Goal: Task Accomplishment & Management: Complete application form

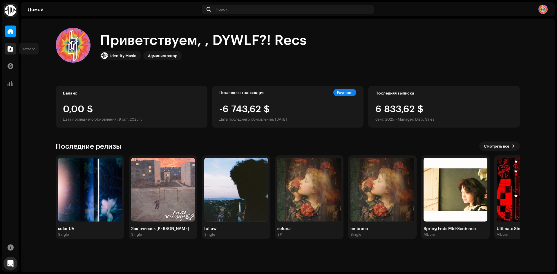
click at [5, 49] on div at bounding box center [11, 49] width 12 height 12
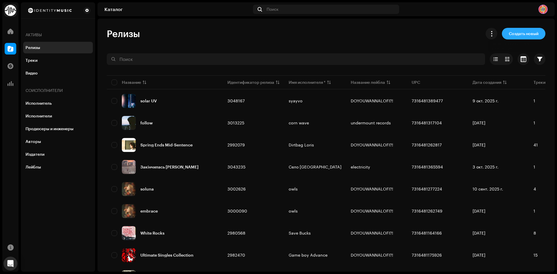
click at [533, 33] on span "Создать новый" at bounding box center [524, 34] width 30 height 12
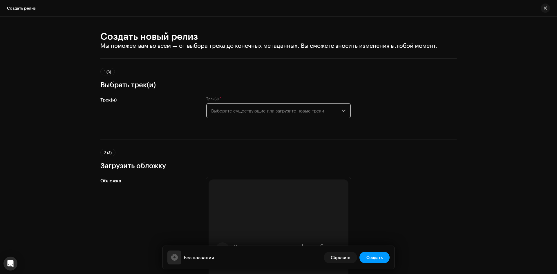
click at [305, 113] on span "Выберите существующие или загрузите новые треки" at bounding box center [276, 111] width 131 height 15
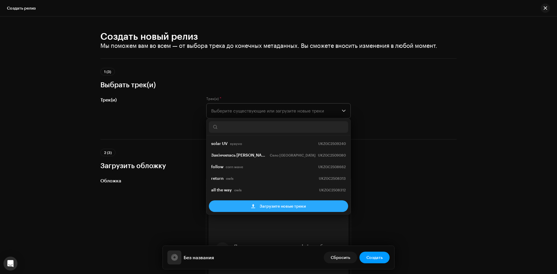
scroll to position [9, 0]
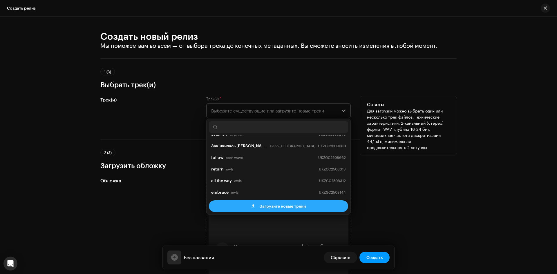
click at [278, 207] on span "Загрузите новые треки" at bounding box center [283, 207] width 46 height 12
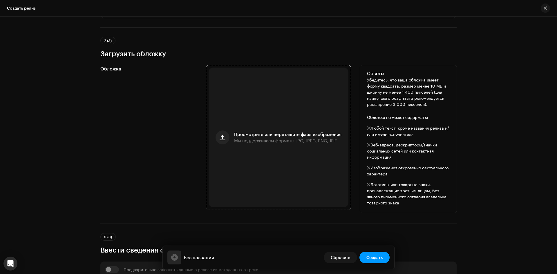
scroll to position [261, 0]
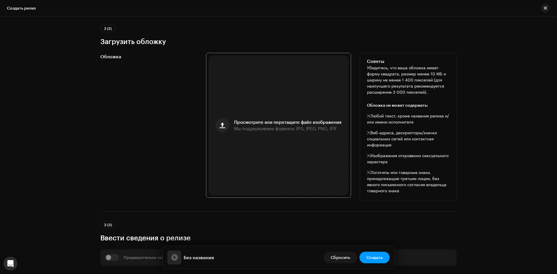
click at [305, 130] on span "Мы поддерживаем форматы JPG, JPEG, PNG, JFIF" at bounding box center [285, 129] width 103 height 4
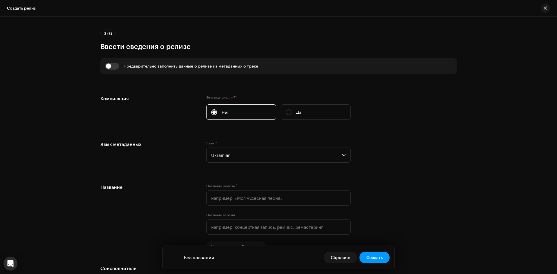
scroll to position [488, 0]
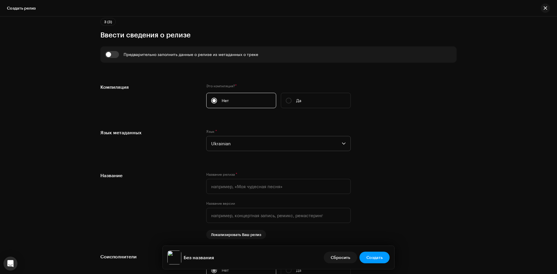
click at [299, 145] on span "Ukrainian" at bounding box center [276, 143] width 131 height 15
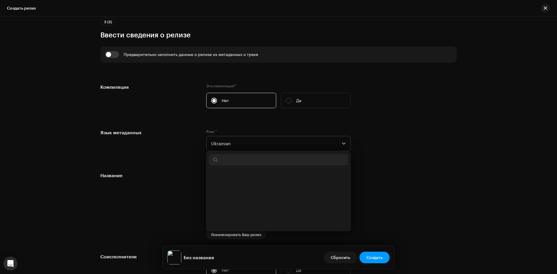
scroll to position [2104, 0]
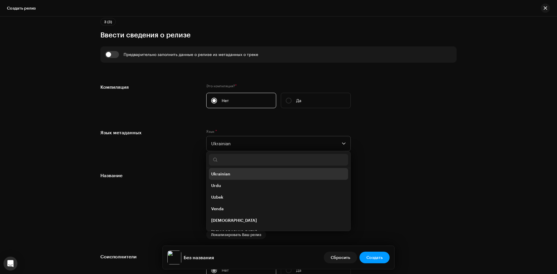
click at [278, 164] on input "text" at bounding box center [278, 160] width 139 height 12
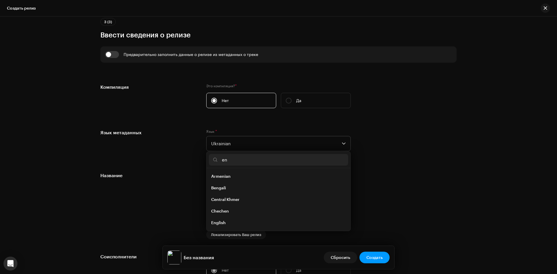
type input "eng"
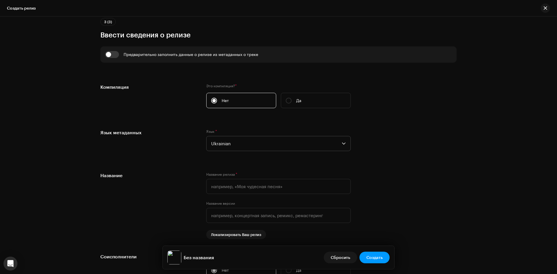
scroll to position [488, 0]
click at [273, 147] on span "Ukrainian" at bounding box center [276, 143] width 131 height 15
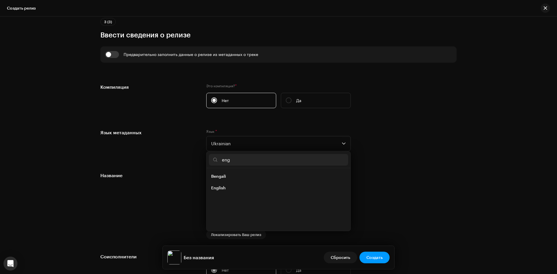
scroll to position [0, 0]
type input "eng"
click at [248, 185] on li "English" at bounding box center [278, 188] width 139 height 12
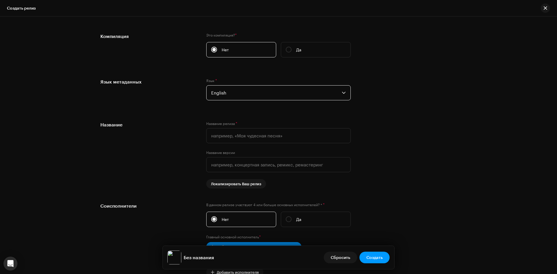
scroll to position [546, 0]
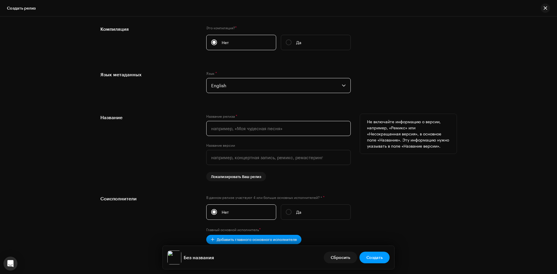
click at [280, 128] on input "text" at bounding box center [278, 128] width 145 height 15
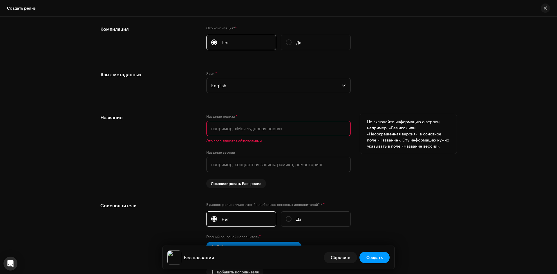
paste input "mondblumen"
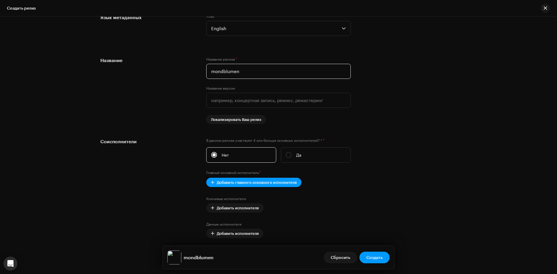
scroll to position [633, 0]
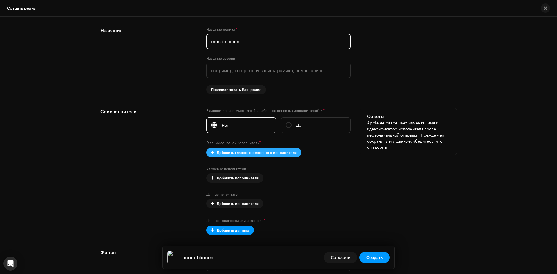
type input "mondblumen"
click at [278, 154] on span "Добавить главного основного исполнителя" at bounding box center [257, 153] width 80 height 12
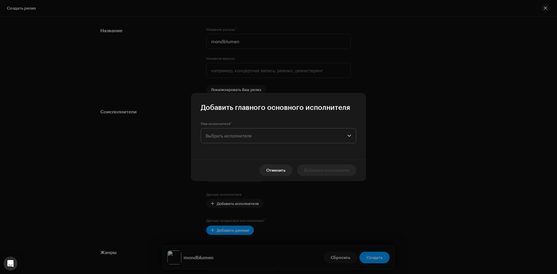
click at [262, 134] on span "Выбрать исполнителя" at bounding box center [277, 136] width 142 height 15
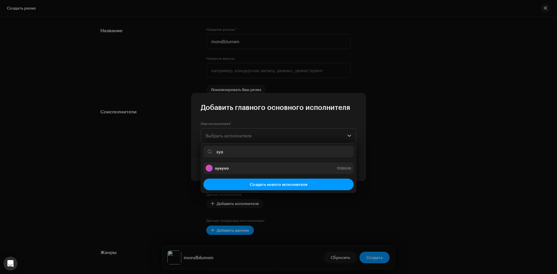
type input "sya"
click at [254, 169] on div "syayvo 1106646" at bounding box center [279, 168] width 146 height 7
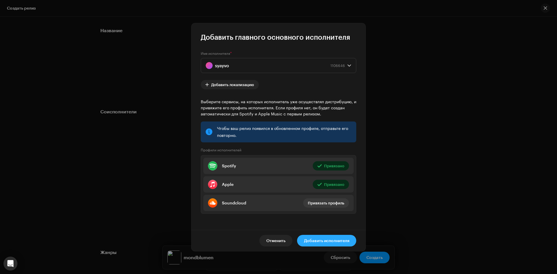
click at [334, 239] on span "Добавить исполнителя" at bounding box center [326, 241] width 45 height 12
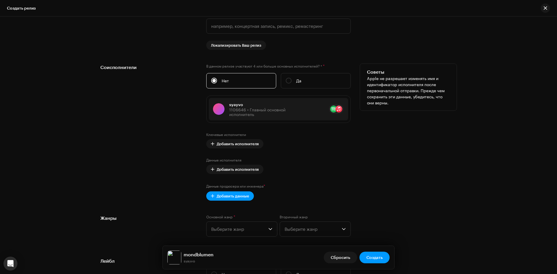
scroll to position [691, 0]
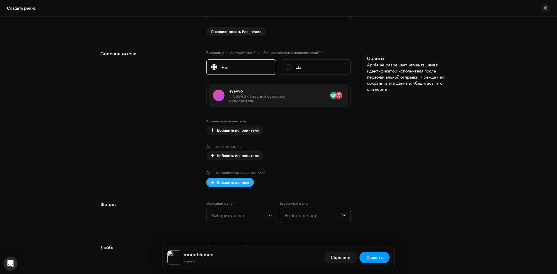
click at [220, 182] on span "Добавить данные" at bounding box center [233, 183] width 33 height 12
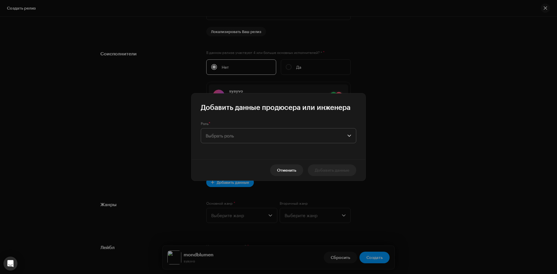
click at [248, 131] on span "Выбрать роль" at bounding box center [277, 136] width 142 height 15
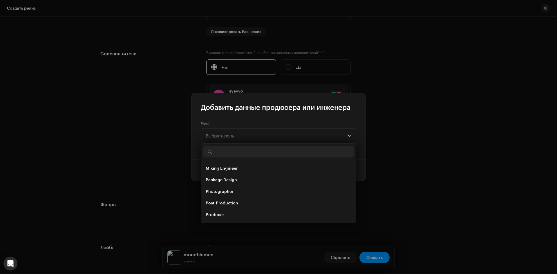
scroll to position [188, 0]
click at [237, 210] on li "Producer" at bounding box center [279, 213] width 150 height 12
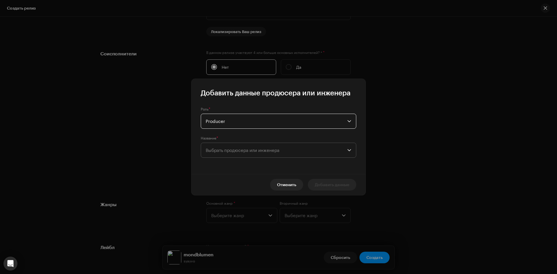
click at [253, 147] on span "Выбрать продюсера или инженера" at bounding box center [277, 150] width 142 height 15
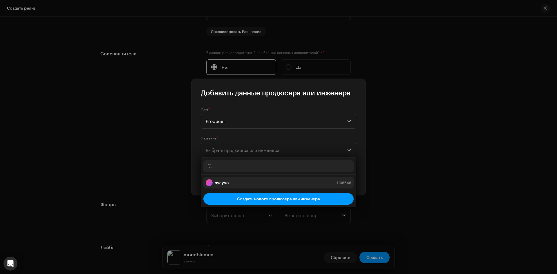
click at [242, 179] on li "syayvo 1106646" at bounding box center [279, 183] width 150 height 12
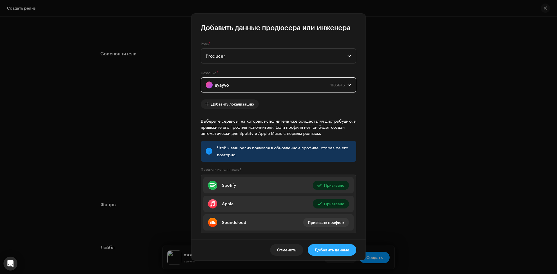
click at [344, 249] on span "Добавить данные" at bounding box center [332, 250] width 35 height 12
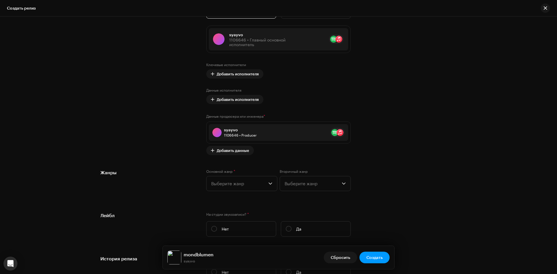
scroll to position [749, 0]
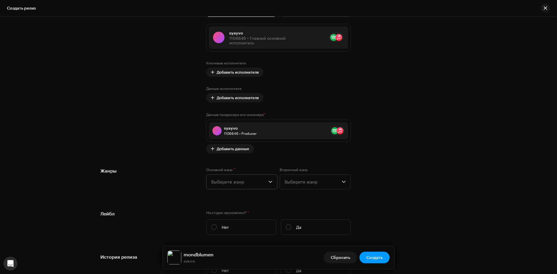
click at [220, 185] on span "Выберите жанр" at bounding box center [239, 182] width 57 height 15
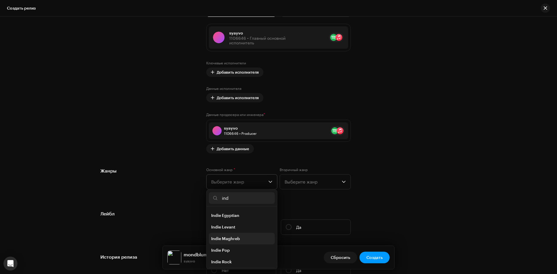
scroll to position [29, 0]
type input "ind"
click at [230, 246] on span "Indie Rock" at bounding box center [221, 244] width 21 height 6
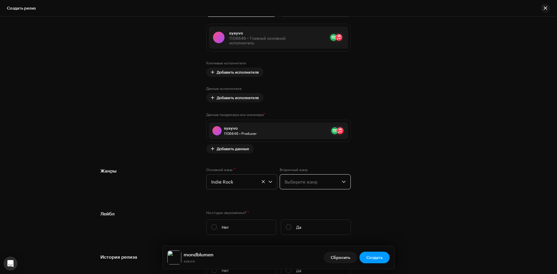
click at [309, 175] on span "Выберите жанр" at bounding box center [313, 182] width 57 height 15
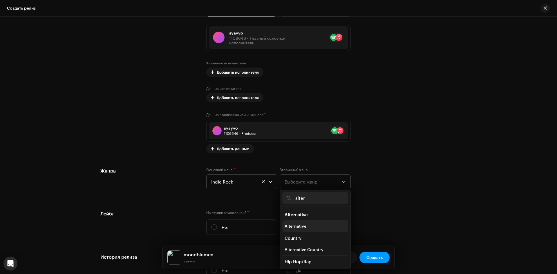
type input "alter"
click at [310, 227] on li "Alternative" at bounding box center [315, 227] width 66 height 12
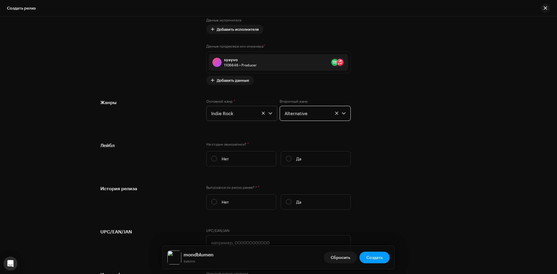
scroll to position [836, 0]
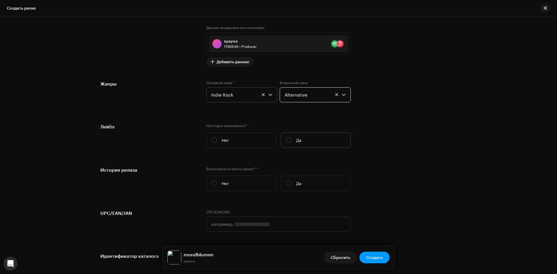
click at [310, 143] on label "Да" at bounding box center [316, 140] width 70 height 15
click at [292, 143] on input "Да" at bounding box center [289, 140] width 6 height 6
radio input "true"
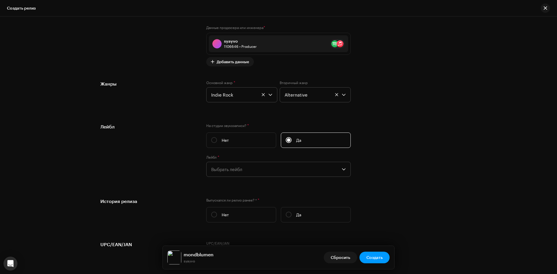
click at [278, 169] on span "Выбрать лейбл" at bounding box center [276, 169] width 131 height 15
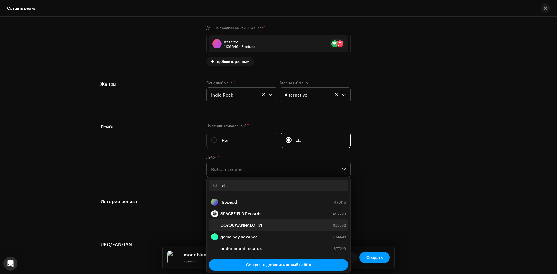
type input "d"
click at [259, 223] on strong "DOYOUWANNALOFI?!" at bounding box center [242, 226] width 42 height 6
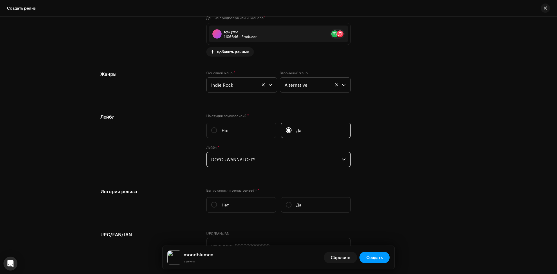
scroll to position [894, 0]
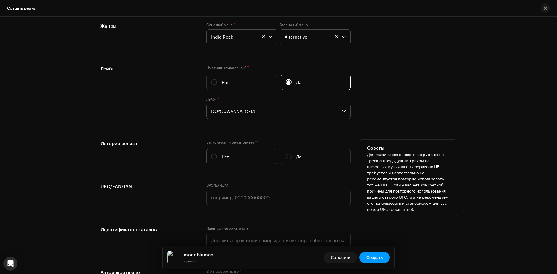
click at [237, 163] on label "Нет" at bounding box center [241, 156] width 70 height 15
click at [217, 160] on input "Нет" at bounding box center [214, 157] width 6 height 6
radio input "true"
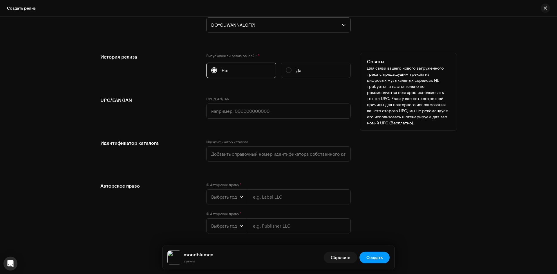
scroll to position [982, 0]
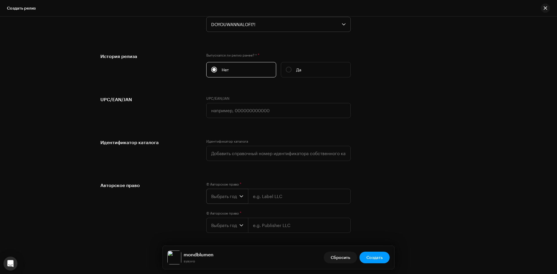
click at [233, 195] on span "Выбрать год" at bounding box center [225, 196] width 28 height 15
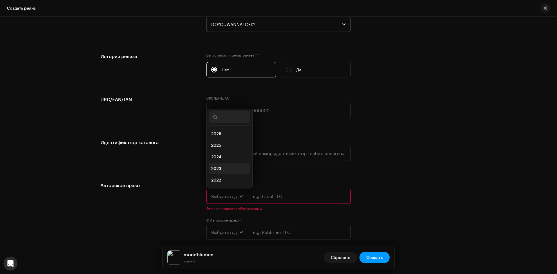
scroll to position [9, 0]
click at [223, 136] on li "2025" at bounding box center [229, 136] width 41 height 12
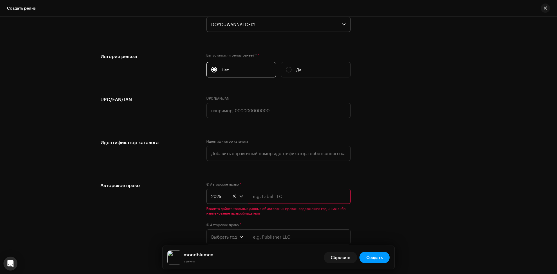
click at [278, 197] on input "text" at bounding box center [299, 196] width 103 height 15
type input "DOYOUWANNALOFI?!"
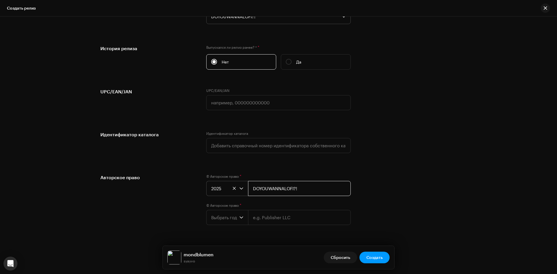
scroll to position [1003, 0]
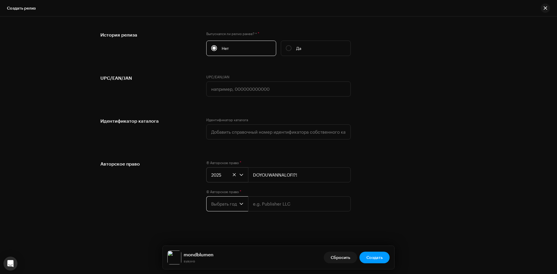
click at [215, 205] on span "Выбрать год" at bounding box center [225, 204] width 28 height 15
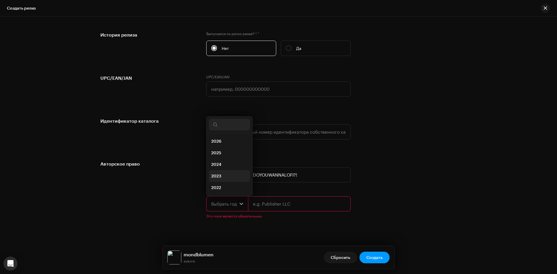
scroll to position [9, 0]
click at [220, 147] on li "2025" at bounding box center [229, 144] width 41 height 12
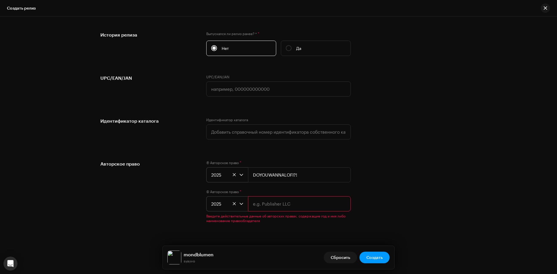
click at [276, 207] on input "text" at bounding box center [299, 204] width 103 height 15
type input "syayvo"
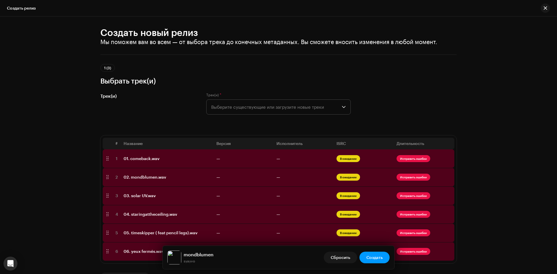
scroll to position [0, 0]
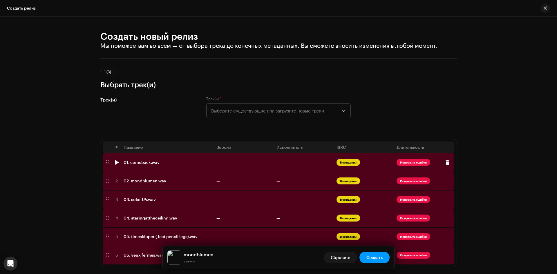
click at [351, 163] on span "В ожидании" at bounding box center [349, 162] width 24 height 7
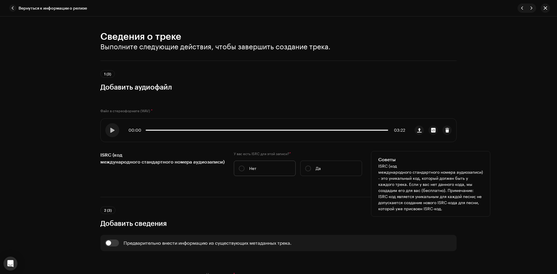
click at [244, 163] on label "Нет" at bounding box center [265, 168] width 62 height 15
click at [244, 166] on input "Нет" at bounding box center [242, 169] width 6 height 6
radio input "true"
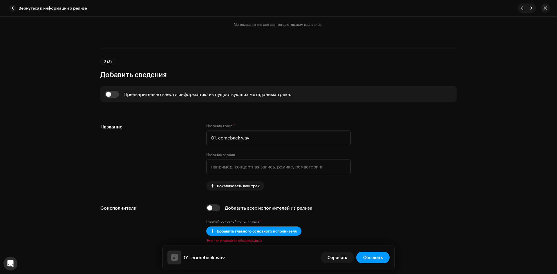
scroll to position [174, 0]
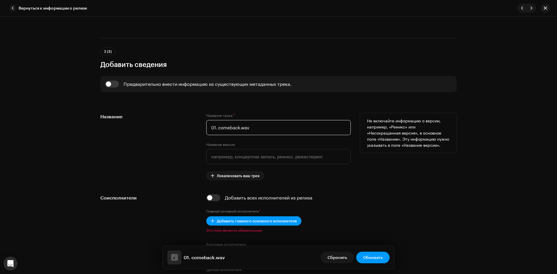
drag, startPoint x: 217, startPoint y: 129, endPoint x: 145, endPoint y: 128, distance: 72.6
click at [145, 128] on div "Название Название трека * 01. comeback.wav Название версии Локализовать ваш тре…" at bounding box center [278, 146] width 357 height 67
click at [252, 130] on input "comeback.wav" at bounding box center [278, 127] width 145 height 15
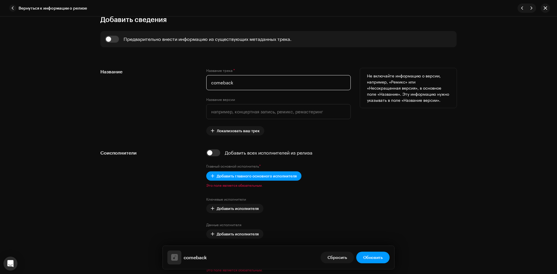
scroll to position [232, 0]
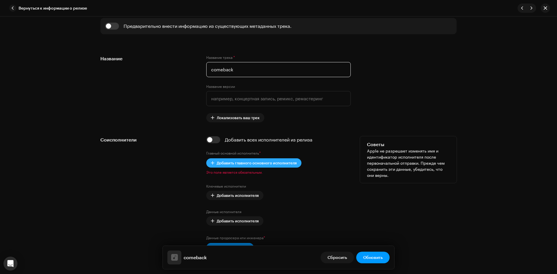
type input "comeback"
click at [258, 166] on span "Добавить главного основного исполнителя" at bounding box center [257, 163] width 80 height 12
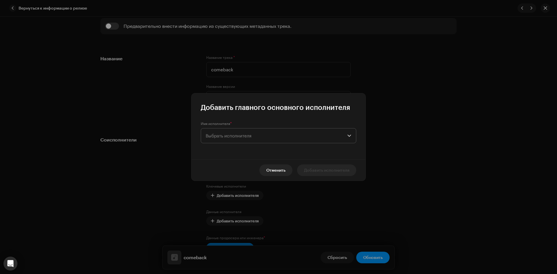
click at [251, 138] on span "Выбрать исполнителя" at bounding box center [229, 135] width 46 height 5
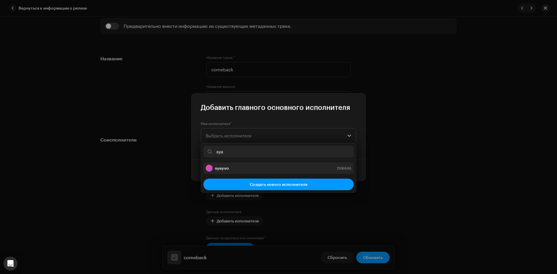
type input "sya"
click at [262, 170] on div "syayvo 1106646" at bounding box center [279, 168] width 146 height 7
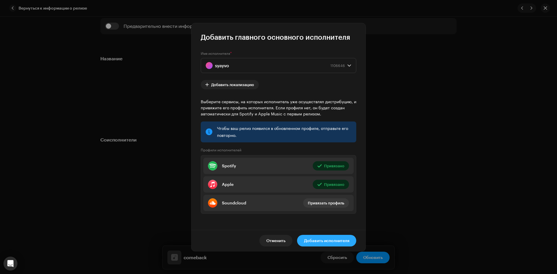
click at [338, 238] on span "Добавить исполнителя" at bounding box center [326, 241] width 45 height 12
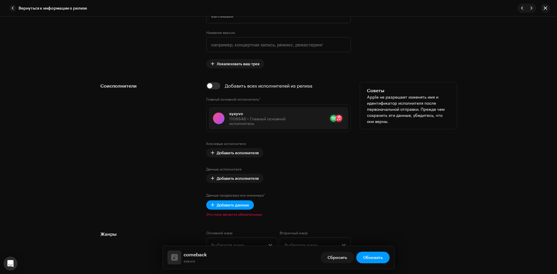
scroll to position [319, 0]
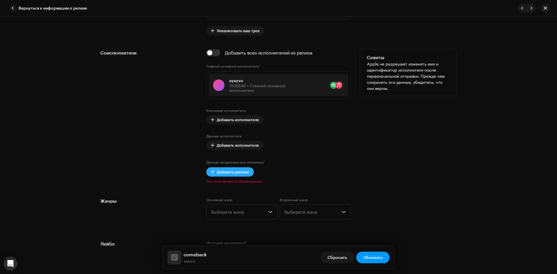
click at [211, 174] on span at bounding box center [212, 172] width 3 height 5
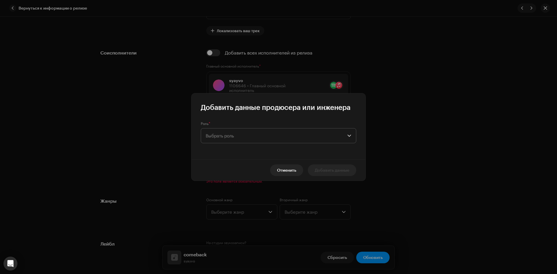
click at [253, 138] on span "Выбрать роль" at bounding box center [277, 136] width 142 height 15
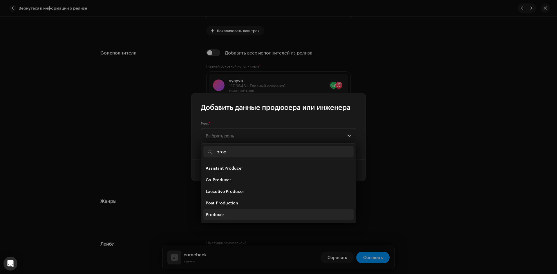
type input "prod"
click at [224, 215] on li "Producer" at bounding box center [279, 215] width 150 height 12
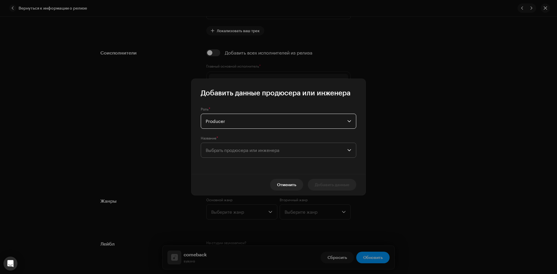
click at [286, 154] on span "Выбрать продюсера или инженера" at bounding box center [277, 150] width 142 height 15
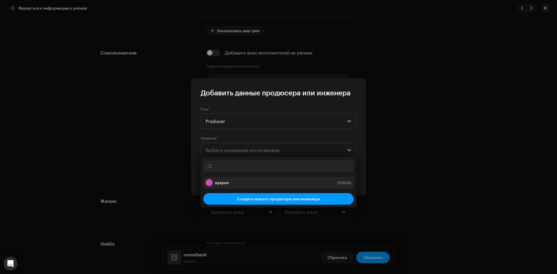
click at [254, 182] on div "syayvo 1106646" at bounding box center [279, 182] width 146 height 7
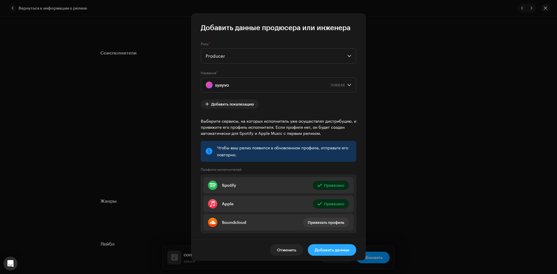
click at [342, 248] on span "Добавить данные" at bounding box center [332, 250] width 35 height 12
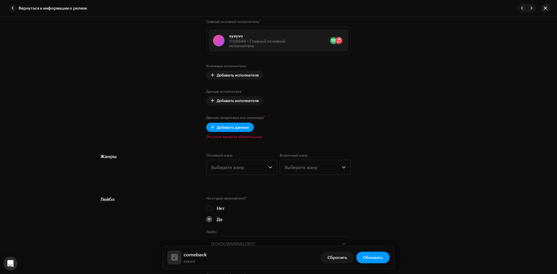
scroll to position [377, 0]
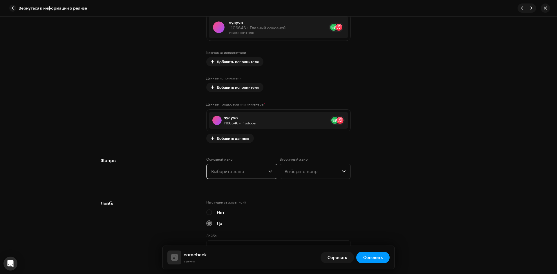
click at [253, 172] on span "Выберите жанр" at bounding box center [239, 171] width 57 height 15
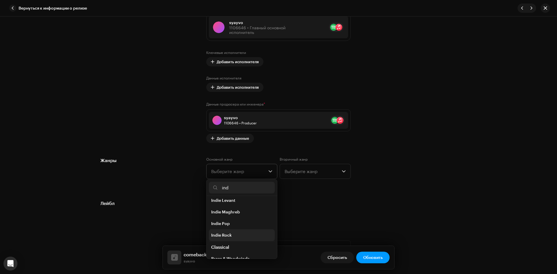
scroll to position [29, 0]
type input "ind"
click at [248, 235] on li "Indie Rock" at bounding box center [242, 234] width 66 height 12
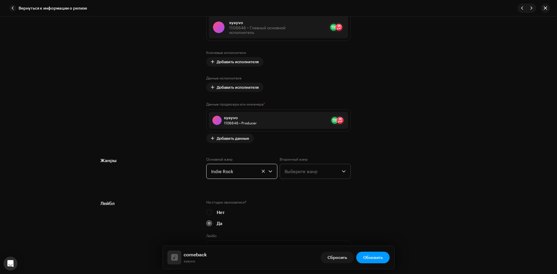
click at [321, 170] on span "Выберите жанр" at bounding box center [313, 171] width 57 height 15
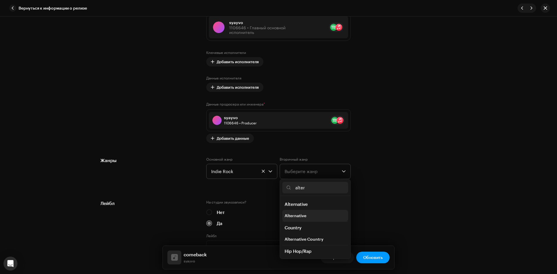
type input "alter"
click at [304, 215] on span "Alternative" at bounding box center [296, 216] width 22 height 6
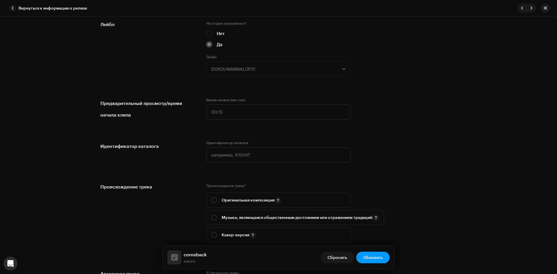
scroll to position [581, 0]
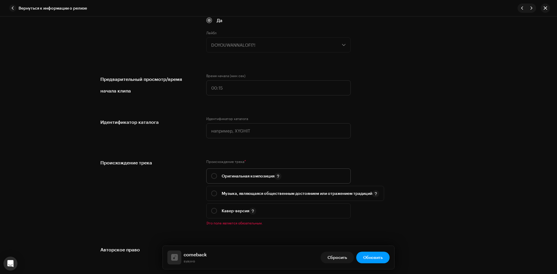
click at [234, 178] on p "Оригинальная композиция" at bounding box center [252, 176] width 60 height 7
radio input "true"
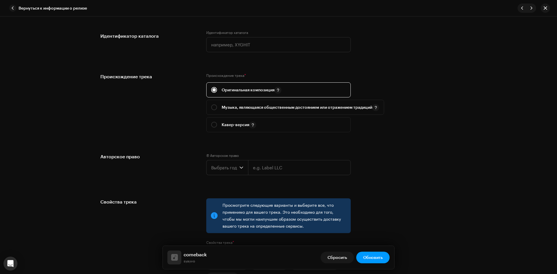
scroll to position [668, 0]
click at [234, 167] on span "Выбрать год" at bounding box center [225, 167] width 28 height 15
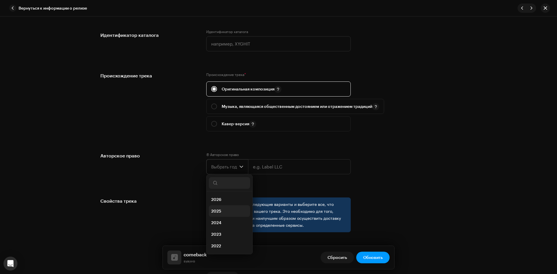
click at [224, 211] on li "2025" at bounding box center [229, 212] width 41 height 12
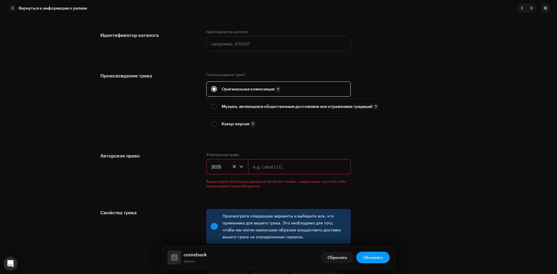
click at [272, 171] on input "text" at bounding box center [299, 166] width 103 height 15
type input "DOYOUWANNALOFI?!"
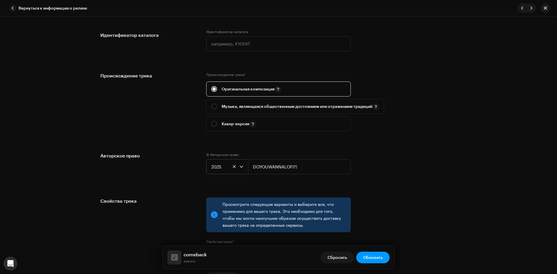
click at [452, 155] on div "Авторское право Ⓟ Авторское право 2025 DOYOUWANNALOFI?!" at bounding box center [278, 167] width 357 height 31
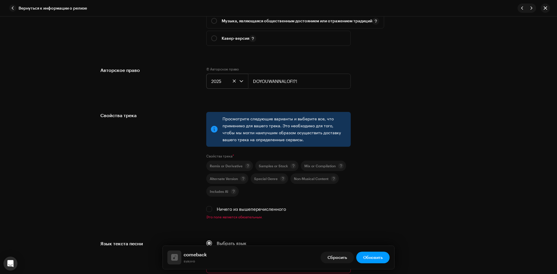
scroll to position [755, 0]
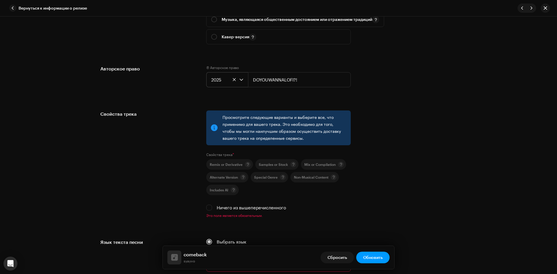
click at [220, 210] on label "Ничего из вышеперечисленного" at bounding box center [251, 208] width 69 height 6
click at [212, 210] on input "Ничего из вышеперечисленного" at bounding box center [209, 208] width 6 height 6
checkbox input "true"
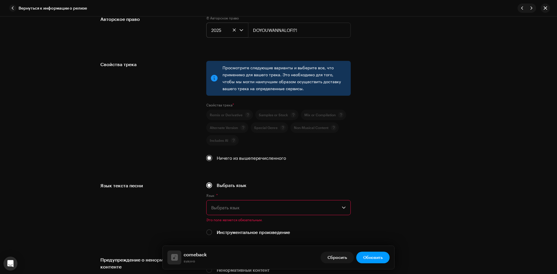
scroll to position [813, 0]
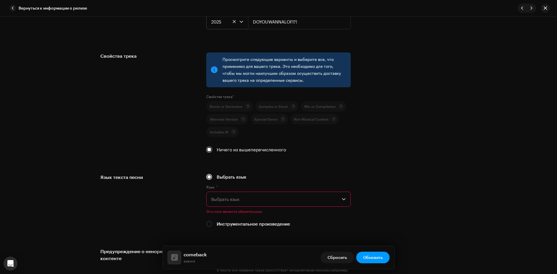
click at [329, 202] on span "Выбрать язык" at bounding box center [276, 199] width 131 height 15
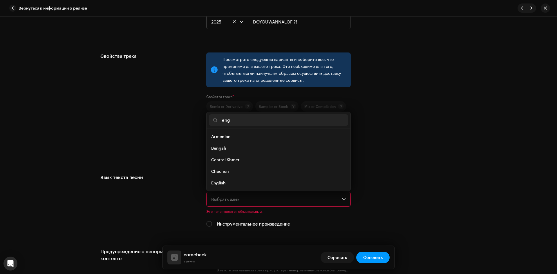
scroll to position [0, 0]
type input "eng"
click at [249, 148] on li "English" at bounding box center [278, 149] width 139 height 12
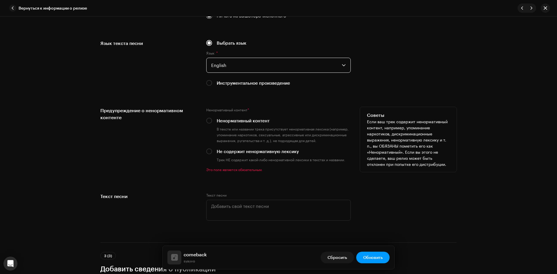
scroll to position [958, 0]
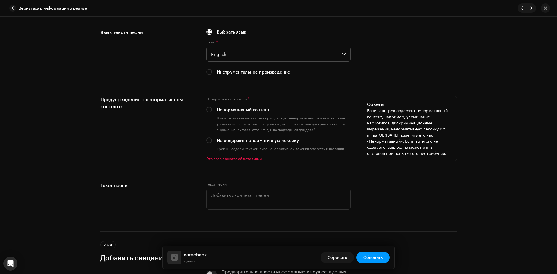
click at [273, 141] on label "Не содержит ненормативную лексику" at bounding box center [258, 140] width 82 height 6
click at [212, 141] on input "Не содержит ненормативную лексику" at bounding box center [209, 141] width 6 height 6
radio input "true"
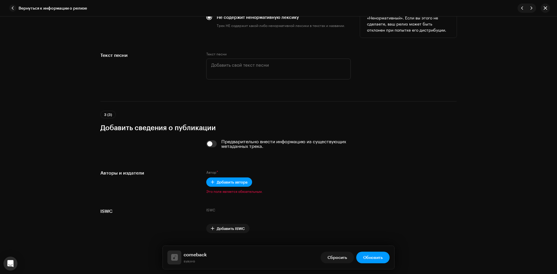
scroll to position [1096, 0]
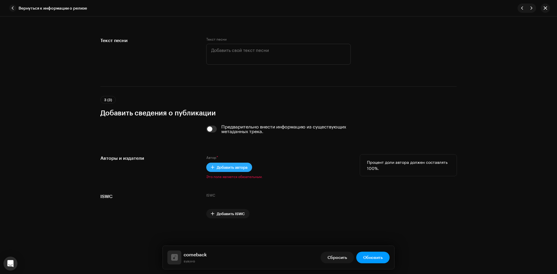
click at [231, 169] on span "Добавить автора" at bounding box center [232, 168] width 31 height 12
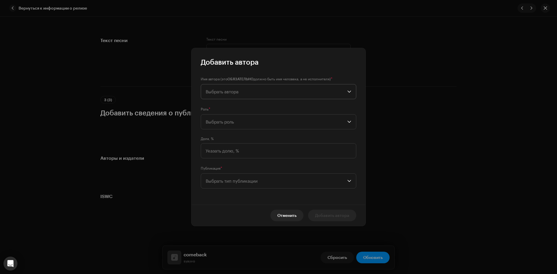
click at [256, 92] on span "Выбрать автора" at bounding box center [277, 91] width 142 height 15
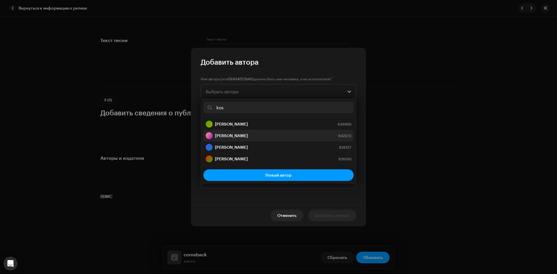
type input "kos"
click at [243, 138] on strong "[PERSON_NAME]" at bounding box center [231, 136] width 33 height 6
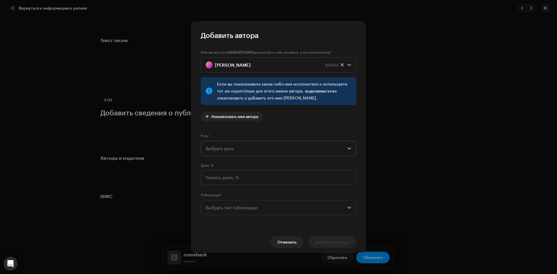
click at [243, 155] on span "Выбрать роль" at bounding box center [277, 148] width 142 height 15
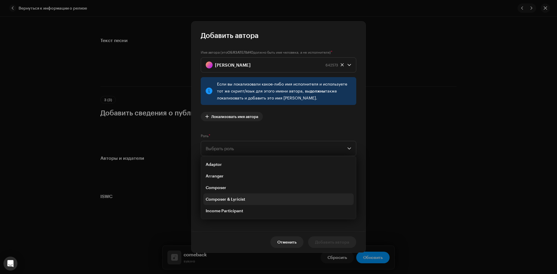
click at [247, 199] on li "Composer & Lyricist" at bounding box center [279, 200] width 150 height 12
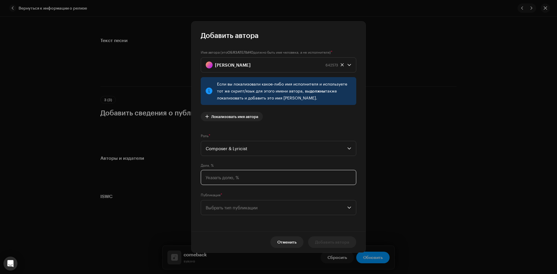
click at [240, 179] on input at bounding box center [279, 177] width 156 height 15
type input "100,00"
click at [240, 203] on span "Выбрать тип публикации" at bounding box center [277, 208] width 142 height 15
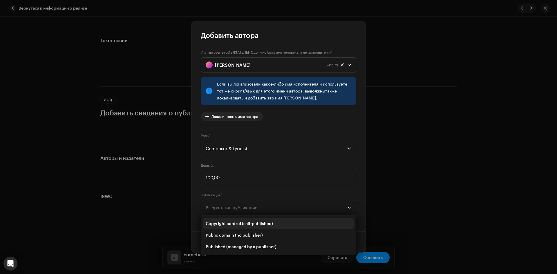
click at [250, 222] on span "Copyright control (self-published)" at bounding box center [239, 224] width 67 height 6
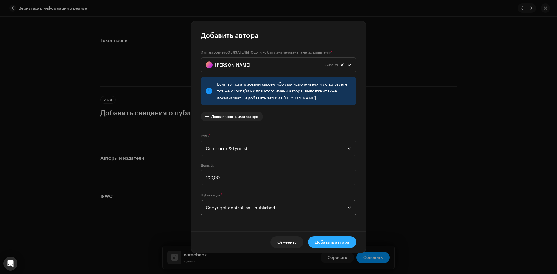
click at [342, 237] on span "Добавить автора" at bounding box center [332, 243] width 34 height 12
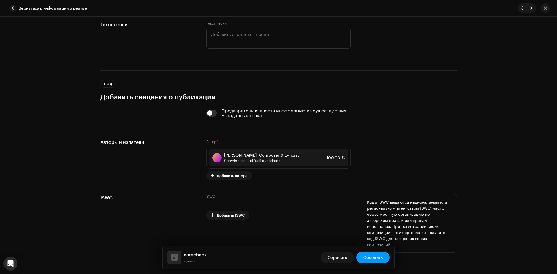
scroll to position [1114, 0]
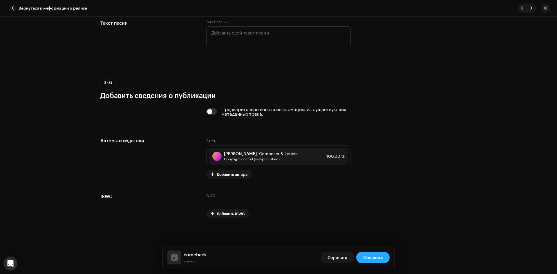
click at [371, 258] on span "Обновить" at bounding box center [372, 258] width 19 height 12
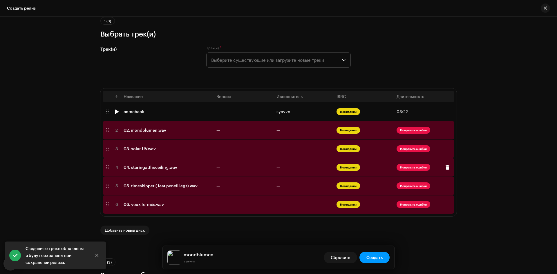
scroll to position [58, 0]
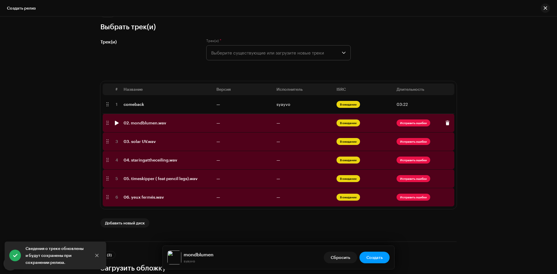
click at [348, 123] on span "В ожидании" at bounding box center [349, 123] width 24 height 7
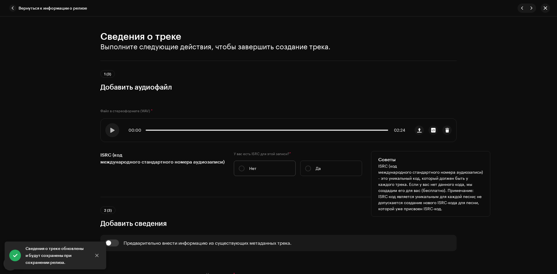
click at [244, 169] on label "Нет" at bounding box center [265, 168] width 62 height 15
click at [244, 169] on input "Нет" at bounding box center [242, 169] width 6 height 6
radio input "true"
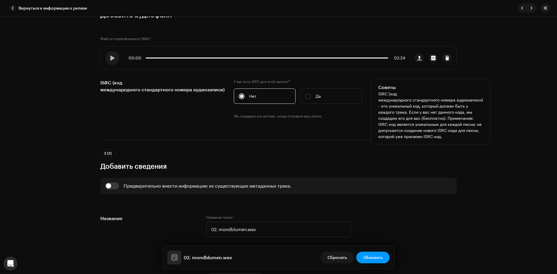
scroll to position [116, 0]
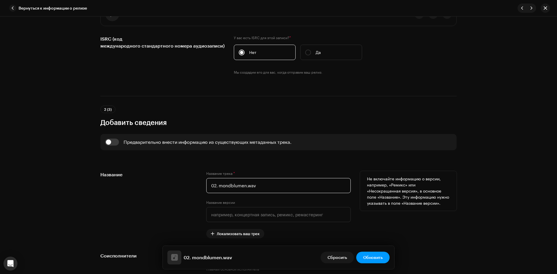
drag, startPoint x: 218, startPoint y: 188, endPoint x: 161, endPoint y: 184, distance: 56.7
click at [158, 183] on div "Название Название трека * 02. mondblumen.wav Название версии Локализовать ваш т…" at bounding box center [278, 204] width 357 height 67
click at [258, 185] on input "mondblumen.wav" at bounding box center [278, 185] width 145 height 15
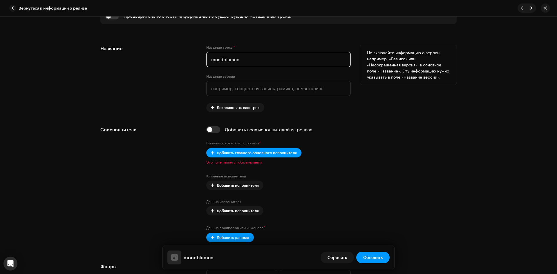
scroll to position [261, 0]
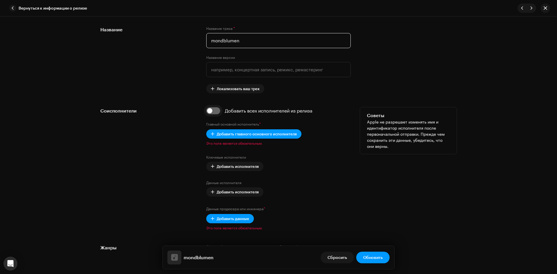
type input "mondblumen"
click at [215, 110] on input "checkbox" at bounding box center [213, 110] width 14 height 7
checkbox input "true"
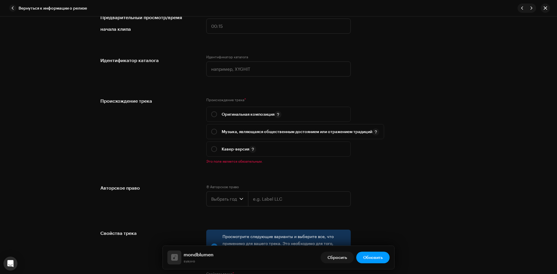
scroll to position [668, 0]
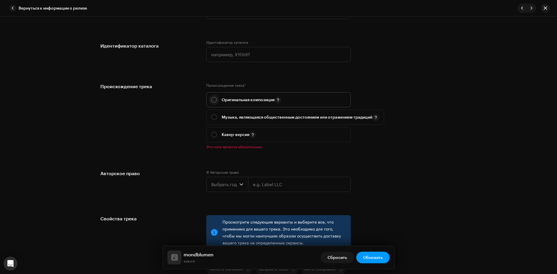
click at [213, 99] on input "radio" at bounding box center [214, 100] width 6 height 6
radio input "true"
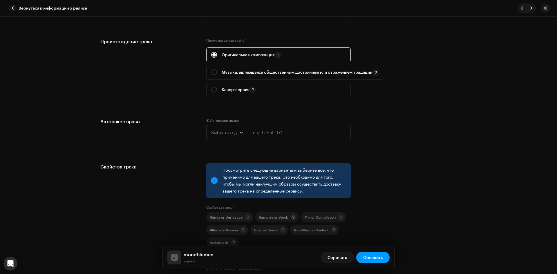
scroll to position [726, 0]
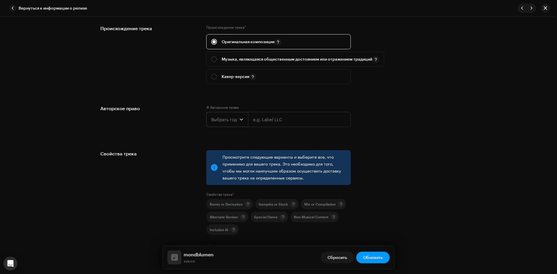
click at [233, 117] on span "Выбрать год" at bounding box center [225, 119] width 28 height 15
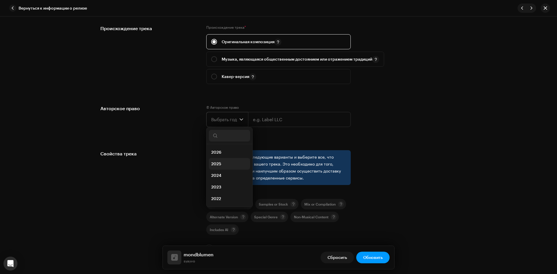
click at [224, 161] on li "2025" at bounding box center [229, 164] width 41 height 12
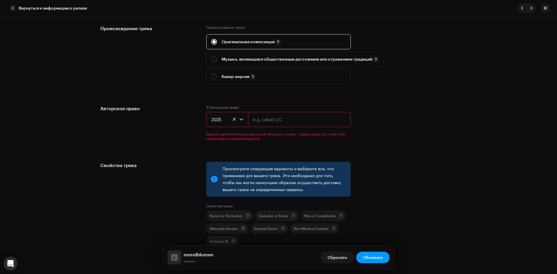
click at [281, 122] on input "text" at bounding box center [299, 119] width 103 height 15
type input "DOYOUWANNALOFI?!"
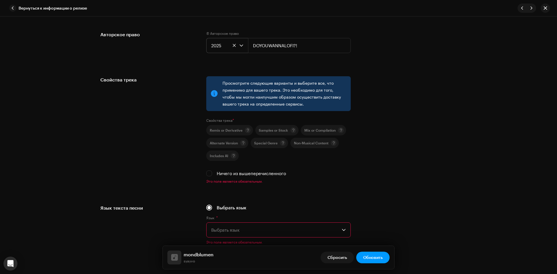
scroll to position [813, 0]
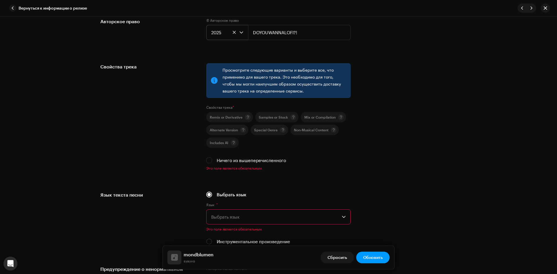
click at [224, 162] on label "Ничего из вышеперечисленного" at bounding box center [251, 160] width 69 height 6
click at [212, 162] on input "Ничего из вышеперечисленного" at bounding box center [209, 161] width 6 height 6
checkbox input "true"
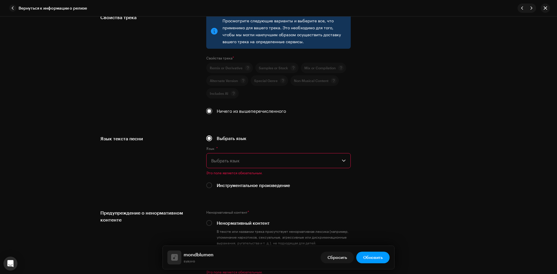
scroll to position [871, 0]
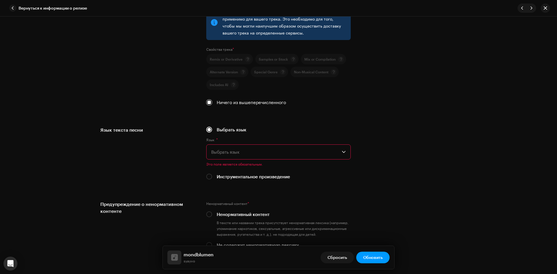
click at [251, 156] on span "Выбрать язык" at bounding box center [276, 152] width 131 height 15
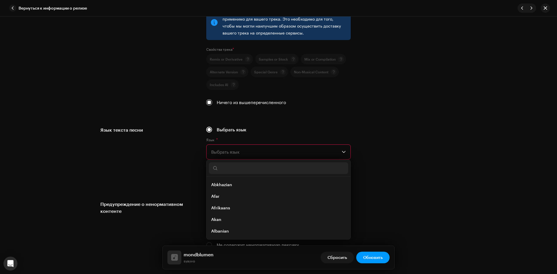
click at [255, 169] on input "text" at bounding box center [278, 169] width 139 height 12
type input "engl"
click at [249, 183] on li "English" at bounding box center [278, 185] width 139 height 12
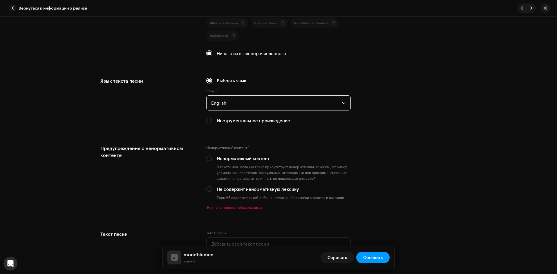
scroll to position [929, 0]
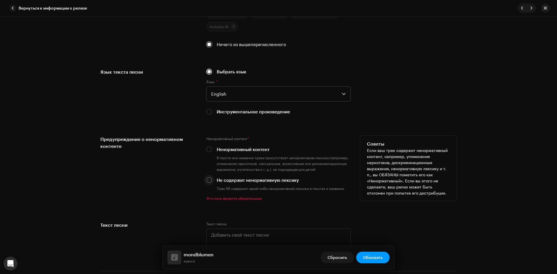
click at [208, 181] on input "Не содержит ненормативную лексику" at bounding box center [209, 180] width 6 height 6
radio input "true"
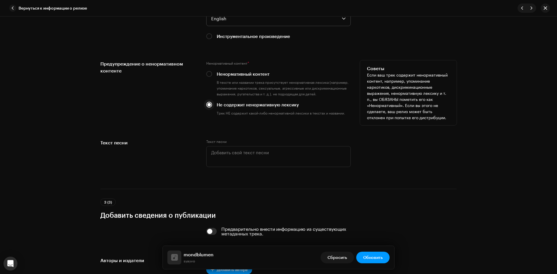
scroll to position [1045, 0]
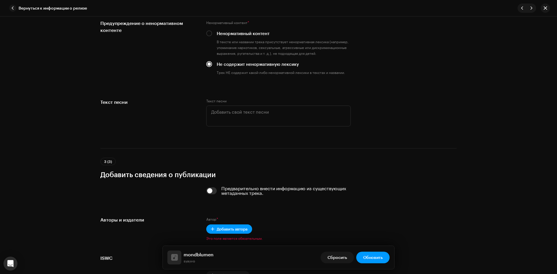
click at [208, 189] on input "checkbox" at bounding box center [211, 191] width 11 height 7
checkbox input "true"
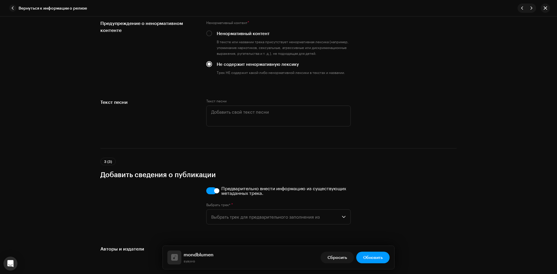
click at [255, 225] on div "Предварительно внести информацию из существующих метаданных трека. Выбрать трек…" at bounding box center [278, 208] width 145 height 45
click at [256, 223] on span "Выбрать трек для предварительного заполнения из" at bounding box center [276, 217] width 131 height 15
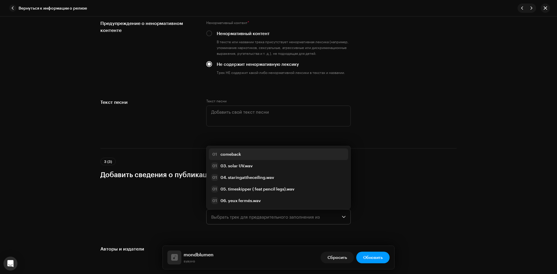
click at [239, 156] on strong "comeback" at bounding box center [231, 155] width 21 height 6
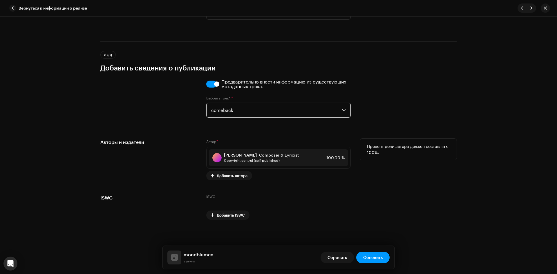
scroll to position [1153, 0]
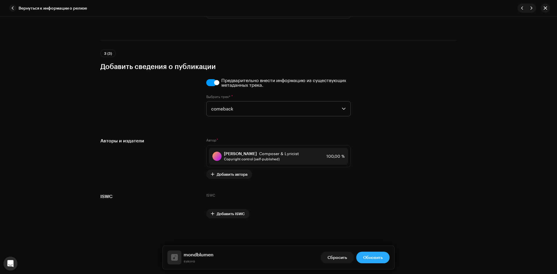
click at [375, 257] on span "Обновить" at bounding box center [372, 258] width 19 height 12
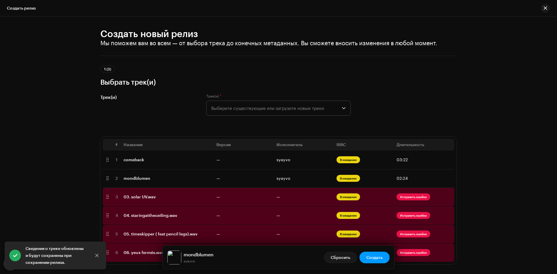
scroll to position [0, 0]
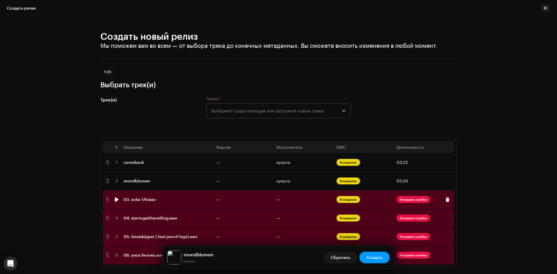
click at [348, 202] on span "В ожидании" at bounding box center [349, 199] width 24 height 7
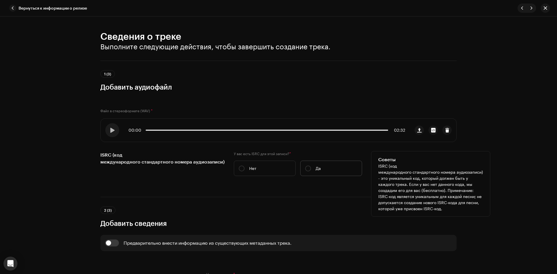
click at [316, 167] on p "Да" at bounding box center [318, 168] width 5 height 6
click at [311, 167] on input "Да" at bounding box center [308, 169] width 6 height 6
radio input "true"
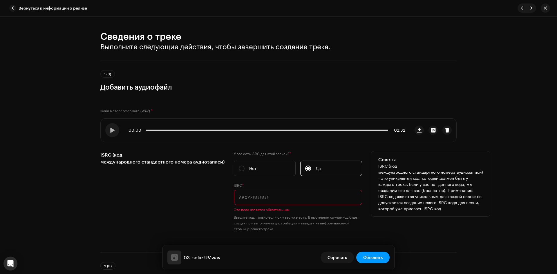
click at [312, 196] on input "text" at bounding box center [298, 197] width 128 height 15
paste input "UKZGC2509240"
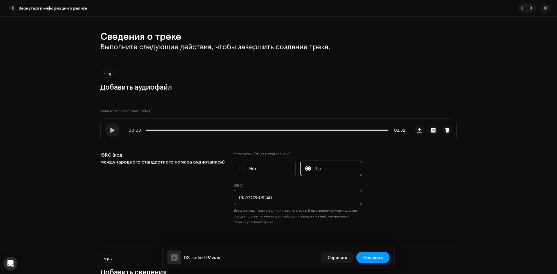
type input "UKZGC2509240"
click at [526, 140] on div "Сведения о треке Выполните следующие действия, чтобы завершить создание трека. …" at bounding box center [278, 146] width 557 height 258
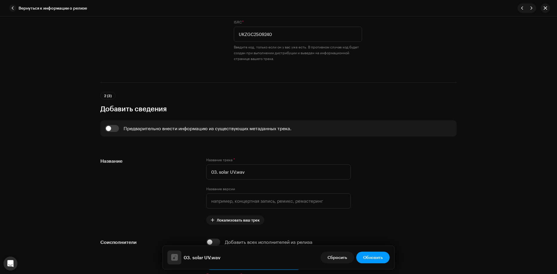
scroll to position [174, 0]
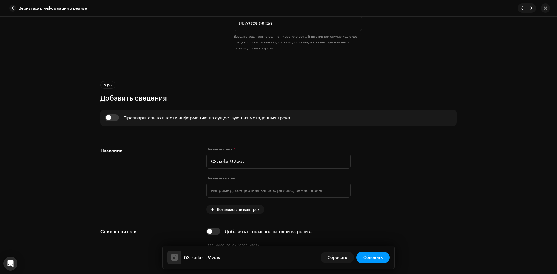
click at [179, 117] on div "Предварительно внести информацию из существующих метаданных трека." at bounding box center [208, 118] width 168 height 5
click at [110, 120] on input "checkbox" at bounding box center [112, 117] width 14 height 7
checkbox input "true"
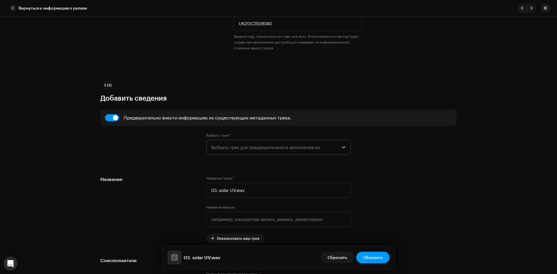
click at [259, 152] on span "Выбрать трек для предварительного заполнения из" at bounding box center [276, 147] width 131 height 15
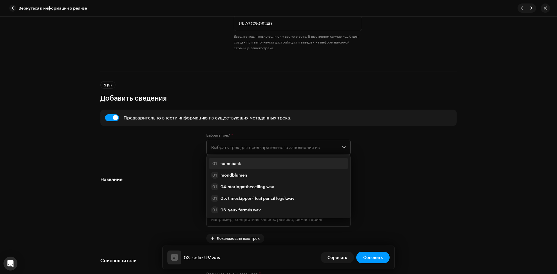
click at [256, 162] on div "01 comeback" at bounding box center [278, 163] width 135 height 7
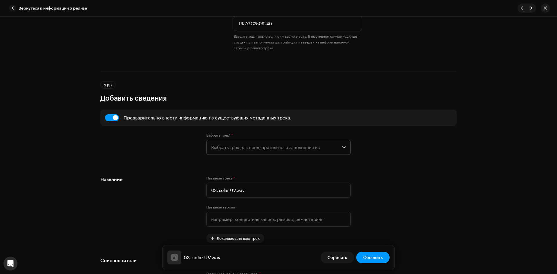
type input "comeback"
radio input "true"
type input "DOYOUWANNALOFI?!"
checkbox input "true"
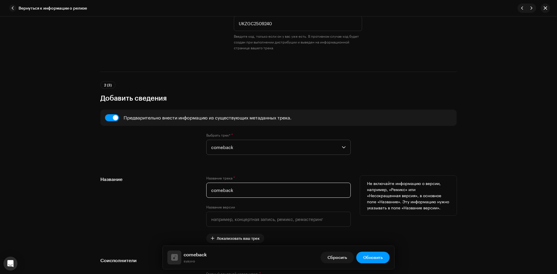
drag, startPoint x: 256, startPoint y: 187, endPoint x: 193, endPoint y: 187, distance: 63.0
click at [193, 187] on div "Название Название трека * comeback Название версии Локализовать ваш трек Не вкл…" at bounding box center [278, 209] width 357 height 67
type input "solar UV"
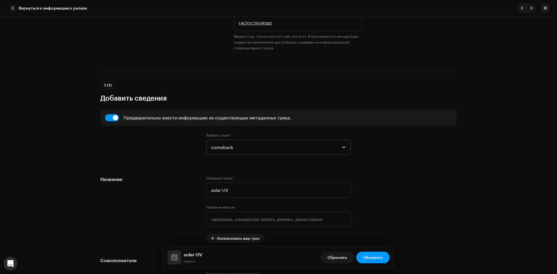
click at [504, 160] on div "Сведения о треке Выполните следующие действия, чтобы завершить создание трека. …" at bounding box center [278, 146] width 557 height 258
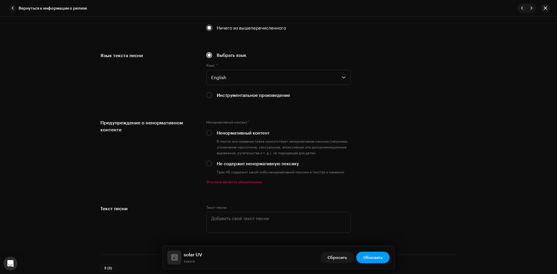
scroll to position [1016, 0]
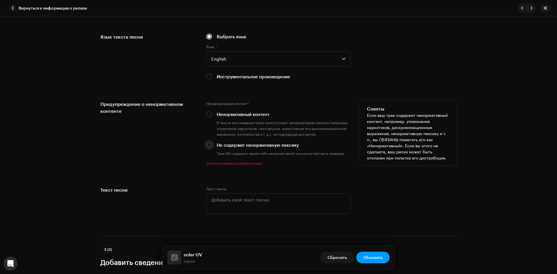
click at [206, 147] on p-radiobutton at bounding box center [209, 145] width 6 height 6
click at [208, 144] on input "Не содержит ненормативную лексику" at bounding box center [209, 145] width 6 height 6
radio input "true"
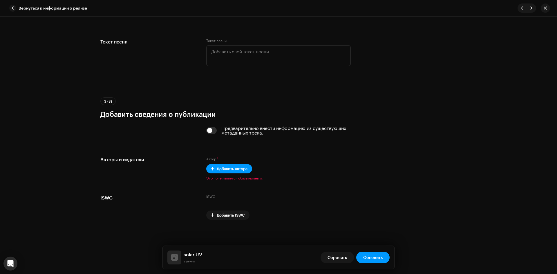
scroll to position [1159, 0]
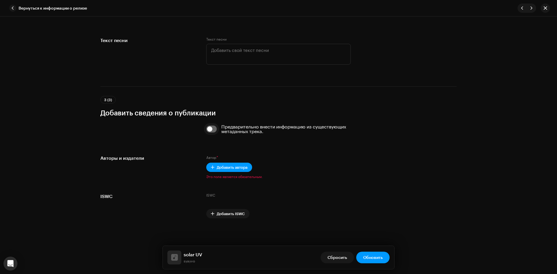
click at [210, 126] on input "checkbox" at bounding box center [211, 129] width 11 height 7
checkbox input "true"
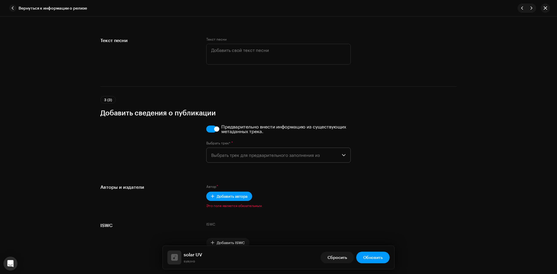
click at [247, 158] on span "Выбрать трек для предварительного заполнения из" at bounding box center [276, 155] width 131 height 15
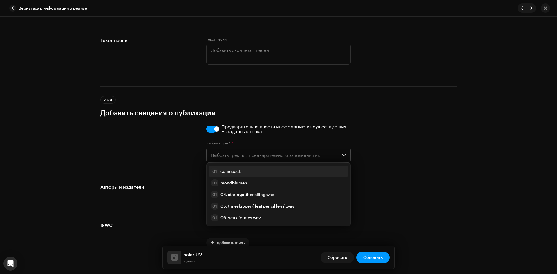
click at [253, 172] on div "01 comeback" at bounding box center [278, 171] width 135 height 7
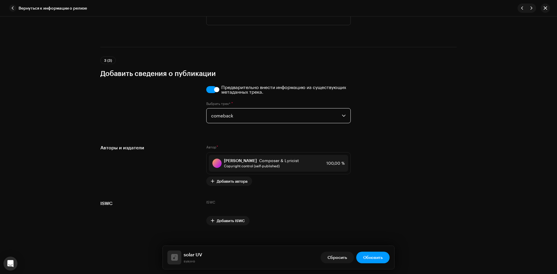
scroll to position [1205, 0]
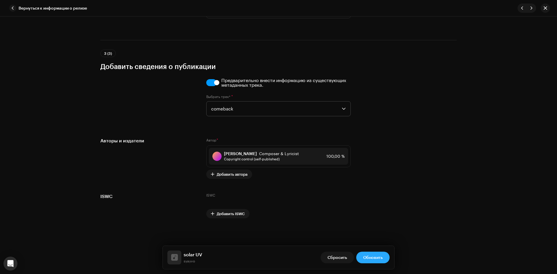
click at [379, 256] on span "Обновить" at bounding box center [372, 258] width 19 height 12
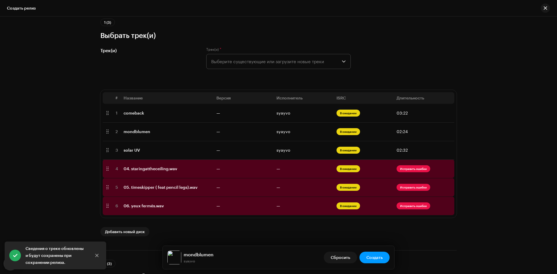
scroll to position [58, 0]
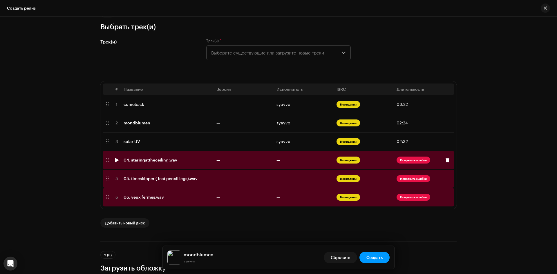
click at [348, 161] on span "В ожидании" at bounding box center [349, 160] width 24 height 7
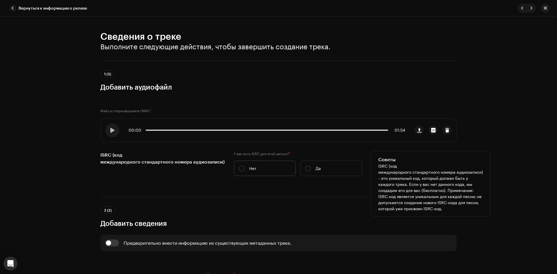
click at [244, 167] on label "Нет" at bounding box center [265, 168] width 62 height 15
click at [244, 167] on input "Нет" at bounding box center [242, 169] width 6 height 6
radio input "true"
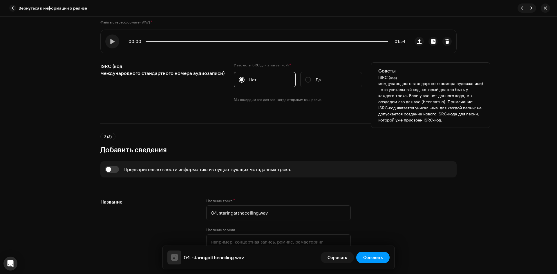
scroll to position [116, 0]
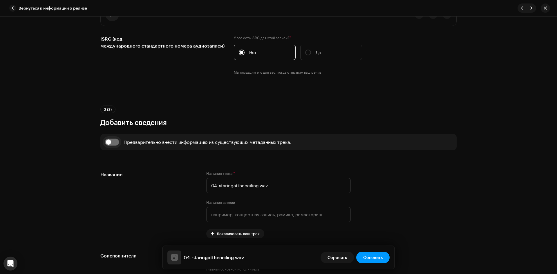
click at [107, 142] on input "checkbox" at bounding box center [112, 142] width 14 height 7
checkbox input "true"
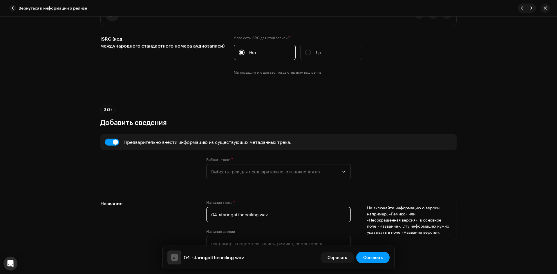
drag, startPoint x: 257, startPoint y: 217, endPoint x: 218, endPoint y: 218, distance: 38.9
click at [218, 218] on input "04. staringattheceiling.wav" at bounding box center [278, 214] width 145 height 15
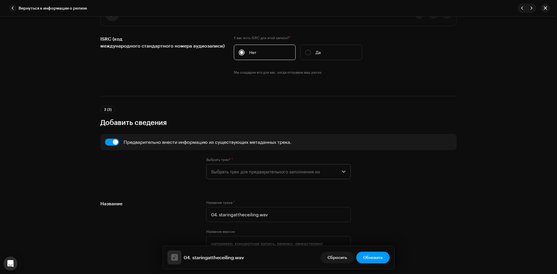
click at [259, 173] on span "Выбрать трек для предварительного заполнения из" at bounding box center [276, 172] width 131 height 15
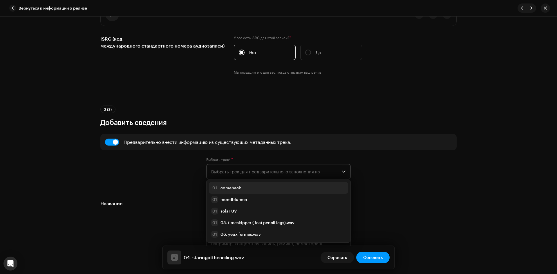
click at [253, 186] on div "01 comeback" at bounding box center [278, 188] width 135 height 7
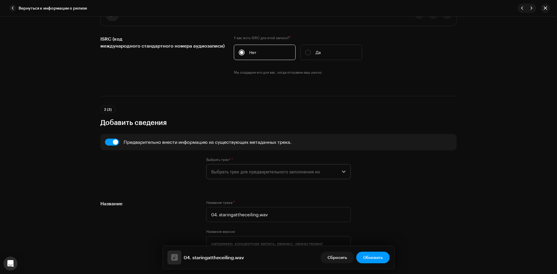
type input "comeback"
radio input "true"
type input "DOYOUWANNALOFI?!"
checkbox input "true"
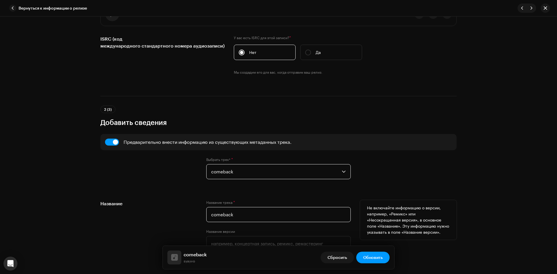
click at [259, 214] on input "comeback" at bounding box center [278, 214] width 145 height 15
paste input "staringattheceiling"
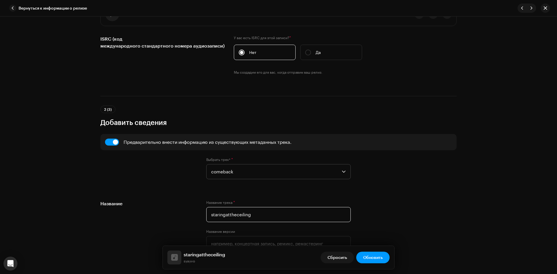
type input "staringattheceiling"
click at [446, 172] on div "Выбрать трек* * comeback" at bounding box center [278, 171] width 357 height 29
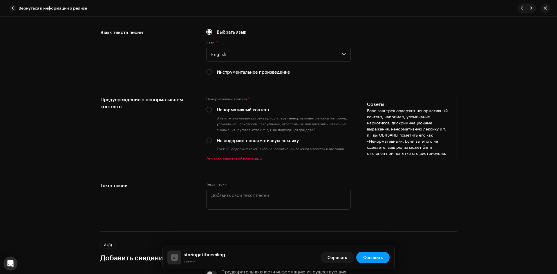
click at [269, 139] on label "Не содержит ненормативную лексику" at bounding box center [258, 140] width 82 height 6
click at [212, 139] on input "Не содержит ненормативную лексику" at bounding box center [209, 141] width 6 height 6
radio input "true"
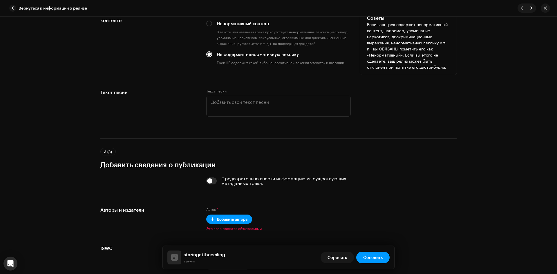
scroll to position [1103, 0]
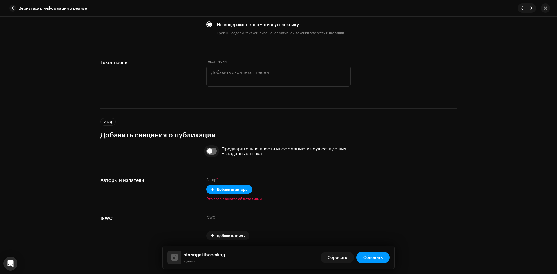
click at [215, 154] on input "checkbox" at bounding box center [211, 151] width 11 height 7
checkbox input "true"
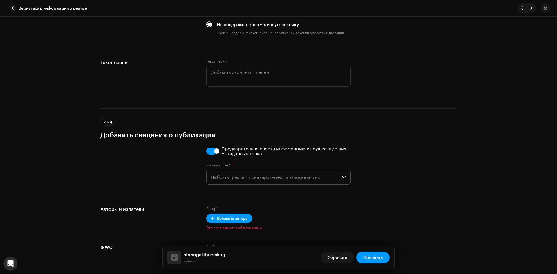
click at [244, 177] on span "Выбрать трек для предварительного заполнения из" at bounding box center [276, 177] width 131 height 15
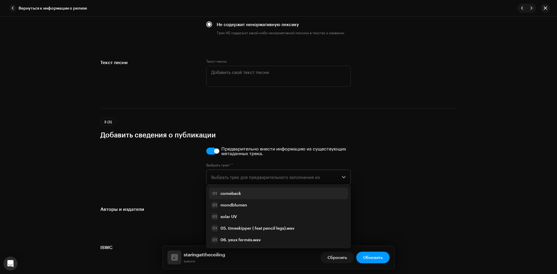
click at [246, 191] on div "01 comeback" at bounding box center [278, 193] width 135 height 7
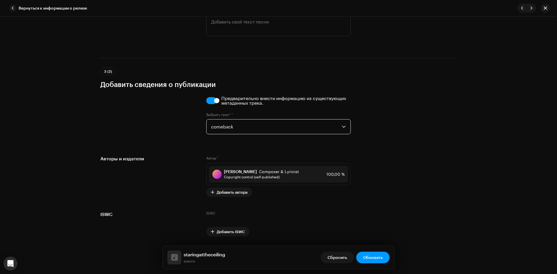
scroll to position [1172, 0]
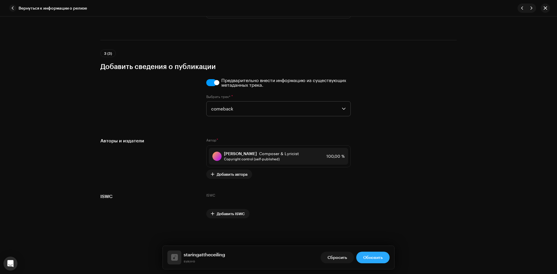
click at [384, 255] on button "Обновить" at bounding box center [373, 258] width 33 height 12
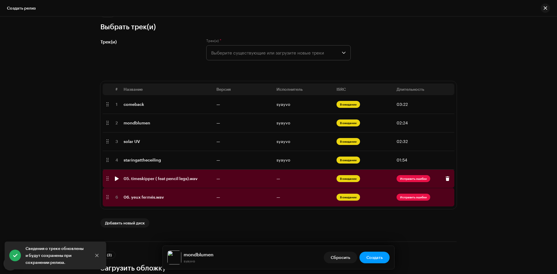
click at [350, 179] on span "В ожидании" at bounding box center [349, 178] width 24 height 7
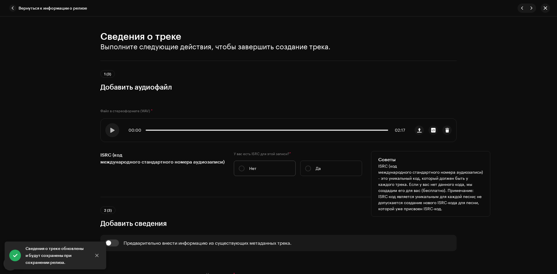
click at [262, 171] on label "Нет" at bounding box center [265, 168] width 62 height 15
click at [245, 171] on input "Нет" at bounding box center [242, 169] width 6 height 6
radio input "true"
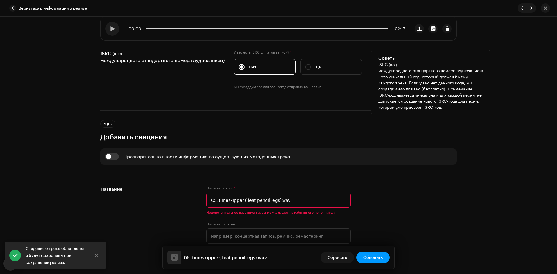
scroll to position [116, 0]
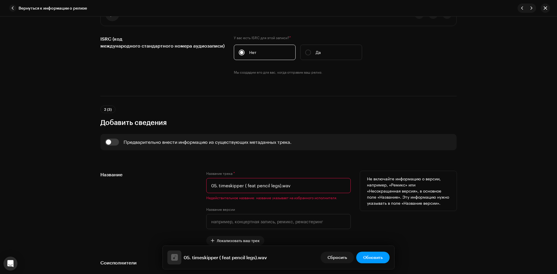
drag, startPoint x: 243, startPoint y: 187, endPoint x: 351, endPoint y: 183, distance: 108.1
click at [351, 183] on div "Название Название трека * 05. timeskipper ( feat pencil legs).wav Недействитель…" at bounding box center [278, 208] width 357 height 74
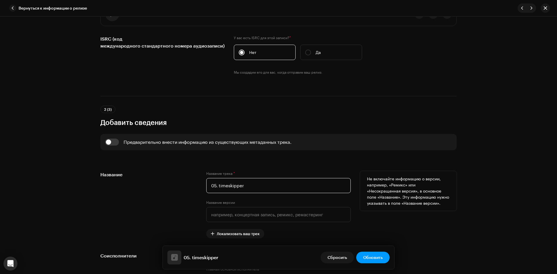
drag, startPoint x: 218, startPoint y: 186, endPoint x: 145, endPoint y: 182, distance: 72.7
click at [145, 182] on div "Название Название трека * 05. timeskipper Название версии Локализовать ваш трек…" at bounding box center [278, 204] width 357 height 67
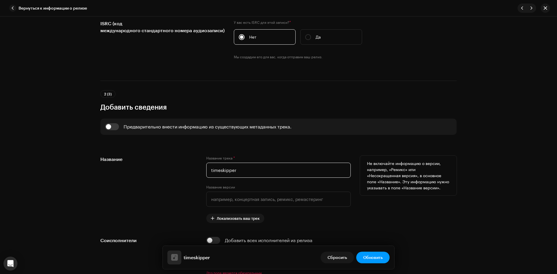
scroll to position [203, 0]
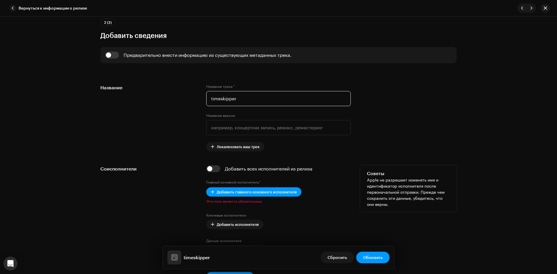
type input "timeskipper"
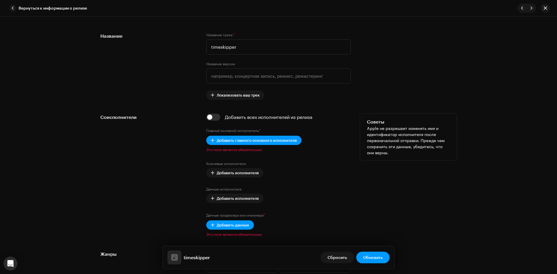
scroll to position [261, 0]
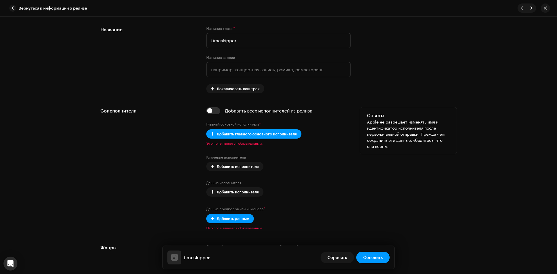
drag, startPoint x: 312, startPoint y: 165, endPoint x: 435, endPoint y: 198, distance: 127.0
click at [435, 198] on div "Советы Apple не разрешает изменять имя и идентификатор исполнителя после первон…" at bounding box center [408, 168] width 97 height 123
click at [216, 111] on input "checkbox" at bounding box center [213, 110] width 14 height 7
checkbox input "true"
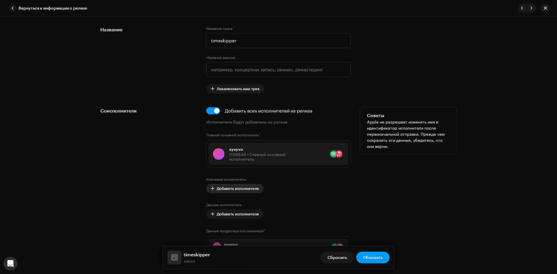
click at [252, 187] on span "Добавить исполнителя" at bounding box center [238, 189] width 42 height 12
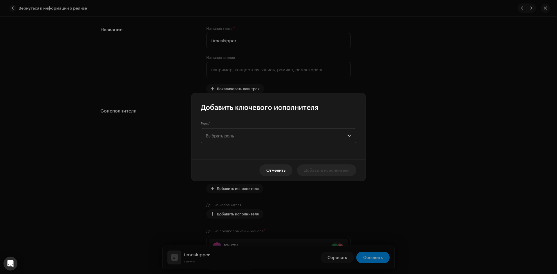
click at [239, 134] on span "Выбрать роль" at bounding box center [277, 136] width 142 height 15
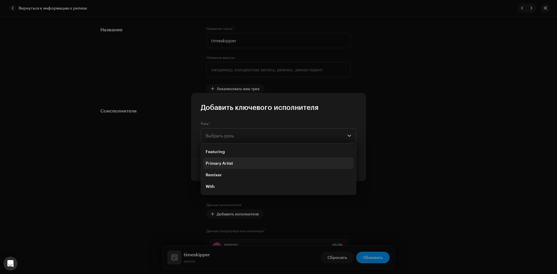
click at [239, 165] on li "Primary Artist" at bounding box center [279, 164] width 150 height 12
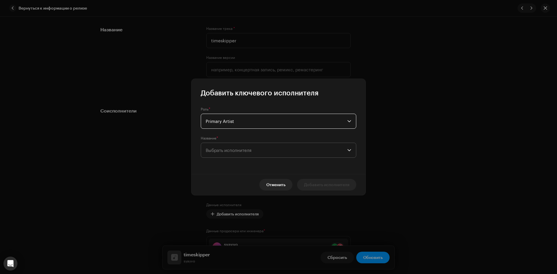
click at [235, 149] on span "Выбрать исполнителя" at bounding box center [229, 150] width 46 height 5
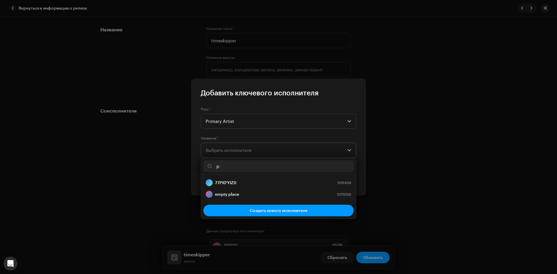
type input "pe"
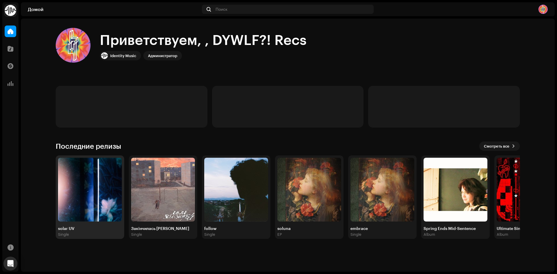
click at [75, 216] on img at bounding box center [90, 190] width 64 height 64
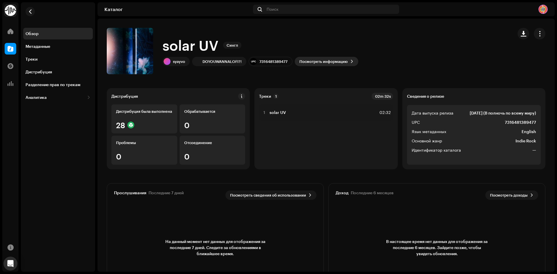
click at [336, 62] on span "Посмотреть информацию" at bounding box center [324, 62] width 48 height 12
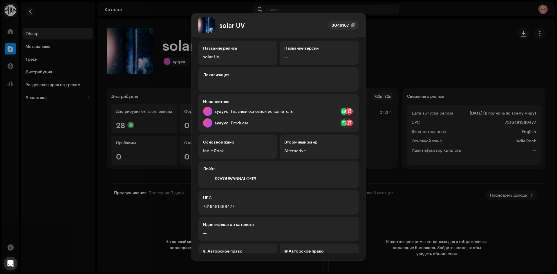
scroll to position [65, 0]
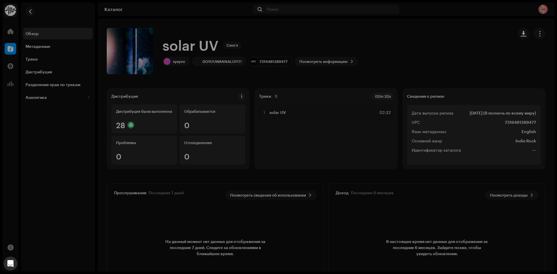
click at [464, 64] on div "solar UV 3048167 Метаданные Дистрибуция Язык метаданных English Название релиза…" at bounding box center [278, 137] width 557 height 274
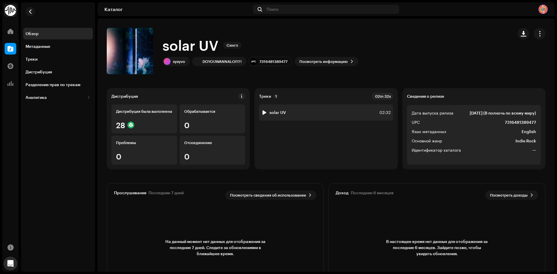
click at [340, 112] on div "1 solar UV 02:32" at bounding box center [326, 113] width 134 height 16
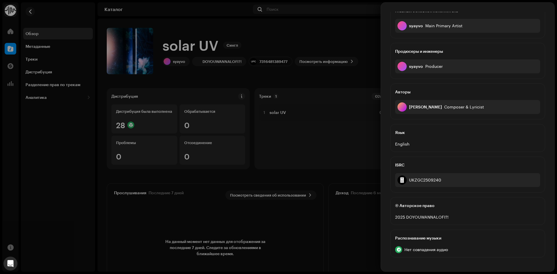
scroll to position [58, 0]
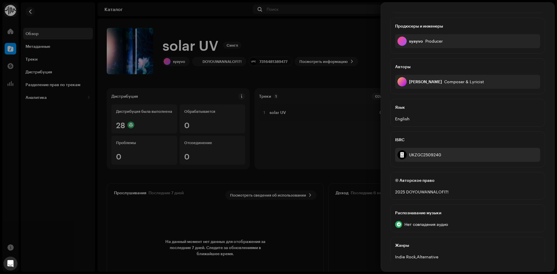
click at [433, 153] on div "UKZGC2509240" at bounding box center [425, 155] width 32 height 5
copy div "UKZGC2509240"
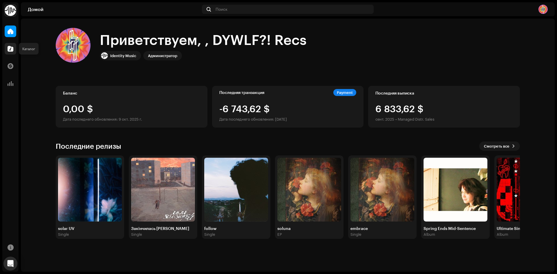
click at [8, 49] on span at bounding box center [11, 48] width 6 height 5
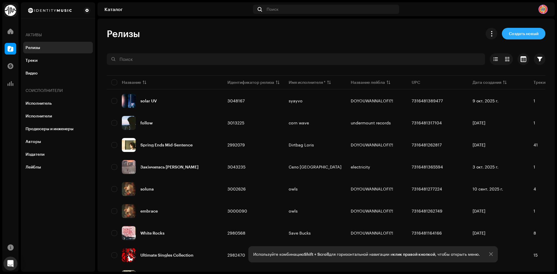
click at [518, 35] on span "Создать новый" at bounding box center [524, 34] width 30 height 12
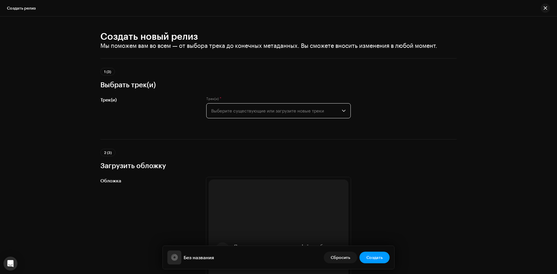
click at [264, 109] on span "Выберите существующие или загрузите новые треки" at bounding box center [276, 111] width 131 height 15
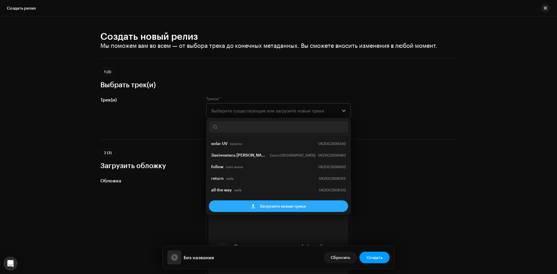
scroll to position [9, 0]
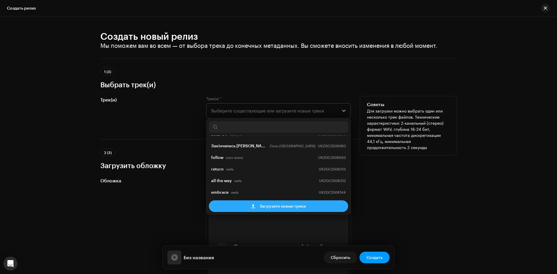
click at [290, 208] on span "Загрузите новые треки" at bounding box center [283, 207] width 46 height 12
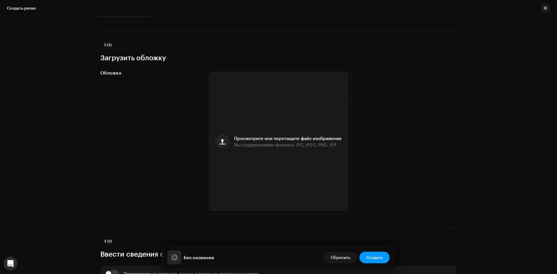
scroll to position [261, 0]
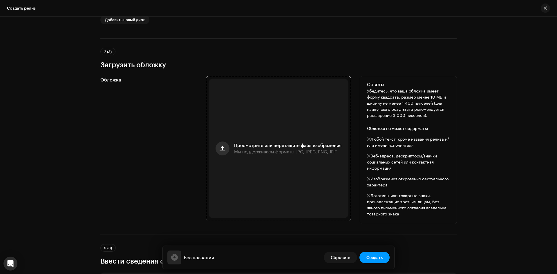
click at [223, 148] on span "button" at bounding box center [223, 148] width 6 height 5
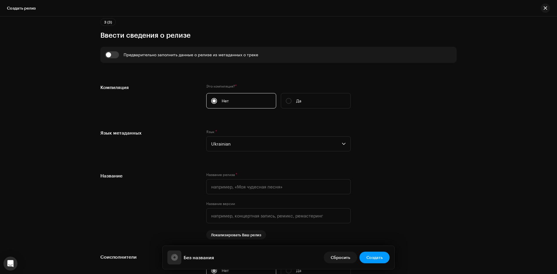
scroll to position [494, 0]
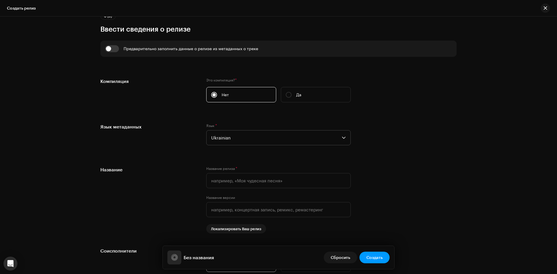
click at [245, 137] on span "Ukrainian" at bounding box center [276, 138] width 131 height 15
click at [248, 139] on span "Ukrainian" at bounding box center [276, 138] width 131 height 15
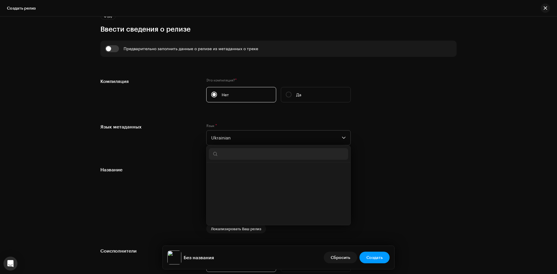
scroll to position [2104, 0]
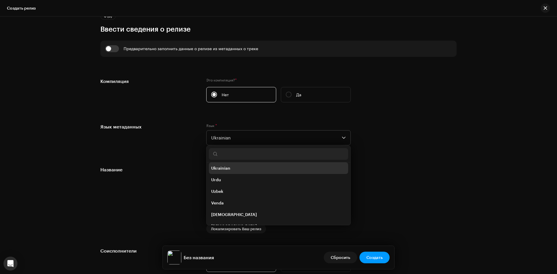
click at [246, 152] on input "text" at bounding box center [278, 154] width 139 height 12
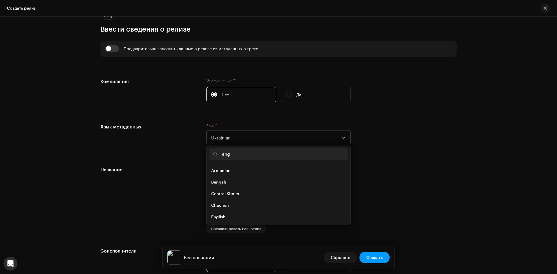
scroll to position [0, 0]
type input "engl"
click at [224, 168] on span "English" at bounding box center [218, 171] width 15 height 6
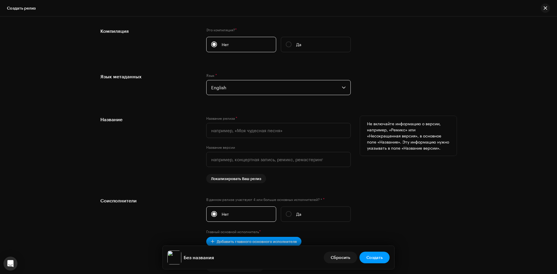
scroll to position [552, 0]
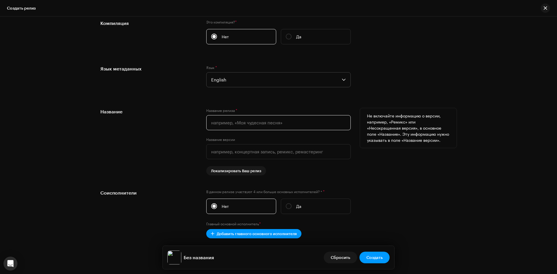
click at [269, 126] on input "text" at bounding box center [278, 122] width 145 height 15
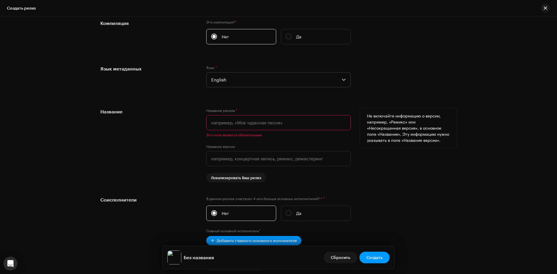
paste input "mondblumen"
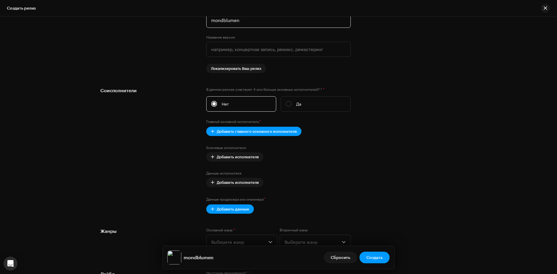
scroll to position [668, 0]
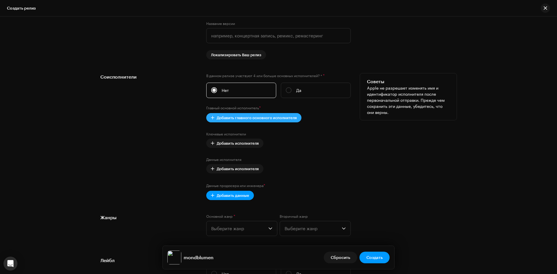
type input "mondblumen"
click at [277, 119] on span "Добавить главного основного исполнителя" at bounding box center [257, 118] width 80 height 12
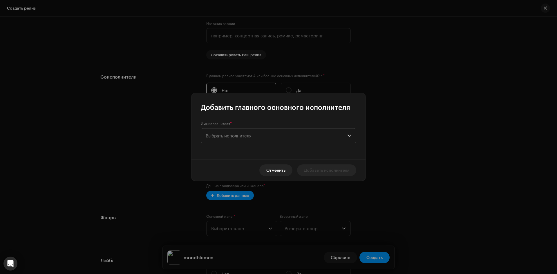
click at [272, 133] on span "Выбрать исполнителя" at bounding box center [277, 136] width 142 height 15
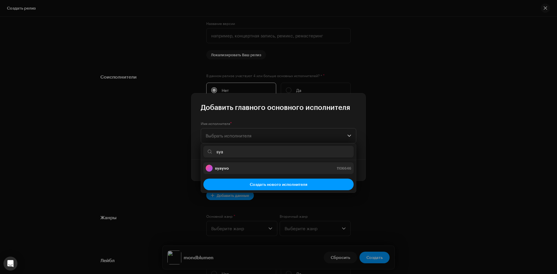
type input "sya"
click at [233, 167] on div "syayvo 1106646" at bounding box center [279, 168] width 146 height 7
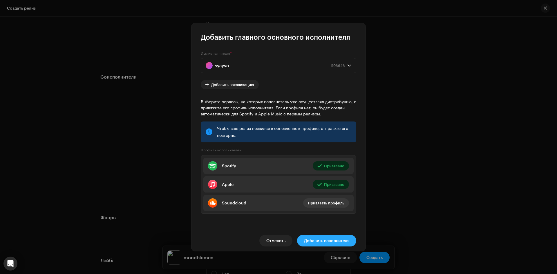
click at [335, 236] on span "Добавить исполнителя" at bounding box center [326, 241] width 45 height 12
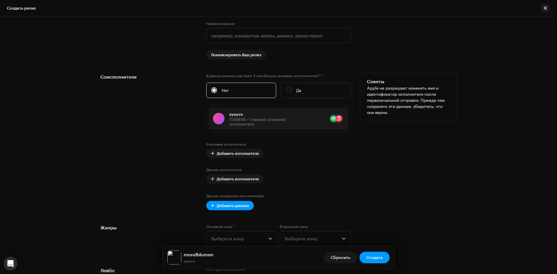
click at [232, 199] on div "Данные продюсера или инженера * Добавить данные" at bounding box center [278, 201] width 145 height 17
click at [234, 205] on span "Добавить данные" at bounding box center [233, 206] width 33 height 12
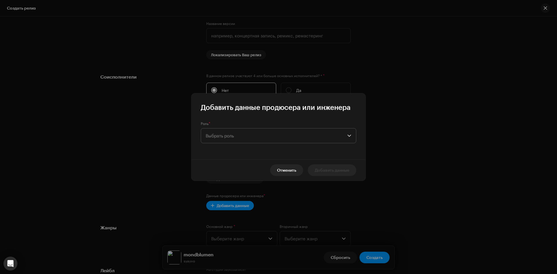
click at [239, 141] on span "Выбрать роль" at bounding box center [277, 136] width 142 height 15
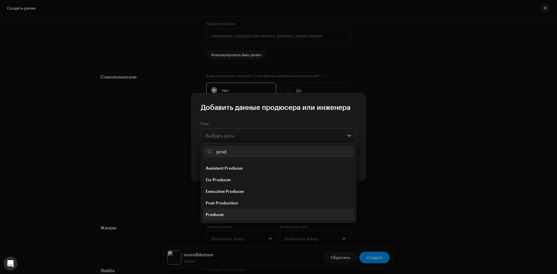
type input "prod"
click at [222, 213] on span "Producer" at bounding box center [215, 215] width 19 height 6
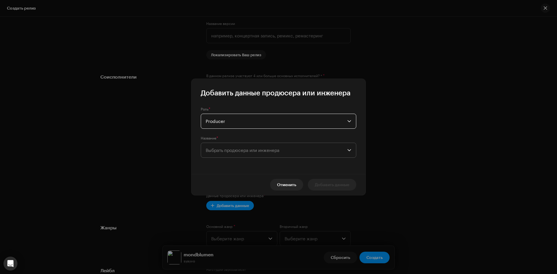
click at [238, 154] on span "Выбрать продюсера или инженера" at bounding box center [277, 150] width 142 height 15
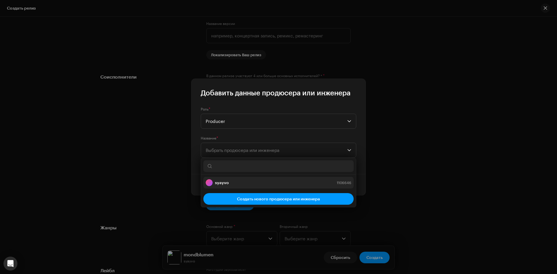
click at [237, 181] on div "syayvo 1106646" at bounding box center [279, 182] width 146 height 7
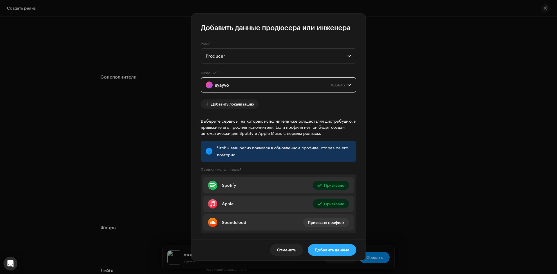
click at [334, 249] on span "Добавить данные" at bounding box center [332, 250] width 35 height 12
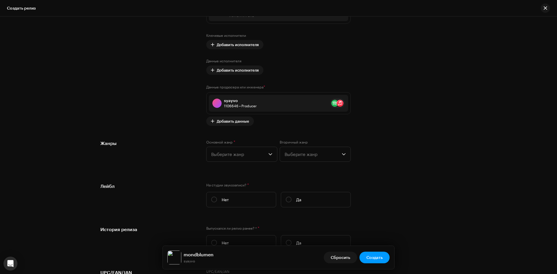
scroll to position [784, 0]
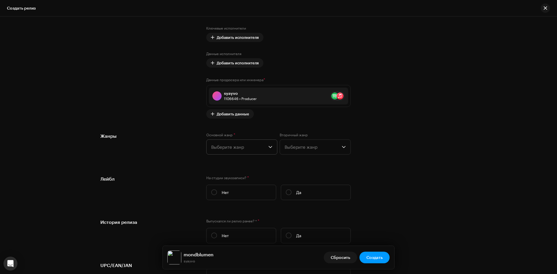
click at [240, 147] on span "Выберите жанр" at bounding box center [239, 147] width 57 height 15
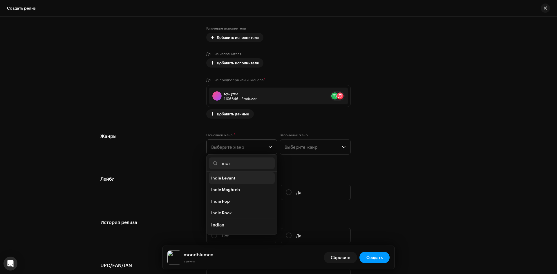
scroll to position [29, 0]
type input "indi"
click at [238, 207] on li "Indie Rock" at bounding box center [242, 209] width 66 height 12
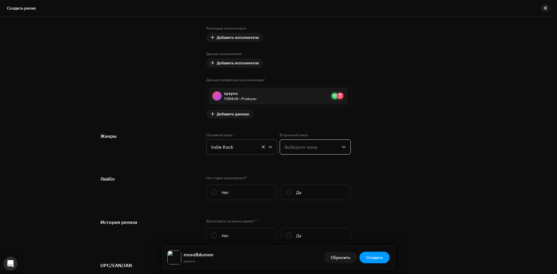
click at [304, 146] on span "Выберите жанр" at bounding box center [313, 147] width 57 height 15
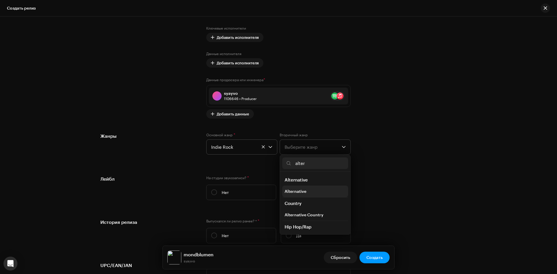
type input "alter"
click at [306, 189] on li "Alternative" at bounding box center [315, 192] width 66 height 12
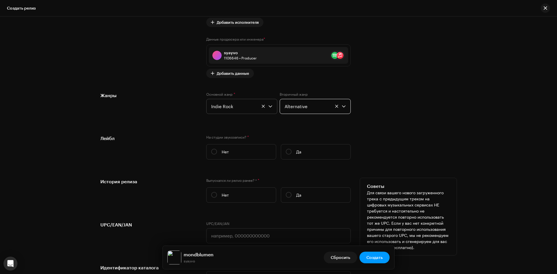
scroll to position [842, 0]
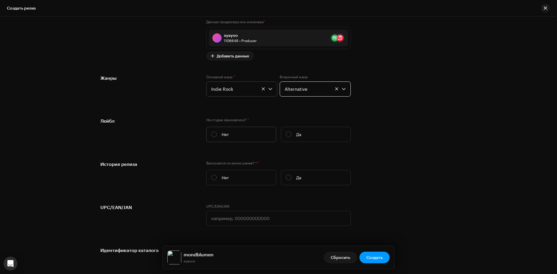
click at [217, 131] on label "Нет" at bounding box center [241, 134] width 70 height 15
click at [217, 132] on input "Нет" at bounding box center [214, 135] width 6 height 6
radio input "true"
click at [304, 137] on label "Да" at bounding box center [316, 134] width 70 height 15
click at [292, 137] on input "Да" at bounding box center [289, 135] width 6 height 6
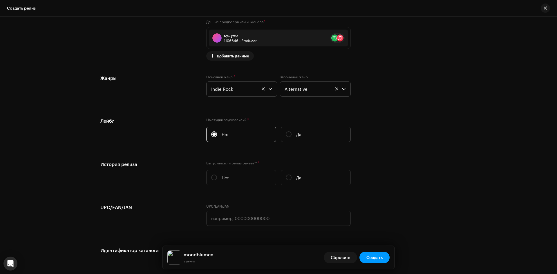
radio input "true"
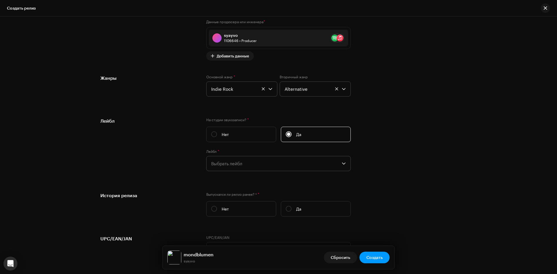
click at [280, 163] on span "Выбрать лейбл" at bounding box center [276, 163] width 131 height 15
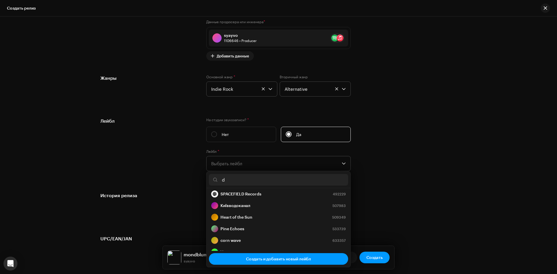
scroll to position [0, 0]
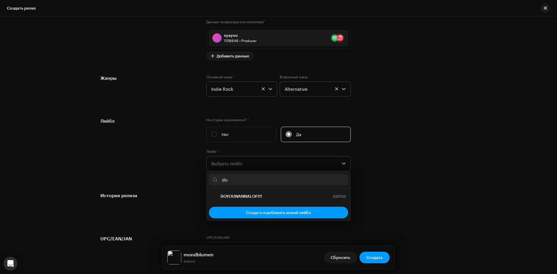
type input "do"
click at [285, 190] on ul "DOYOUWANNALOFI?! 829752" at bounding box center [279, 196] width 144 height 16
click at [282, 194] on div "DOYOUWANNALOFI?! 829752" at bounding box center [278, 196] width 135 height 7
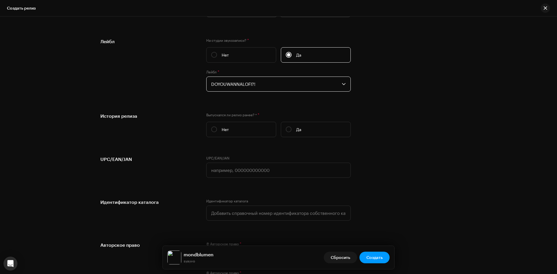
scroll to position [929, 0]
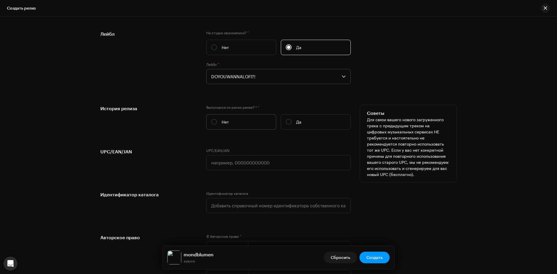
click at [229, 125] on label "Нет" at bounding box center [241, 121] width 70 height 15
click at [217, 125] on input "Нет" at bounding box center [214, 122] width 6 height 6
radio input "true"
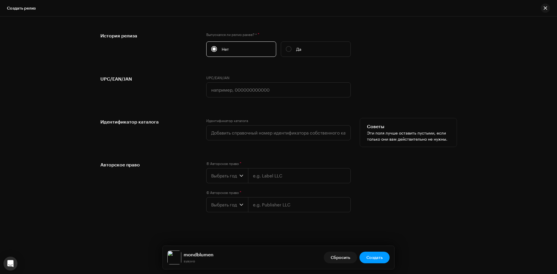
scroll to position [1003, 0]
click at [231, 174] on span "Выбрать год" at bounding box center [225, 175] width 28 height 15
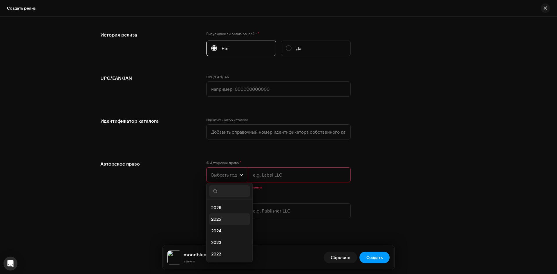
click at [224, 216] on li "2025" at bounding box center [229, 220] width 41 height 12
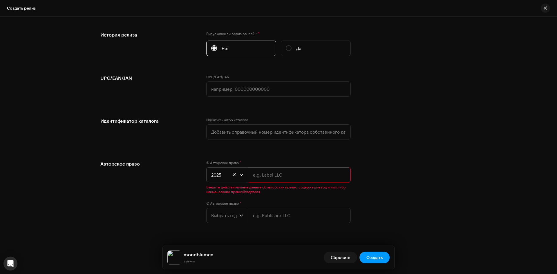
click at [269, 177] on input "text" at bounding box center [299, 175] width 103 height 15
type input "DOYOUWANNALOFI?!"
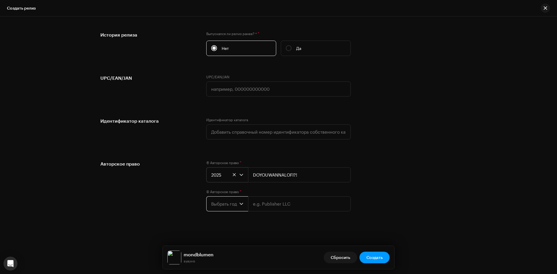
click at [233, 203] on span "Выбрать год" at bounding box center [225, 204] width 28 height 15
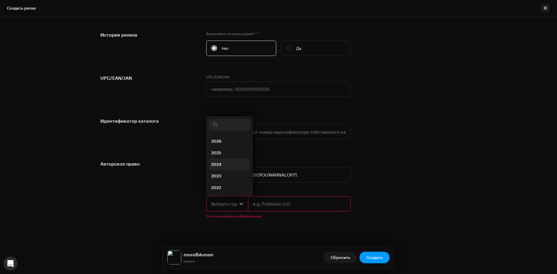
scroll to position [9, 0]
click at [226, 144] on li "2025" at bounding box center [229, 144] width 41 height 12
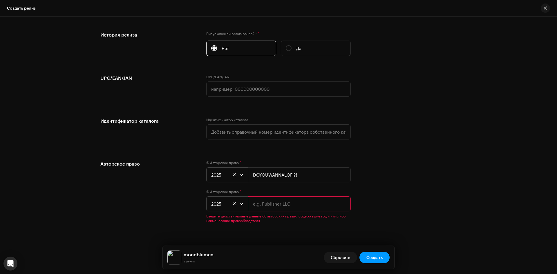
click at [276, 204] on input "text" at bounding box center [299, 204] width 103 height 15
type input "syayvo"
click at [448, 187] on div "Авторское право Ⓟ Авторское право * 2025 DOYOUWANNALOFI?! © Авторское право * 2…" at bounding box center [278, 196] width 357 height 70
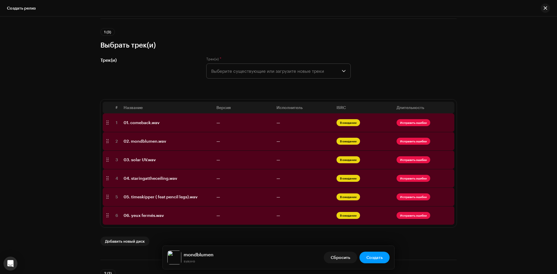
scroll to position [0, 0]
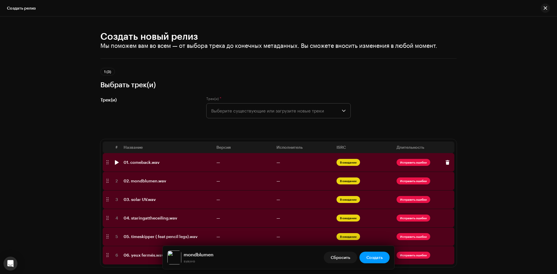
click at [344, 167] on td "В ожидании" at bounding box center [364, 162] width 60 height 19
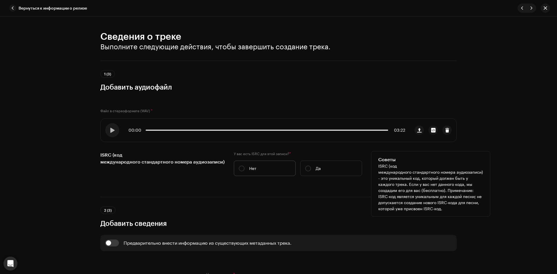
click at [255, 167] on label "Нет" at bounding box center [265, 168] width 62 height 15
click at [245, 167] on input "Нет" at bounding box center [242, 169] width 6 height 6
radio input "true"
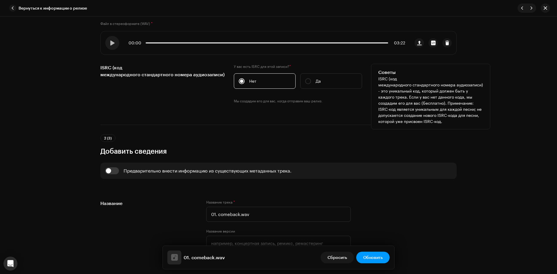
scroll to position [116, 0]
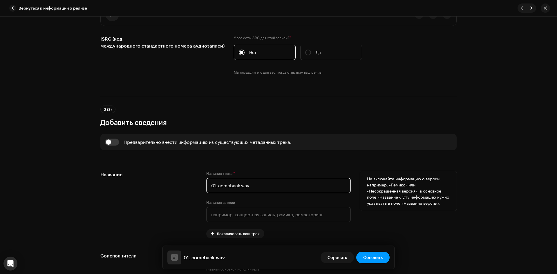
drag, startPoint x: 218, startPoint y: 188, endPoint x: 190, endPoint y: 188, distance: 27.9
click at [190, 188] on div "Название Название трека * 01. comeback.wav Название версии Локализовать ваш тре…" at bounding box center [278, 204] width 357 height 67
click at [246, 186] on input "comeback.wav" at bounding box center [278, 185] width 145 height 15
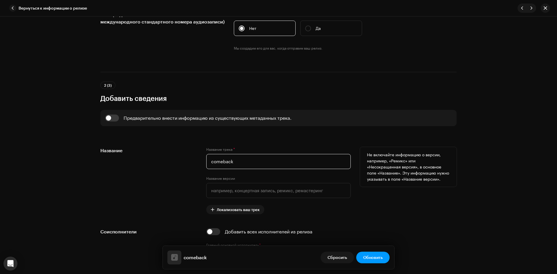
scroll to position [232, 0]
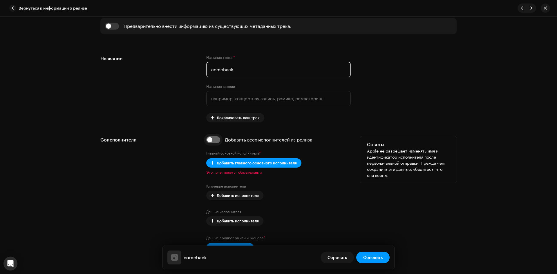
type input "comeback"
click at [208, 140] on input "checkbox" at bounding box center [213, 139] width 14 height 7
checkbox input "true"
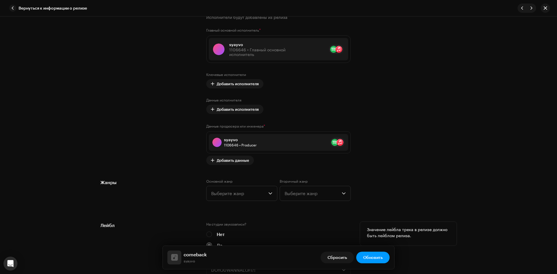
scroll to position [435, 0]
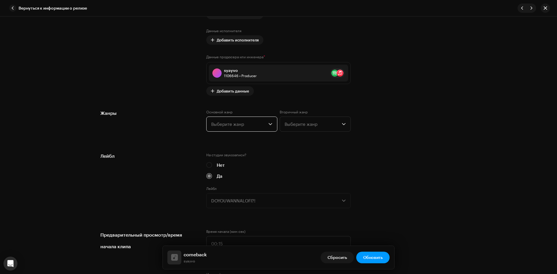
click at [250, 127] on span "Выберите жанр" at bounding box center [239, 124] width 57 height 15
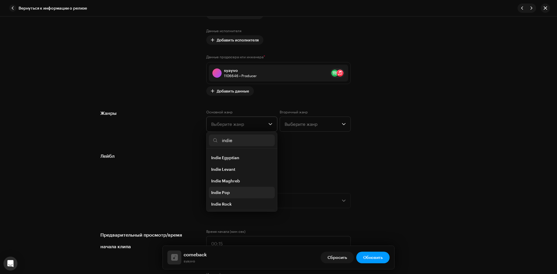
scroll to position [29, 0]
type input "indie"
click at [242, 188] on li "Indie Rock" at bounding box center [242, 186] width 66 height 12
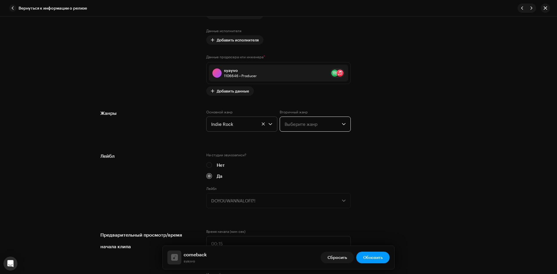
click at [304, 124] on span "Выберите жанр" at bounding box center [313, 124] width 57 height 15
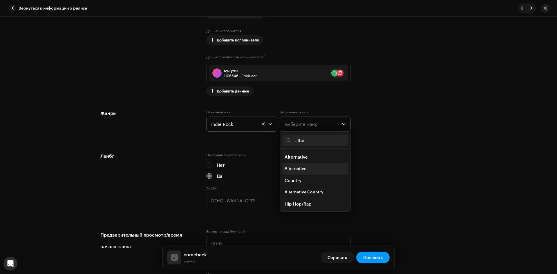
type input "alter"
click at [305, 168] on span "Alternative" at bounding box center [296, 169] width 22 height 6
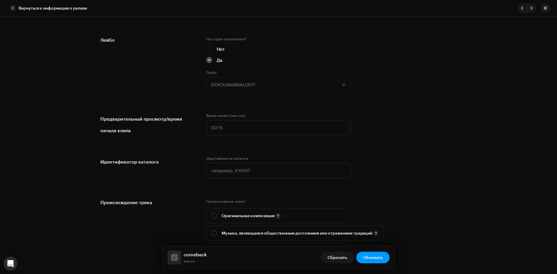
scroll to position [581, 0]
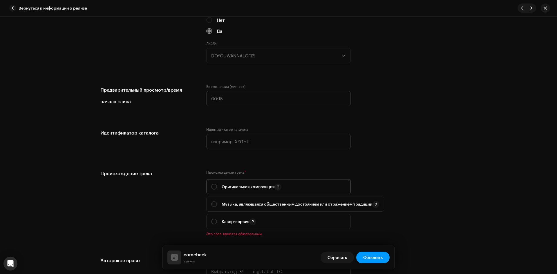
click at [235, 188] on p "Оригинальная композиция" at bounding box center [252, 186] width 60 height 7
radio input "true"
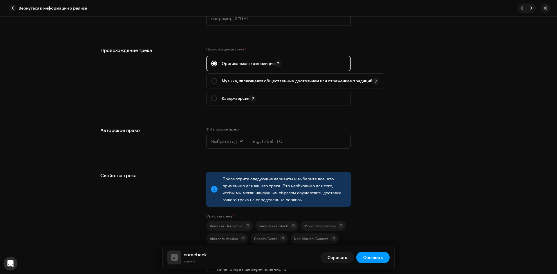
scroll to position [726, 0]
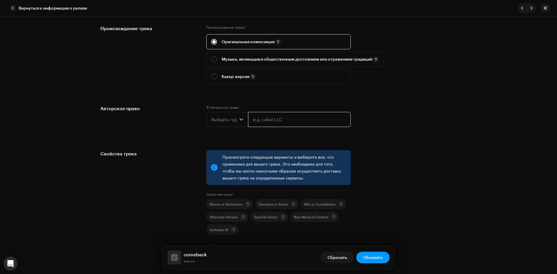
click at [269, 118] on input "text" at bounding box center [299, 119] width 103 height 15
click at [229, 123] on span "Выбрать год" at bounding box center [225, 119] width 28 height 15
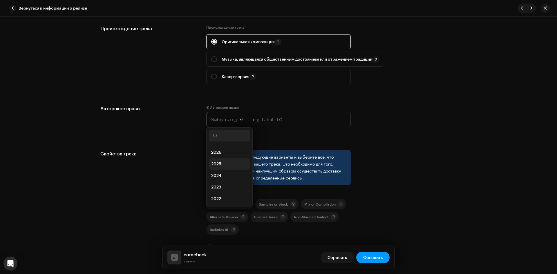
click at [231, 162] on li "2025" at bounding box center [229, 164] width 41 height 12
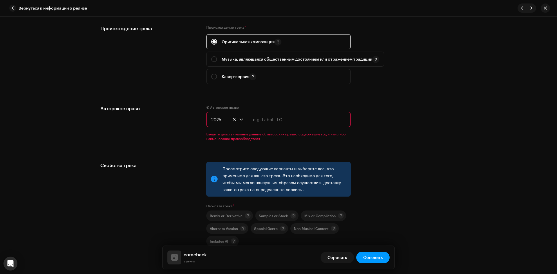
click at [286, 117] on input "text" at bounding box center [299, 119] width 103 height 15
type input "DOYOUWANNALOFI?!"
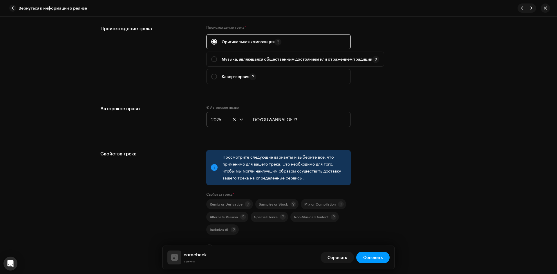
click at [503, 159] on div "Сведения о треке Выполните следующие действия, чтобы завершить создание трека. …" at bounding box center [278, 146] width 557 height 258
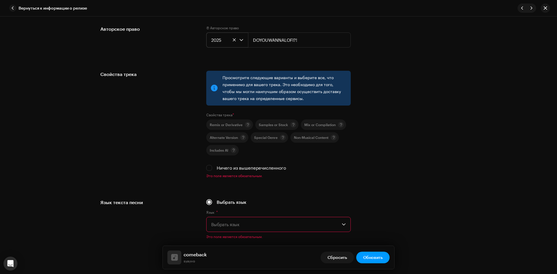
scroll to position [813, 0]
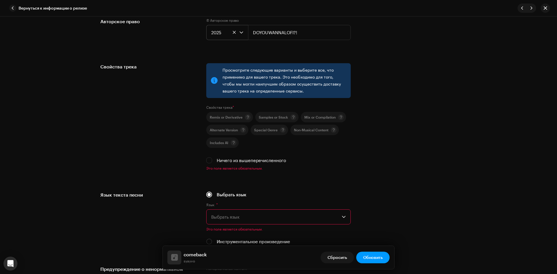
click at [229, 164] on div "Просмотрите следующие варианты и выберите все, что применимо для вашего трека. …" at bounding box center [278, 116] width 145 height 107
click at [233, 162] on label "Ничего из вышеперечисленного" at bounding box center [251, 160] width 69 height 6
click at [212, 162] on input "Ничего из вышеперечисленного" at bounding box center [209, 161] width 6 height 6
checkbox input "true"
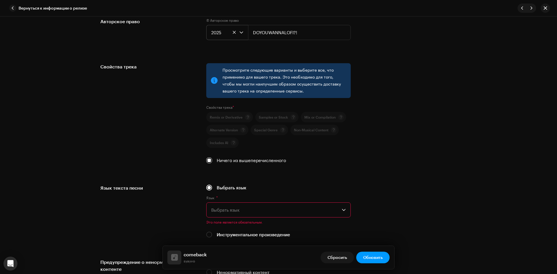
click at [247, 209] on span "Выбрать язык" at bounding box center [276, 210] width 131 height 15
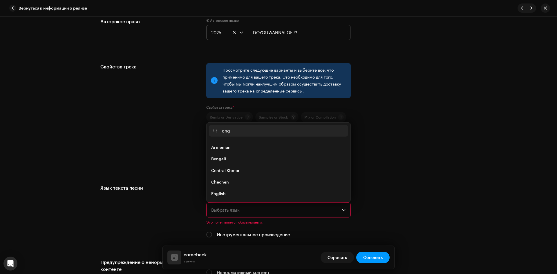
scroll to position [0, 0]
type input "engl"
click at [239, 150] on li "English" at bounding box center [278, 148] width 139 height 12
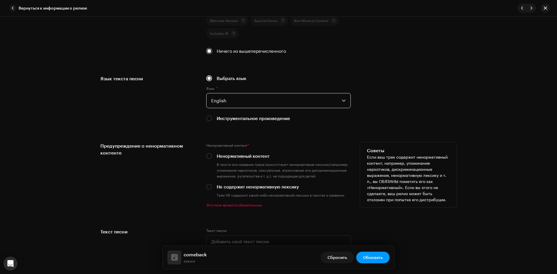
scroll to position [929, 0]
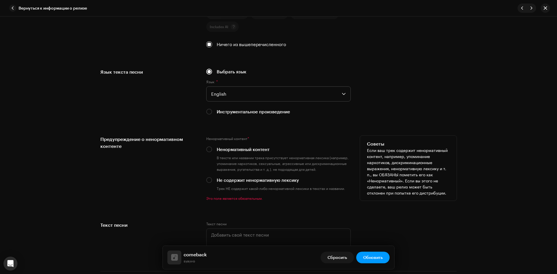
click at [239, 180] on label "Не содержит ненормативную лексику" at bounding box center [258, 180] width 82 height 6
click at [212, 180] on input "Не содержит ненормативную лексику" at bounding box center [209, 180] width 6 height 6
radio input "true"
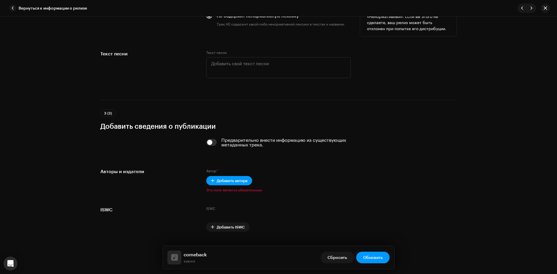
scroll to position [1103, 0]
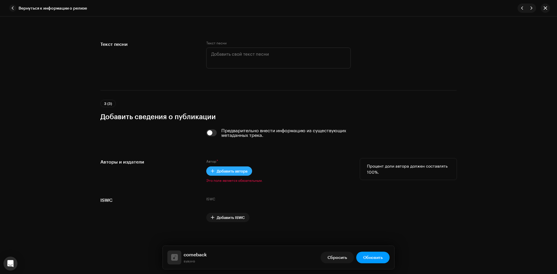
click at [225, 172] on span "Добавить автора" at bounding box center [232, 171] width 31 height 12
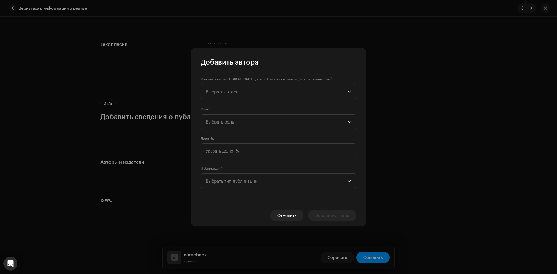
click at [252, 92] on span "Выбрать автора" at bounding box center [277, 91] width 142 height 15
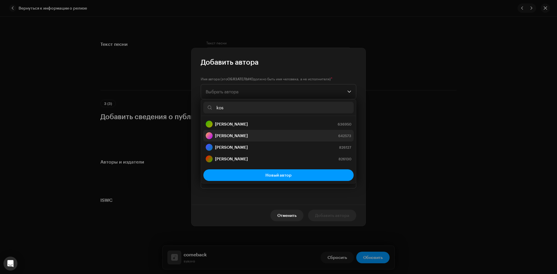
type input "kos"
click at [253, 135] on div "Kostiantyn Sakhin 642573" at bounding box center [279, 135] width 146 height 7
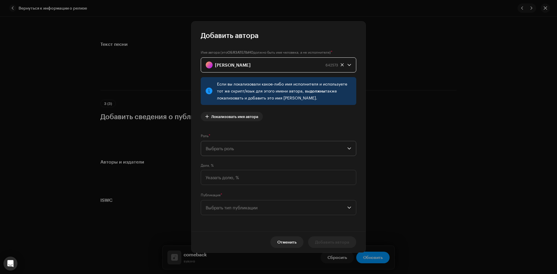
click at [242, 149] on span "Выбрать роль" at bounding box center [277, 148] width 142 height 15
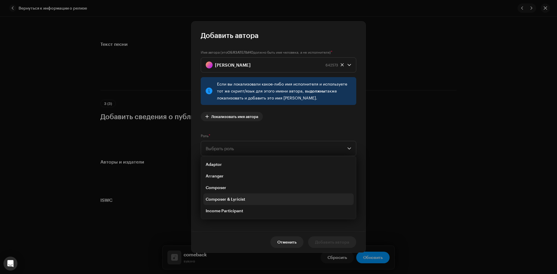
click at [242, 196] on li "Composer & Lyricist" at bounding box center [279, 200] width 150 height 12
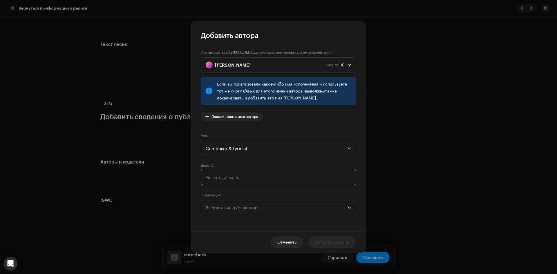
click at [236, 171] on input at bounding box center [279, 177] width 156 height 15
type input "100,00"
click at [239, 205] on span "Выбрать тип публикации" at bounding box center [277, 208] width 142 height 15
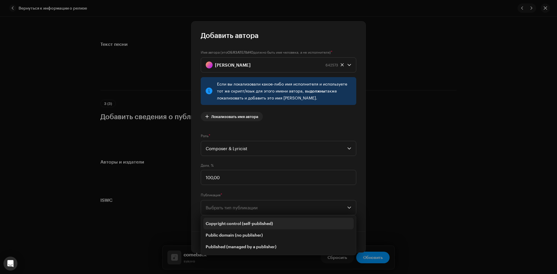
click at [237, 220] on li "Copyright control (self-published)" at bounding box center [279, 224] width 150 height 12
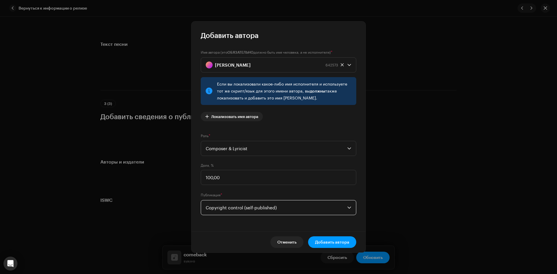
click at [356, 246] on div "Отменить Добавить автора" at bounding box center [279, 242] width 174 height 21
click at [343, 244] on span "Добавить автора" at bounding box center [332, 243] width 34 height 12
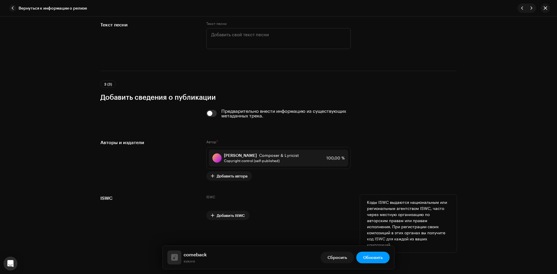
scroll to position [1124, 0]
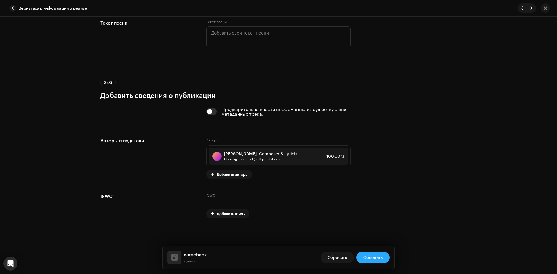
click at [377, 255] on span "Обновить" at bounding box center [372, 258] width 19 height 12
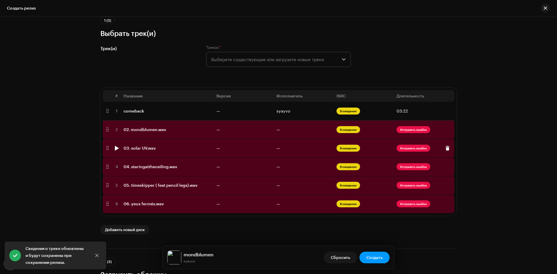
scroll to position [58, 0]
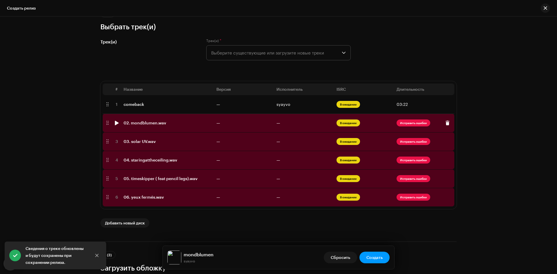
click at [347, 124] on span "В ожидании" at bounding box center [349, 123] width 24 height 7
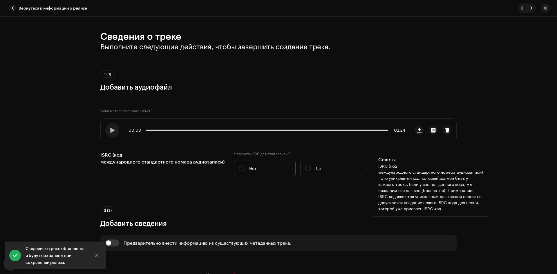
click at [260, 167] on label "Нет" at bounding box center [265, 168] width 62 height 15
click at [245, 167] on input "Нет" at bounding box center [242, 169] width 6 height 6
radio input "true"
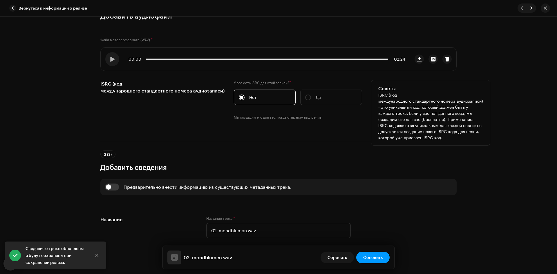
scroll to position [116, 0]
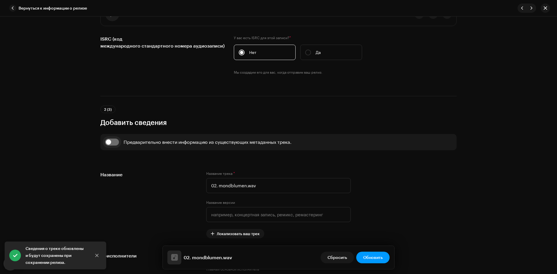
click at [111, 140] on input "checkbox" at bounding box center [112, 142] width 14 height 7
checkbox input "true"
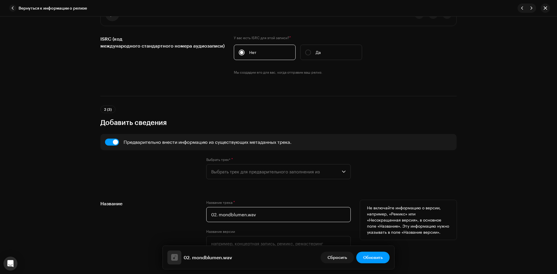
drag, startPoint x: 218, startPoint y: 216, endPoint x: 245, endPoint y: 219, distance: 27.4
click at [245, 219] on input "02. mondblumen.wav" at bounding box center [278, 214] width 145 height 15
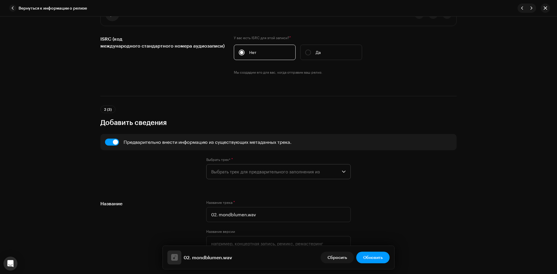
click at [235, 174] on span "Выбрать трек для предварительного заполнения из" at bounding box center [276, 172] width 131 height 15
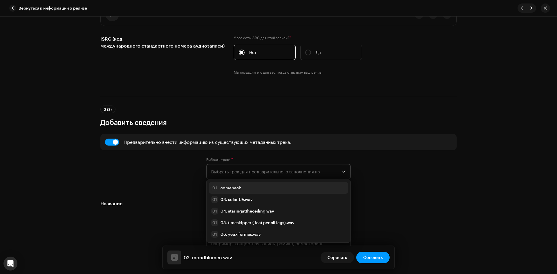
click at [242, 185] on div "01 comeback" at bounding box center [278, 188] width 135 height 7
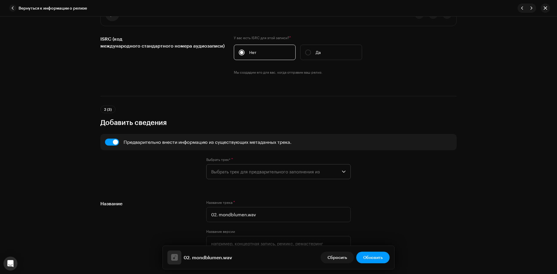
type input "comeback"
radio input "true"
type input "DOYOUWANNALOFI?!"
checkbox input "true"
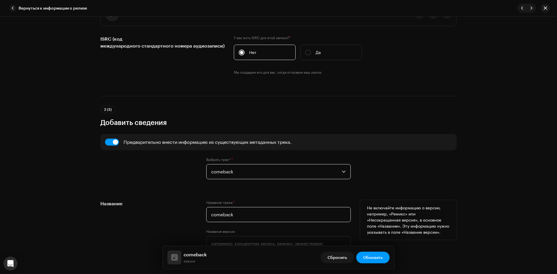
click at [260, 218] on input "comeback" at bounding box center [278, 214] width 145 height 15
paste input "mondblumen"
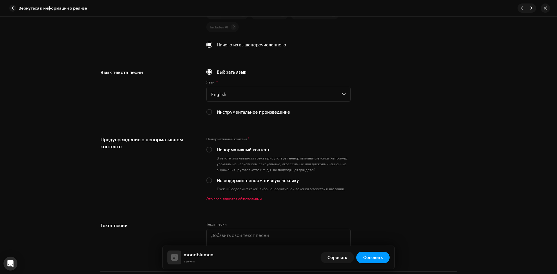
scroll to position [958, 0]
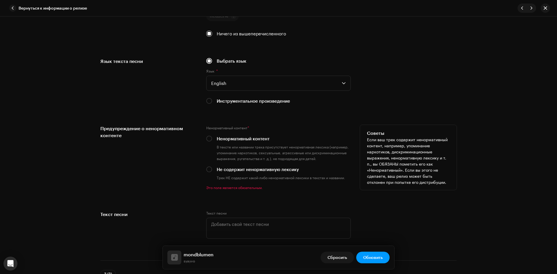
type input "mondblumen"
click at [211, 169] on div "Не содержит ненормативную лексику" at bounding box center [278, 169] width 145 height 6
click at [206, 171] on input "Не содержит ненормативную лексику" at bounding box center [209, 170] width 6 height 6
radio input "true"
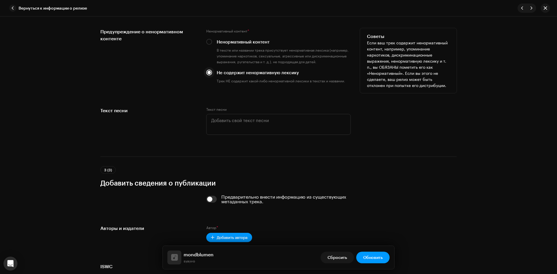
scroll to position [1103, 0]
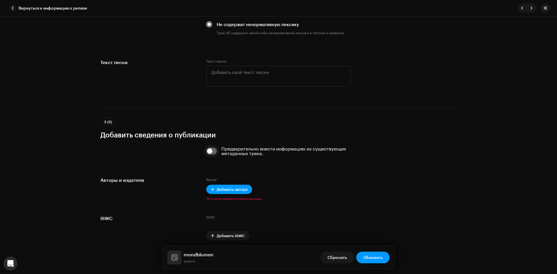
click at [208, 152] on input "checkbox" at bounding box center [211, 151] width 11 height 7
checkbox input "true"
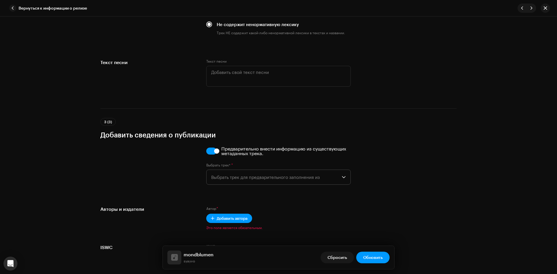
click at [244, 172] on span "Выбрать трек для предварительного заполнения из" at bounding box center [276, 177] width 131 height 15
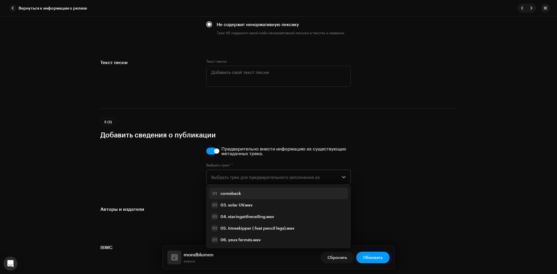
click at [245, 188] on li "01 comeback" at bounding box center [278, 194] width 139 height 12
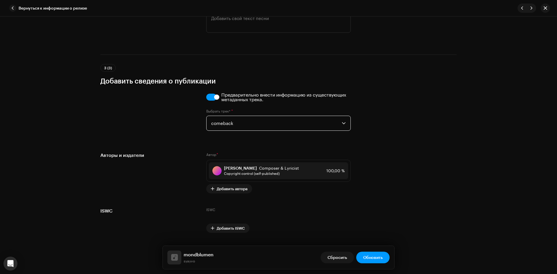
scroll to position [1172, 0]
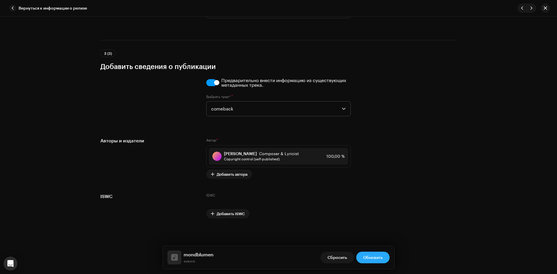
click at [373, 259] on span "Обновить" at bounding box center [372, 258] width 19 height 12
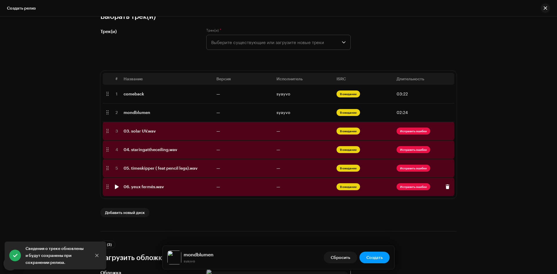
scroll to position [87, 0]
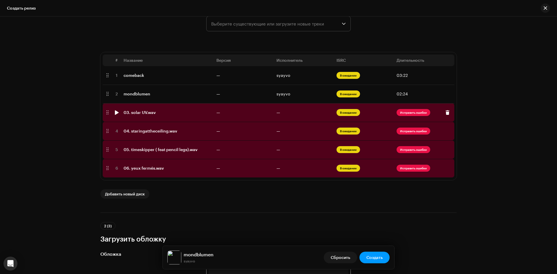
click at [344, 116] on span "В ожидании" at bounding box center [349, 112] width 24 height 7
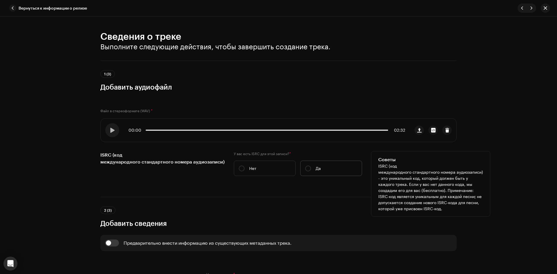
click at [318, 168] on p "Да" at bounding box center [318, 168] width 5 height 6
click at [311, 168] on input "Да" at bounding box center [308, 169] width 6 height 6
radio input "true"
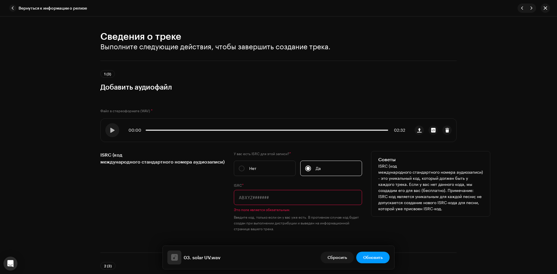
click at [283, 200] on input "text" at bounding box center [298, 197] width 128 height 15
paste input "UKZGC2509240"
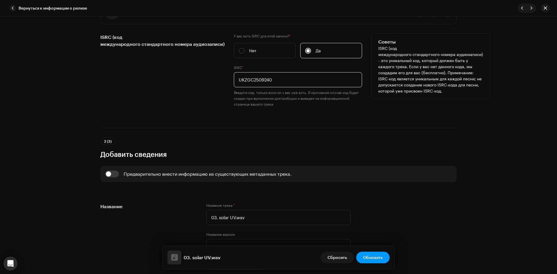
scroll to position [174, 0]
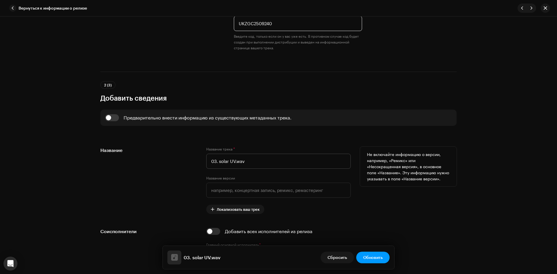
type input "UKZGC2509240"
drag, startPoint x: 313, startPoint y: 161, endPoint x: 325, endPoint y: 161, distance: 12.5
click at [325, 161] on input "03. solar UV.wav" at bounding box center [278, 161] width 145 height 15
drag, startPoint x: 218, startPoint y: 164, endPoint x: 170, endPoint y: 164, distance: 48.8
click at [170, 164] on div "Название Название трека * 03. solar UV Название версии Локализовать ваш трек Не…" at bounding box center [278, 180] width 357 height 67
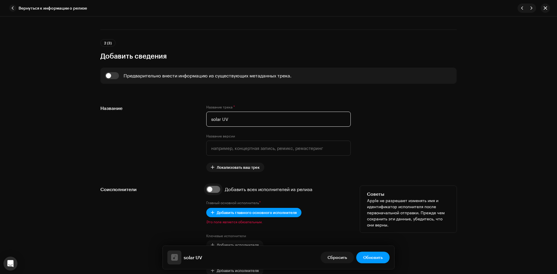
scroll to position [203, 0]
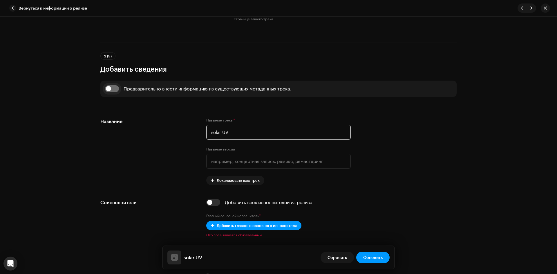
type input "solar UV"
click at [114, 88] on input "checkbox" at bounding box center [112, 88] width 14 height 7
checkbox input "true"
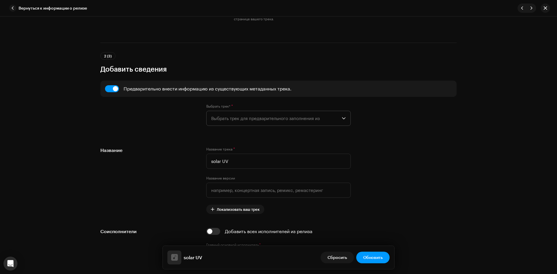
click at [238, 114] on span "Выбрать трек для предварительного заполнения из" at bounding box center [276, 118] width 131 height 15
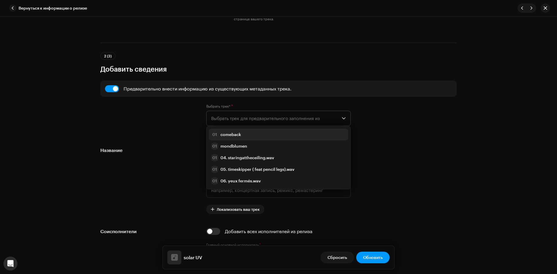
click at [251, 132] on div "01 comeback" at bounding box center [278, 134] width 135 height 7
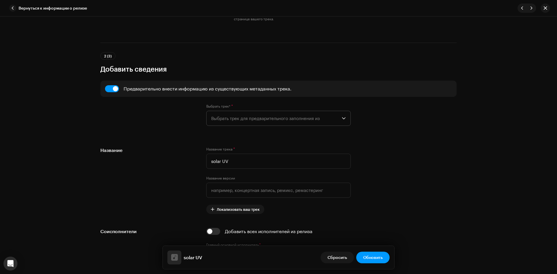
radio input "true"
type input "DOYOUWANNALOFI?!"
checkbox input "true"
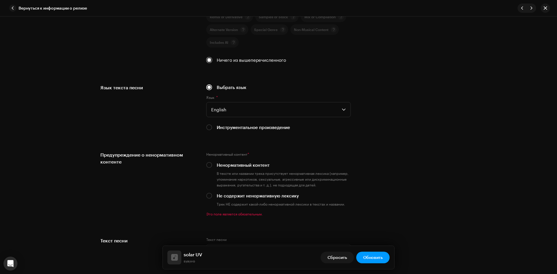
scroll to position [987, 0]
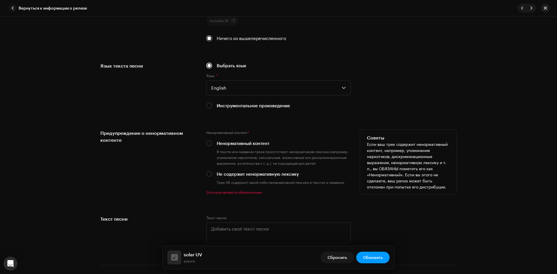
click at [211, 178] on div "Ненормативный контент * Ненормативный контент В тексте или названии трека прису…" at bounding box center [278, 162] width 145 height 65
click at [210, 176] on p-radiobutton at bounding box center [209, 174] width 6 height 6
click at [211, 172] on div "Не содержит ненормативную лексику" at bounding box center [278, 174] width 145 height 6
click at [208, 177] on input "Не содержит ненормативную лексику" at bounding box center [209, 174] width 6 height 6
radio input "true"
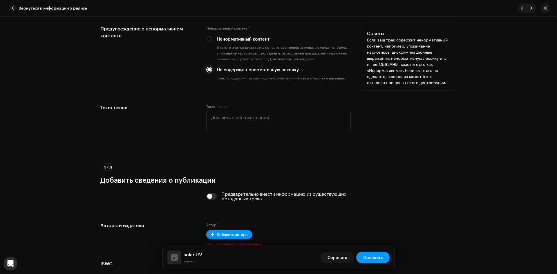
scroll to position [1159, 0]
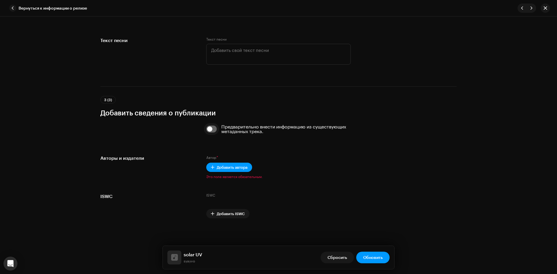
click at [212, 127] on input "checkbox" at bounding box center [211, 129] width 11 height 7
checkbox input "true"
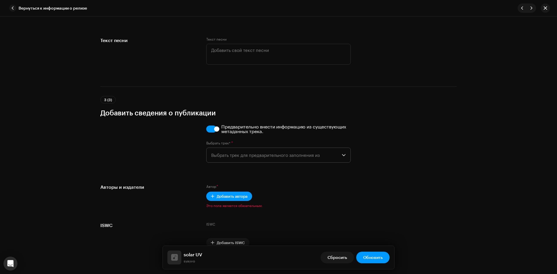
click at [241, 154] on span "Выбрать трек для предварительного заполнения из" at bounding box center [276, 155] width 131 height 15
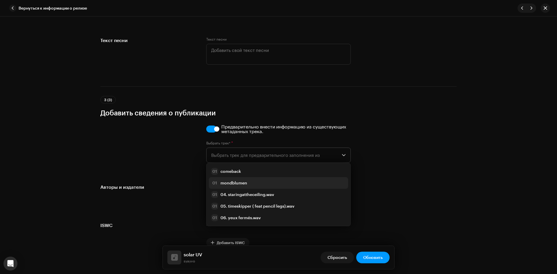
click at [233, 181] on strong "mondblumen" at bounding box center [234, 183] width 27 height 6
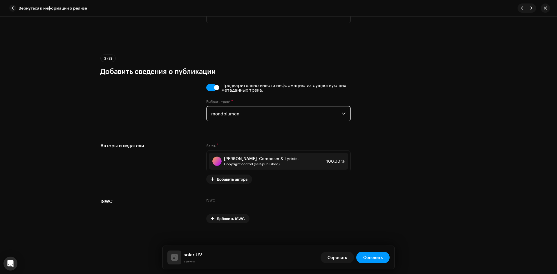
scroll to position [1205, 0]
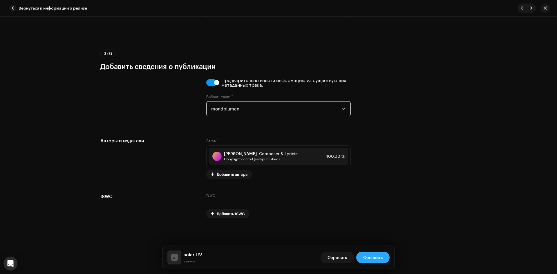
click at [383, 260] on button "Обновить" at bounding box center [373, 258] width 33 height 12
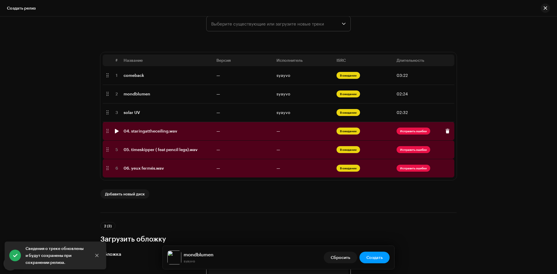
click at [345, 132] on span "В ожидании" at bounding box center [349, 131] width 24 height 7
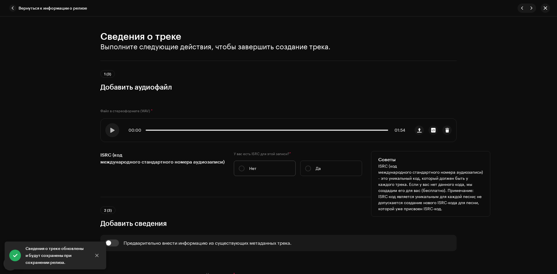
click at [249, 167] on p "Нет" at bounding box center [252, 168] width 7 height 6
click at [245, 167] on input "Нет" at bounding box center [242, 169] width 6 height 6
radio input "true"
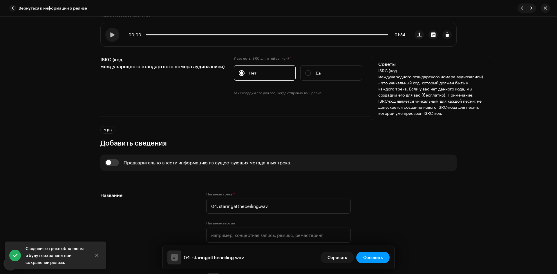
scroll to position [116, 0]
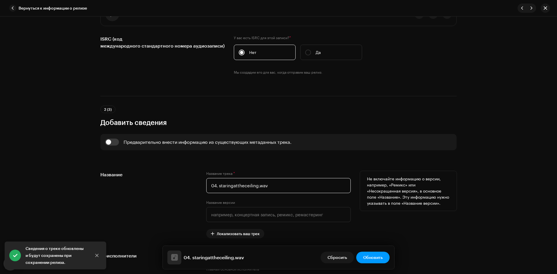
drag, startPoint x: 259, startPoint y: 187, endPoint x: 219, endPoint y: 190, distance: 40.1
click at [219, 190] on input "04. staringattheceiling.wav" at bounding box center [278, 185] width 145 height 15
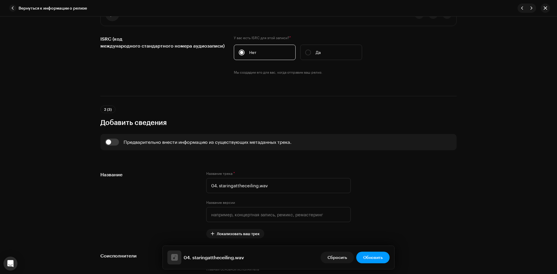
click at [162, 145] on div "Предварительно внести информацию из существующих метаданных трека." at bounding box center [208, 142] width 168 height 5
click at [112, 143] on input "checkbox" at bounding box center [112, 142] width 14 height 7
checkbox input "true"
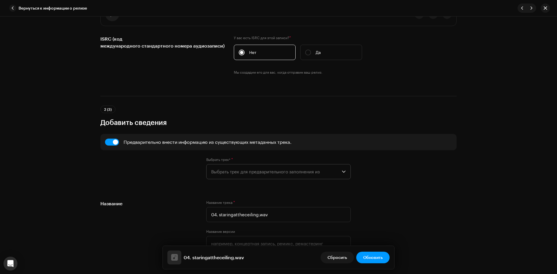
click at [229, 174] on span "Выбрать трек для предварительного заполнения из" at bounding box center [276, 172] width 131 height 15
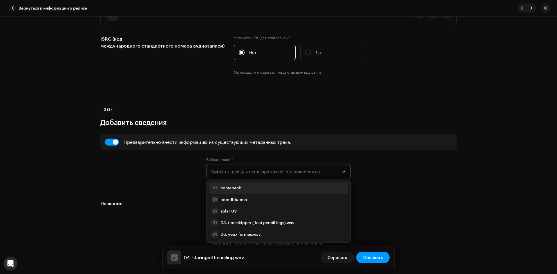
click at [251, 189] on div "01 comeback" at bounding box center [278, 188] width 135 height 7
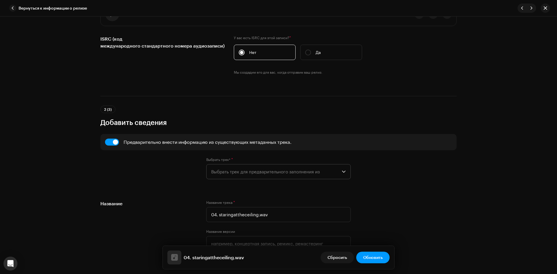
type input "comeback"
radio input "true"
type input "DOYOUWANNALOFI?!"
checkbox input "true"
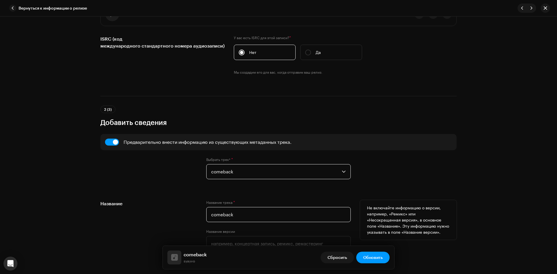
click at [253, 211] on input "comeback" at bounding box center [278, 214] width 145 height 15
paste input "staringattheceiling."
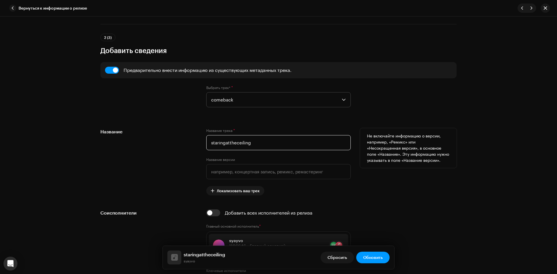
scroll to position [203, 0]
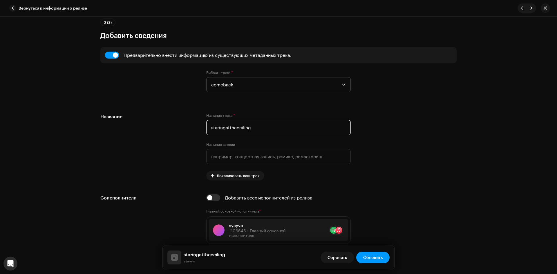
type input "staringattheceiling"
click at [498, 136] on div "Сведения о треке Выполните следующие действия, чтобы завершить создание трека. …" at bounding box center [278, 146] width 557 height 258
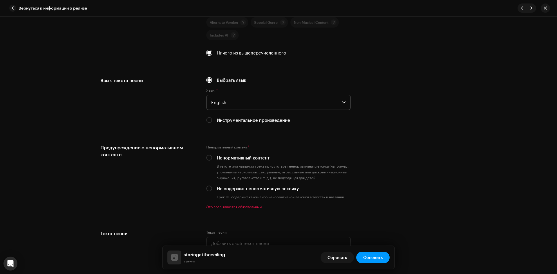
scroll to position [958, 0]
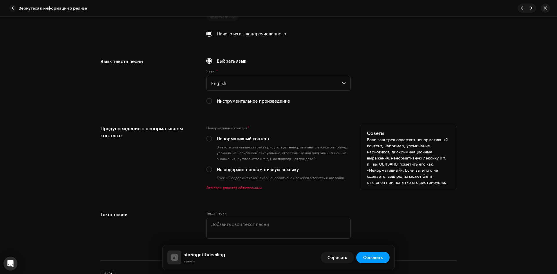
click at [229, 172] on label "Не содержит ненормативную лексику" at bounding box center [258, 169] width 82 height 6
click at [212, 172] on input "Не содержит ненормативную лексику" at bounding box center [209, 170] width 6 height 6
radio input "true"
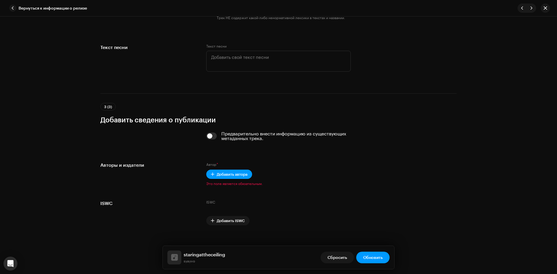
scroll to position [1125, 0]
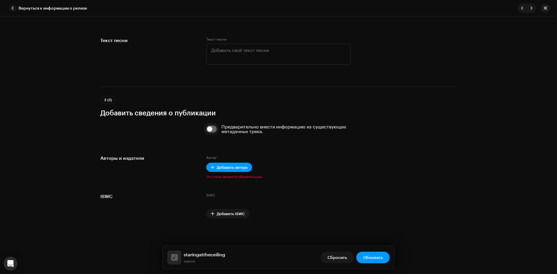
click at [208, 127] on input "checkbox" at bounding box center [211, 129] width 11 height 7
checkbox input "true"
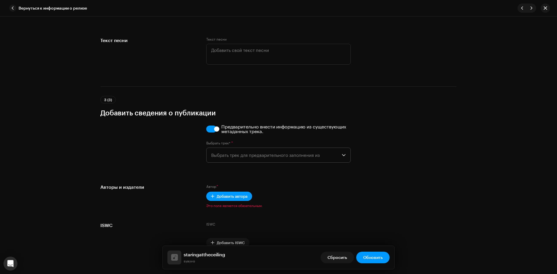
click at [260, 153] on span "Выбрать трек для предварительного заполнения из" at bounding box center [276, 155] width 131 height 15
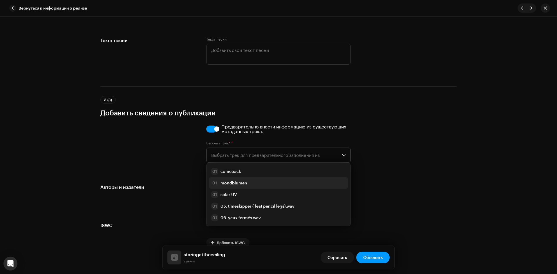
click at [263, 179] on li "01 mondblumen" at bounding box center [278, 183] width 139 height 12
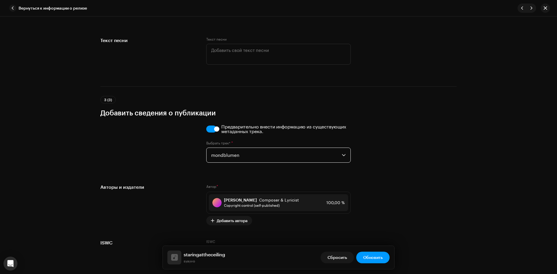
click at [449, 148] on div "Предварительно внести информацию из существующих метаданных трека. Выбрать трек…" at bounding box center [278, 147] width 357 height 45
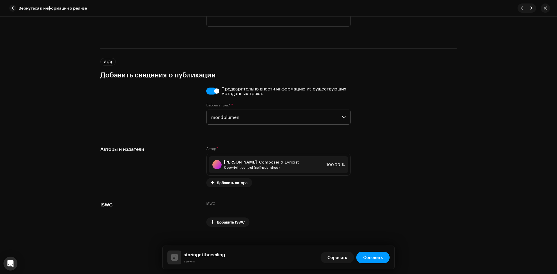
scroll to position [1172, 0]
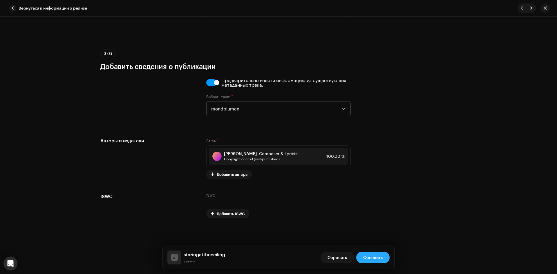
click at [381, 259] on span "Обновить" at bounding box center [372, 258] width 19 height 12
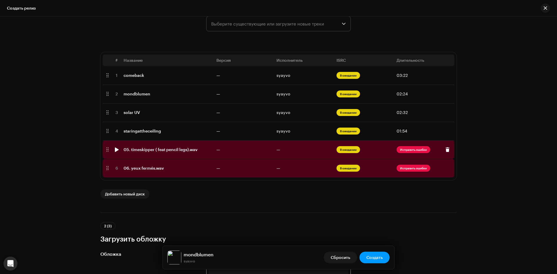
click at [351, 152] on span "В ожидании" at bounding box center [349, 149] width 24 height 7
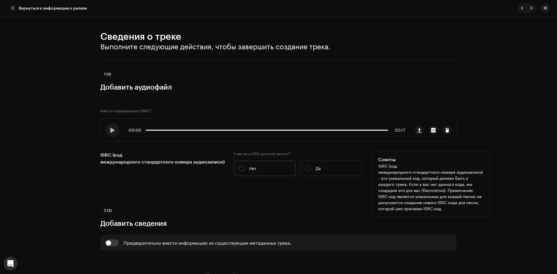
click at [272, 171] on label "Нет" at bounding box center [265, 168] width 62 height 15
click at [245, 171] on input "Нет" at bounding box center [242, 169] width 6 height 6
radio input "true"
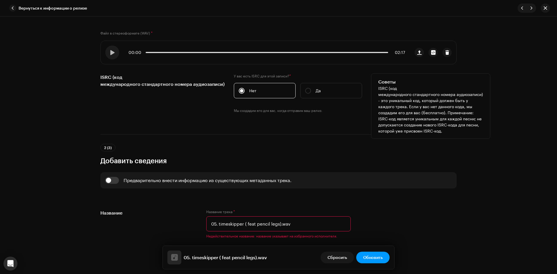
scroll to position [116, 0]
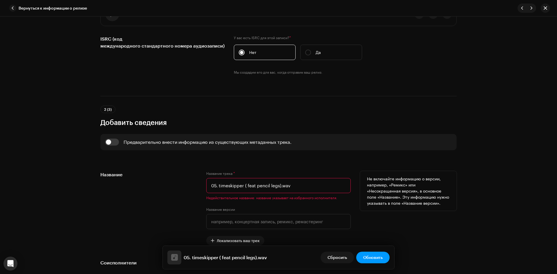
click at [228, 187] on input "05. timeskipper ( feat pencil legs).wav" at bounding box center [278, 185] width 145 height 15
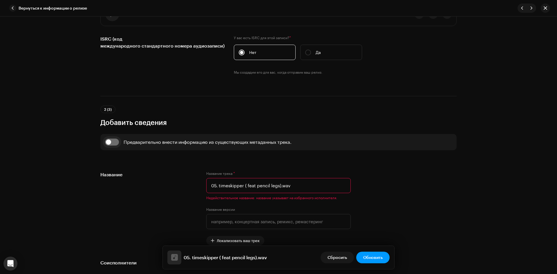
click at [110, 141] on input "checkbox" at bounding box center [112, 142] width 14 height 7
checkbox input "true"
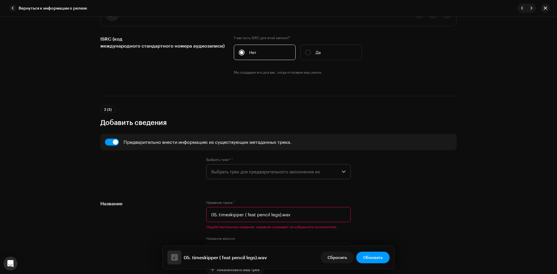
click at [258, 171] on span "Выбрать трек для предварительного заполнения из" at bounding box center [276, 172] width 131 height 15
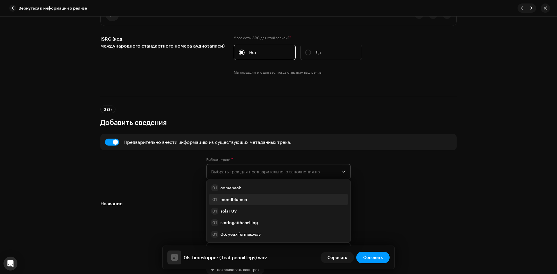
click at [254, 197] on div "01 mondblumen" at bounding box center [278, 199] width 135 height 7
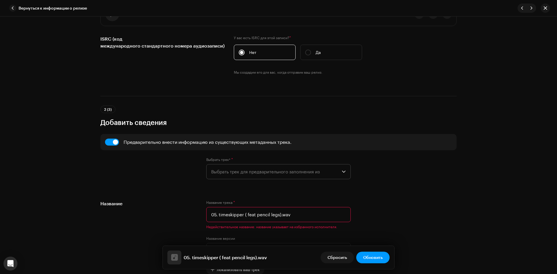
type input "mondblumen"
radio input "true"
type input "DOYOUWANNALOFI?!"
checkbox input "true"
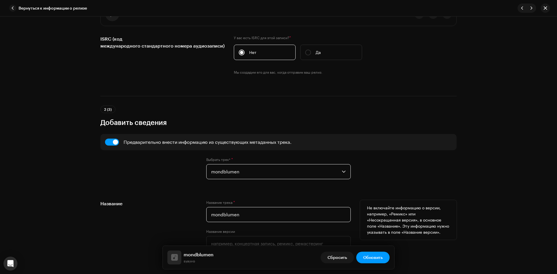
click at [255, 213] on input "mondblumen" at bounding box center [278, 214] width 145 height 15
paste input "timeskipper"
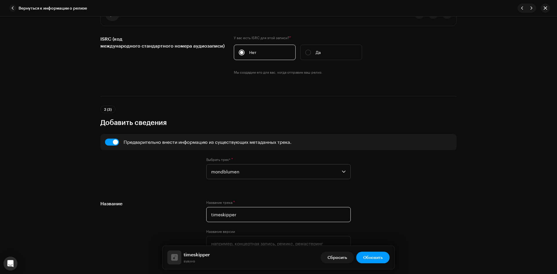
type input "timeskipper"
click at [496, 158] on div "Сведения о треке Выполните следующие действия, чтобы завершить создание трека. …" at bounding box center [278, 146] width 557 height 258
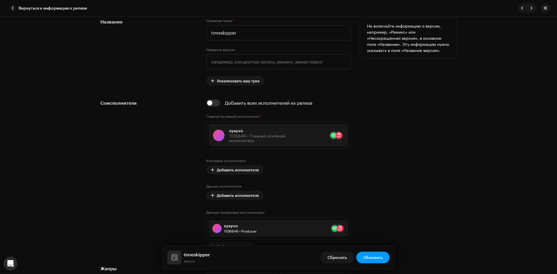
scroll to position [319, 0]
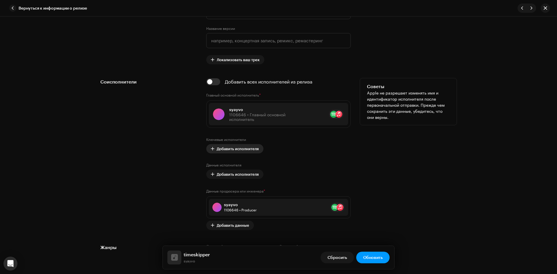
click at [236, 151] on span "Добавить исполнителя" at bounding box center [238, 149] width 42 height 12
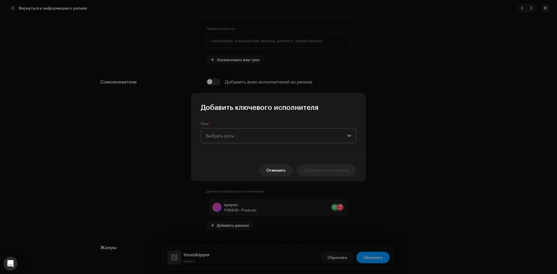
click at [245, 137] on span "Выбрать роль" at bounding box center [277, 136] width 142 height 15
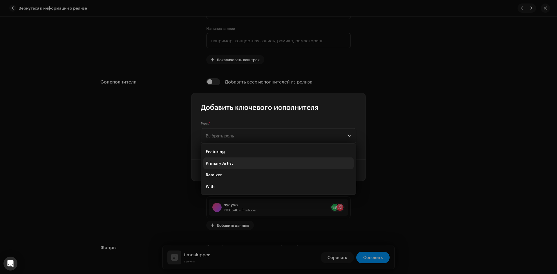
click at [236, 162] on li "Primary Artist" at bounding box center [279, 164] width 150 height 12
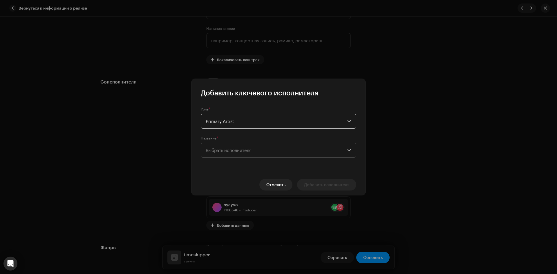
click at [239, 154] on span "Выбрать исполнителя" at bounding box center [277, 150] width 142 height 15
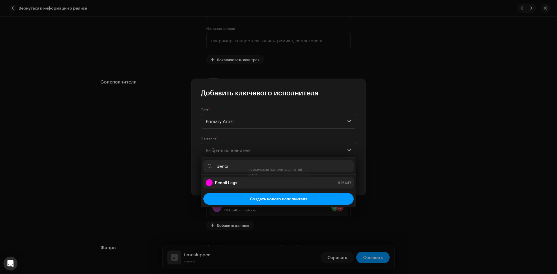
type input "penci"
click at [218, 184] on strong "Pencil Legs" at bounding box center [226, 183] width 22 height 6
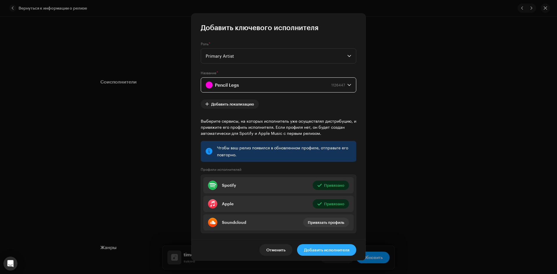
click at [332, 251] on span "Добавить исполнителя" at bounding box center [326, 250] width 45 height 12
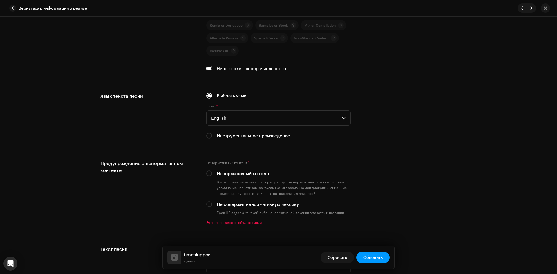
scroll to position [958, 0]
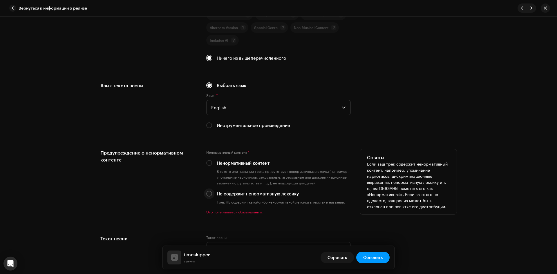
click at [208, 195] on input "Не содержит ненормативную лексику" at bounding box center [209, 194] width 6 height 6
radio input "true"
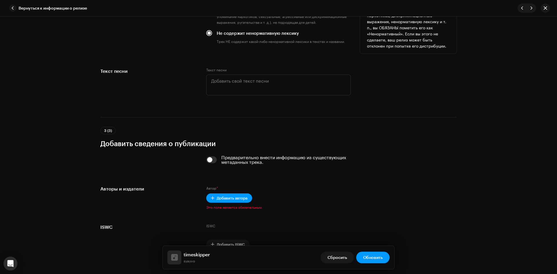
scroll to position [1132, 0]
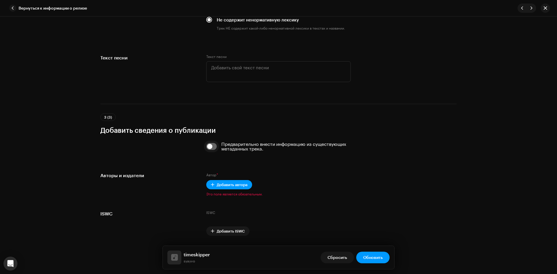
click at [212, 148] on input "checkbox" at bounding box center [211, 146] width 11 height 7
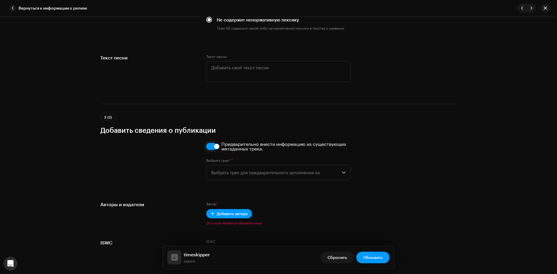
click at [212, 148] on input "checkbox" at bounding box center [211, 146] width 11 height 7
checkbox input "false"
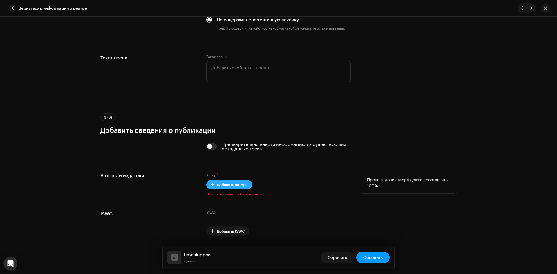
click at [232, 181] on span "Добавить автора" at bounding box center [232, 185] width 31 height 12
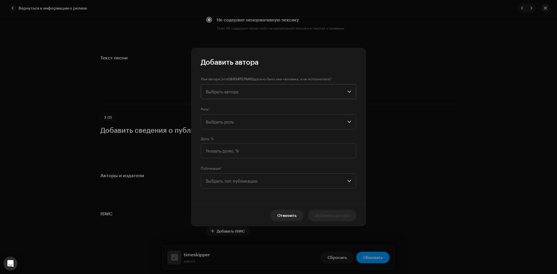
click at [241, 97] on span "Выбрать автора" at bounding box center [277, 91] width 142 height 15
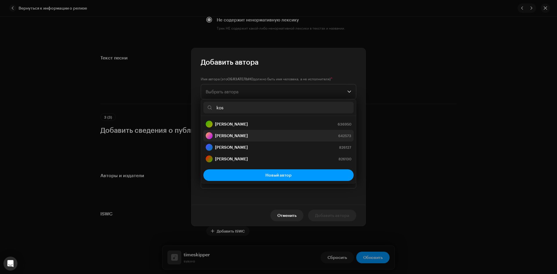
type input "kos"
click at [244, 136] on strong "[PERSON_NAME]" at bounding box center [231, 136] width 33 height 6
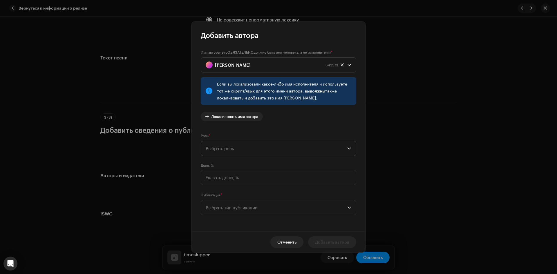
click at [262, 151] on span "Выбрать роль" at bounding box center [277, 148] width 142 height 15
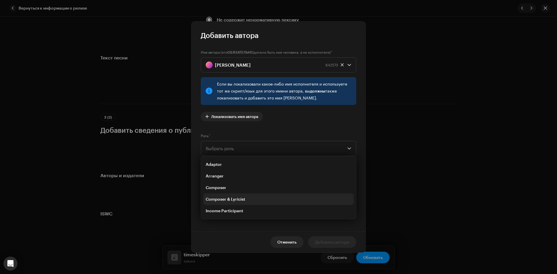
click at [244, 195] on li "Composer & Lyricist" at bounding box center [279, 200] width 150 height 12
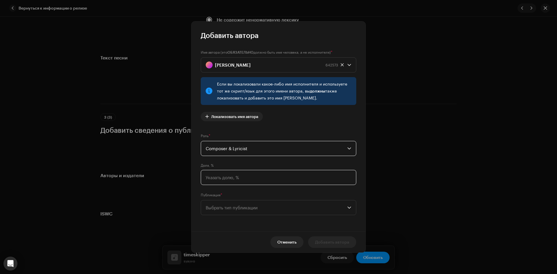
click at [235, 178] on input at bounding box center [279, 177] width 156 height 15
type input "50,00"
click at [235, 210] on span "Выбрать тип публикации" at bounding box center [277, 208] width 142 height 15
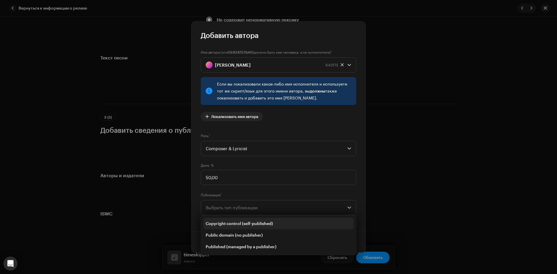
click at [238, 220] on li "Copyright control (self-published)" at bounding box center [279, 224] width 150 height 12
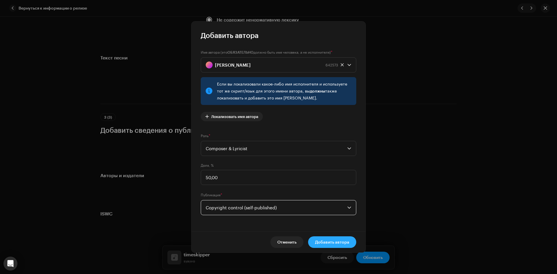
click at [343, 241] on span "Добавить автора" at bounding box center [332, 243] width 34 height 12
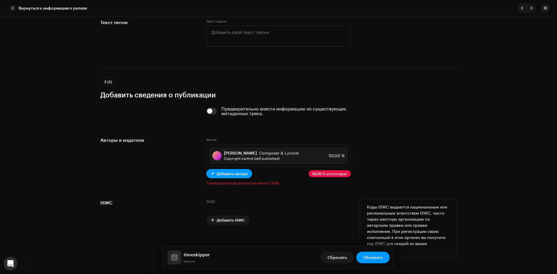
scroll to position [1174, 0]
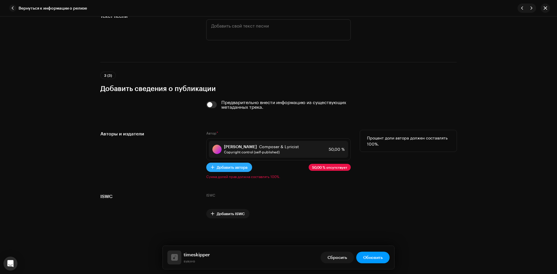
click at [237, 170] on span "Добавить автора" at bounding box center [232, 168] width 31 height 12
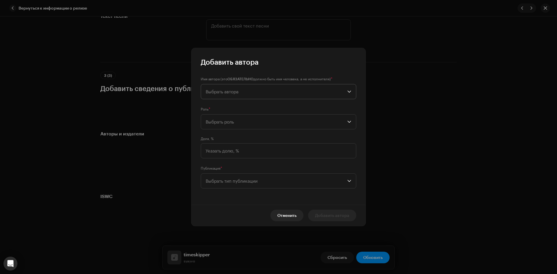
click at [240, 95] on span "Выбрать автора" at bounding box center [277, 91] width 142 height 15
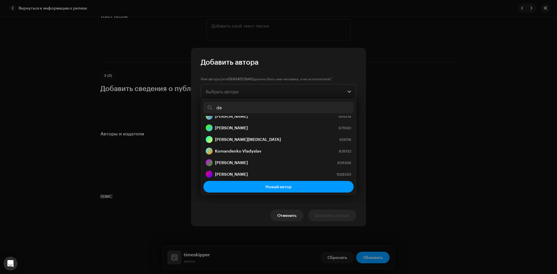
scroll to position [58, 0]
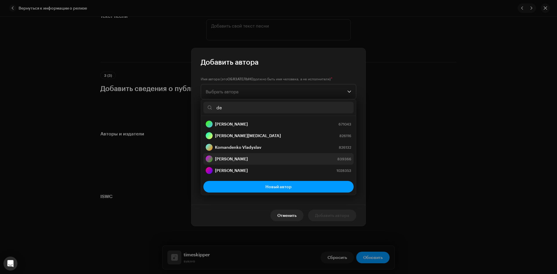
type input "de"
click at [259, 156] on div "Denys Putsenko 839366" at bounding box center [279, 159] width 146 height 7
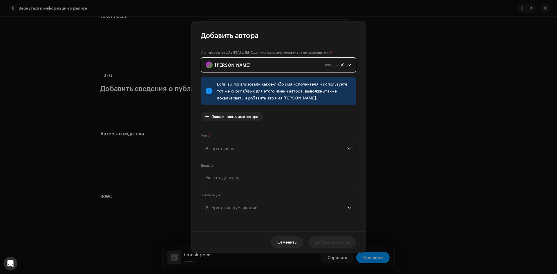
click at [259, 150] on span "Выбрать роль" at bounding box center [277, 148] width 142 height 15
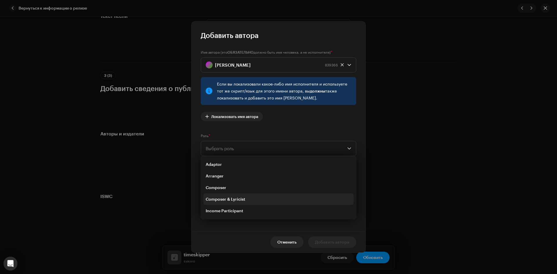
click at [257, 194] on li "Composer & Lyricist" at bounding box center [279, 200] width 150 height 12
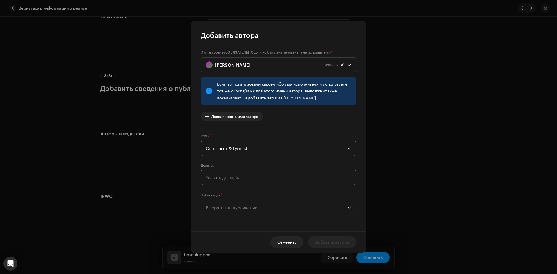
click at [244, 179] on input at bounding box center [279, 177] width 156 height 15
type input "50,00"
click at [242, 208] on span "Выбрать тип публикации" at bounding box center [277, 208] width 142 height 15
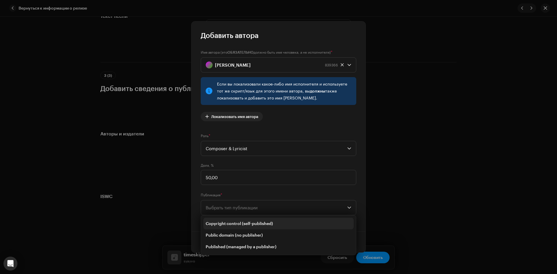
click at [258, 222] on span "Copyright control (self-published)" at bounding box center [239, 224] width 67 height 6
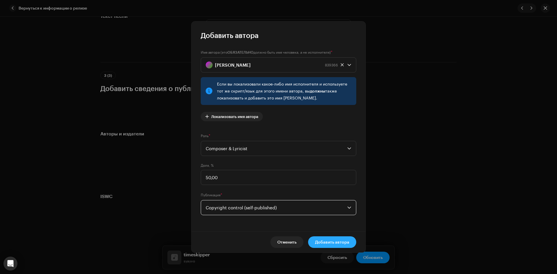
click at [342, 241] on span "Добавить автора" at bounding box center [332, 243] width 34 height 12
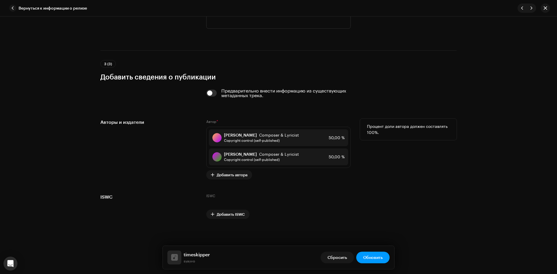
scroll to position [1186, 0]
click at [378, 259] on span "Обновить" at bounding box center [372, 258] width 19 height 12
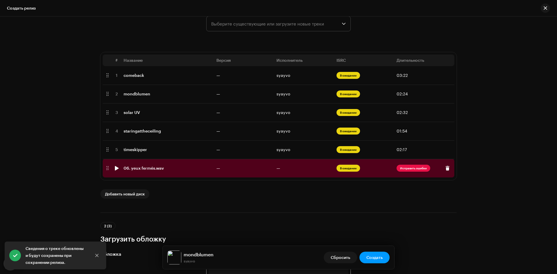
click at [343, 170] on span "В ожидании" at bounding box center [349, 168] width 24 height 7
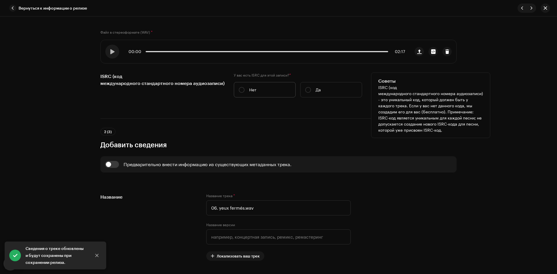
scroll to position [87, 0]
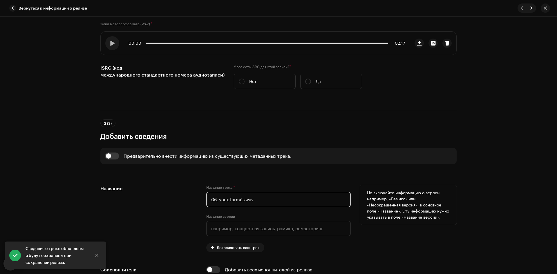
drag, startPoint x: 219, startPoint y: 200, endPoint x: 242, endPoint y: 202, distance: 23.9
click at [242, 202] on input "06. yeux fermés.wav" at bounding box center [278, 199] width 145 height 15
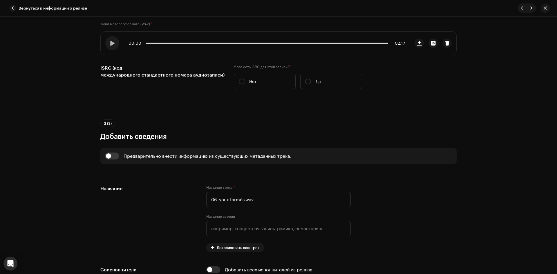
click at [131, 154] on div "Предварительно внести информацию из существующих метаданных трека." at bounding box center [208, 156] width 168 height 5
click at [116, 154] on input "checkbox" at bounding box center [112, 156] width 14 height 7
checkbox input "true"
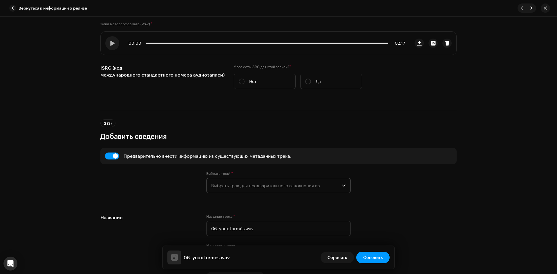
click at [221, 179] on span "Выбрать трек для предварительного заполнения из" at bounding box center [276, 186] width 131 height 15
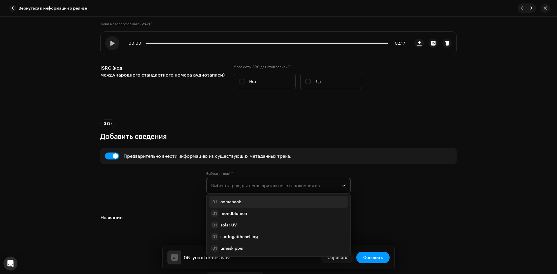
click at [240, 198] on li "01 comeback" at bounding box center [278, 202] width 139 height 12
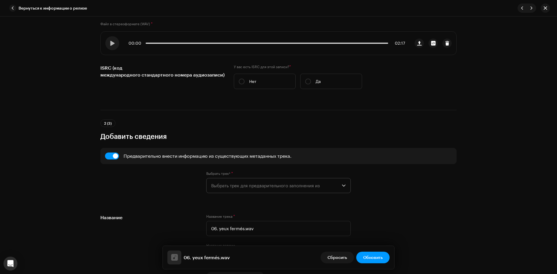
type input "comeback"
radio input "true"
type input "DOYOUWANNALOFI?!"
checkbox input "true"
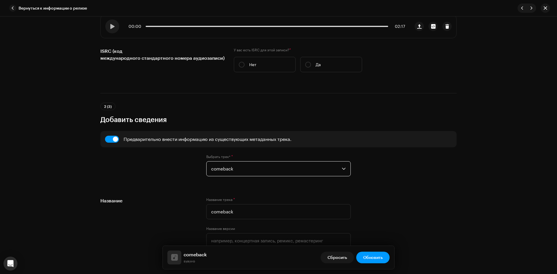
scroll to position [174, 0]
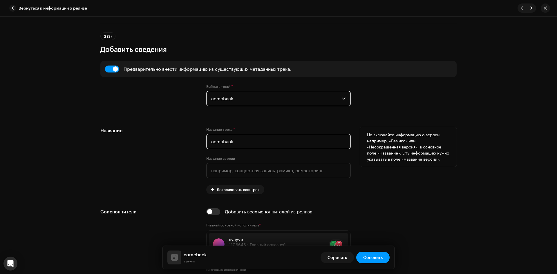
click at [239, 143] on input "comeback" at bounding box center [278, 141] width 145 height 15
paste input "yeux fermés"
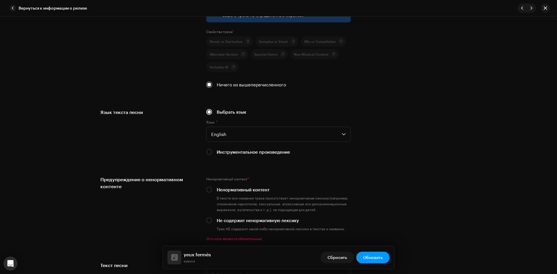
scroll to position [900, 0]
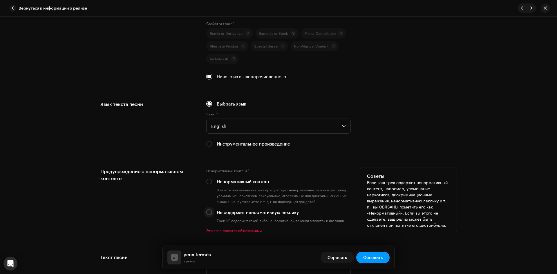
type input "yeux fermés"
click at [211, 213] on input "Не содержит ненормативную лексику" at bounding box center [209, 213] width 6 height 6
radio input "true"
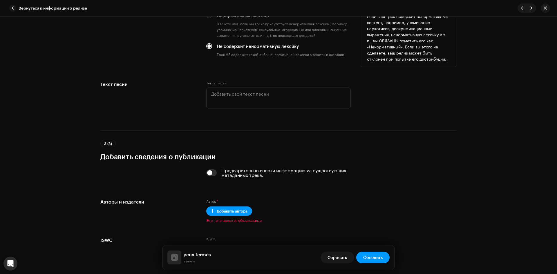
scroll to position [1074, 0]
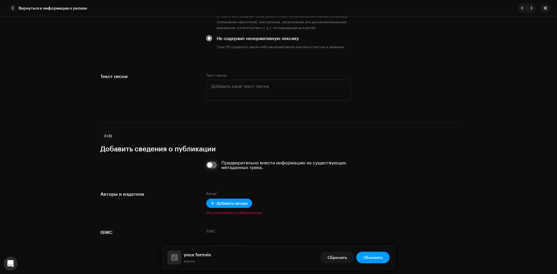
click at [209, 164] on input "checkbox" at bounding box center [211, 165] width 11 height 7
checkbox input "true"
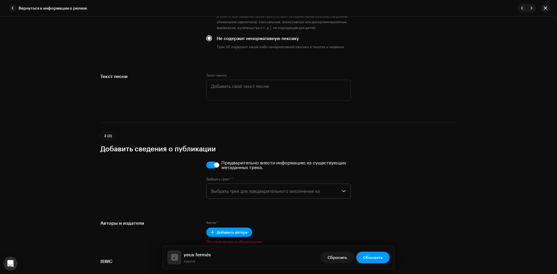
click at [241, 187] on span "Выбрать трек для предварительного заполнения из" at bounding box center [276, 191] width 131 height 15
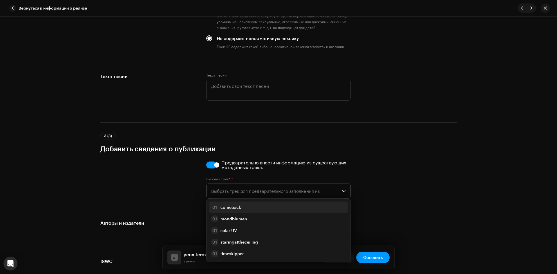
click at [247, 205] on div "01 comeback" at bounding box center [278, 207] width 135 height 7
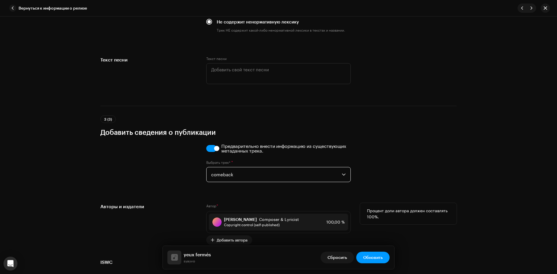
scroll to position [1157, 0]
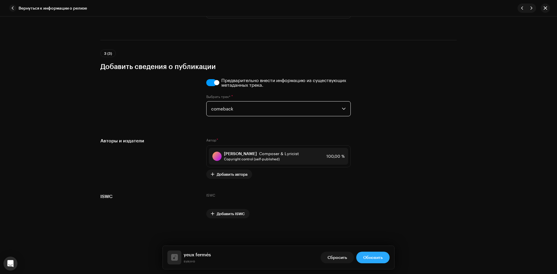
click at [376, 261] on span "Обновить" at bounding box center [372, 258] width 19 height 12
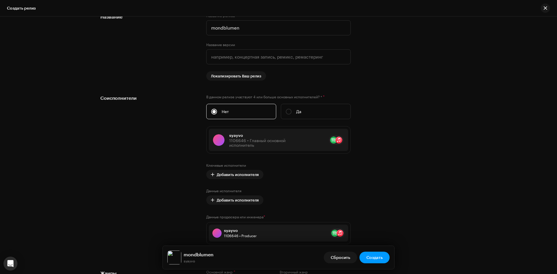
scroll to position [697, 0]
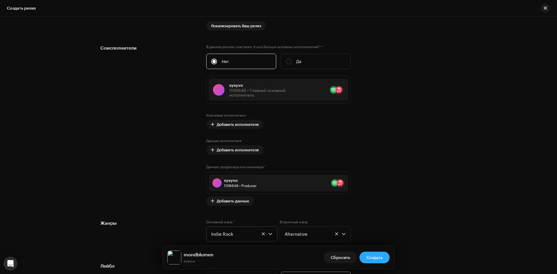
click at [384, 255] on button "Создать" at bounding box center [375, 258] width 30 height 12
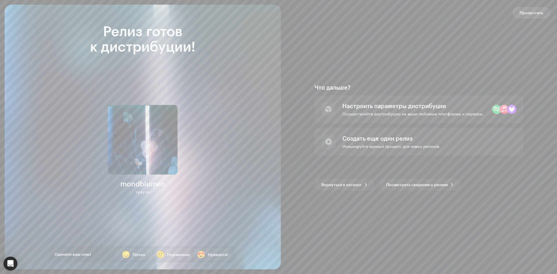
click at [525, 11] on span "Пропустить" at bounding box center [532, 13] width 24 height 12
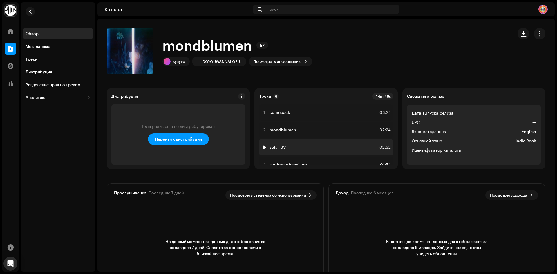
click at [302, 144] on div "3 solar UV 02:32" at bounding box center [326, 147] width 134 height 16
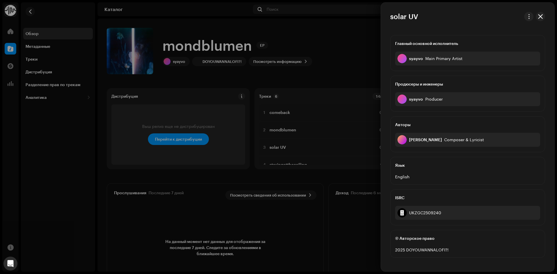
click at [351, 67] on div at bounding box center [278, 137] width 557 height 274
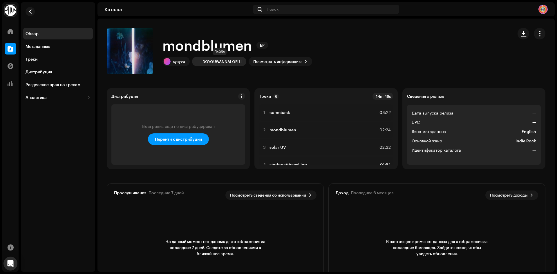
click at [232, 60] on div "DOYOUWANNALOFI?!" at bounding box center [222, 61] width 39 height 5
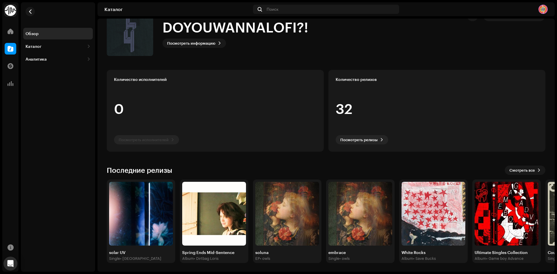
scroll to position [19, 0]
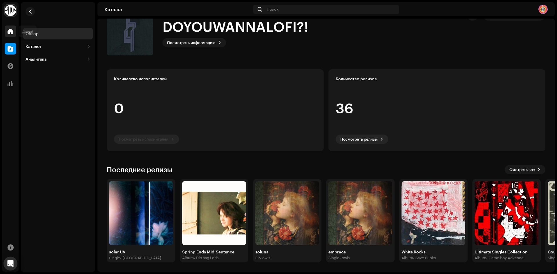
click at [12, 34] on span at bounding box center [11, 31] width 6 height 5
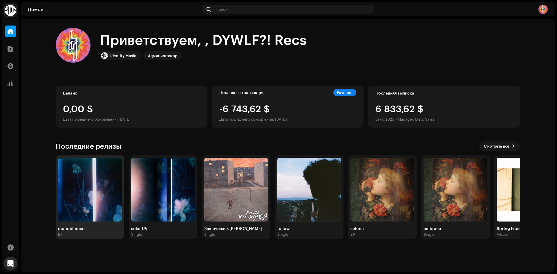
click at [101, 184] on img at bounding box center [90, 190] width 64 height 64
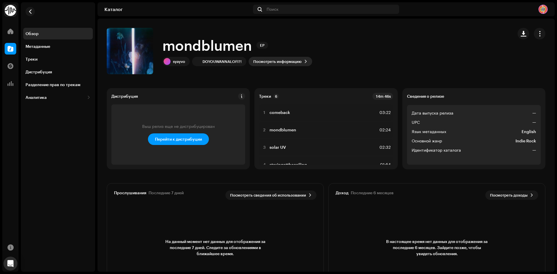
click at [306, 60] on span at bounding box center [305, 61] width 3 height 5
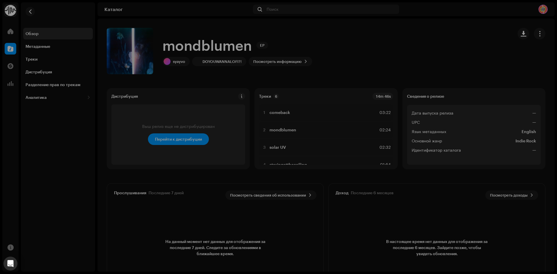
click at [401, 63] on div "mondblumen 3048628 Метаданные Дистрибуция Язык метаданных English Название рели…" at bounding box center [278, 137] width 557 height 274
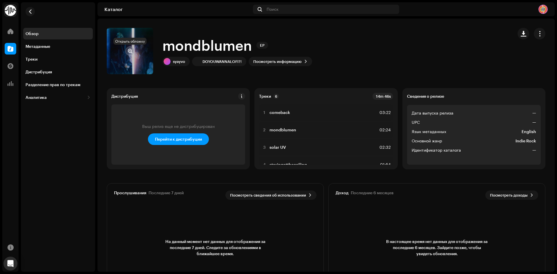
click at [130, 52] on span "button" at bounding box center [130, 51] width 4 height 5
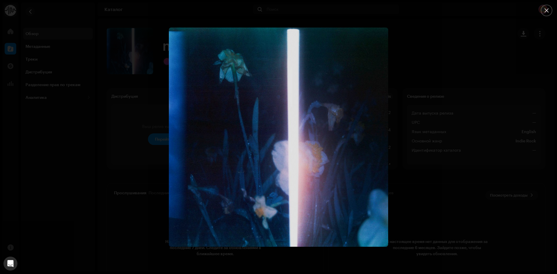
click at [414, 66] on div at bounding box center [278, 137] width 557 height 274
